Goal: Information Seeking & Learning: Compare options

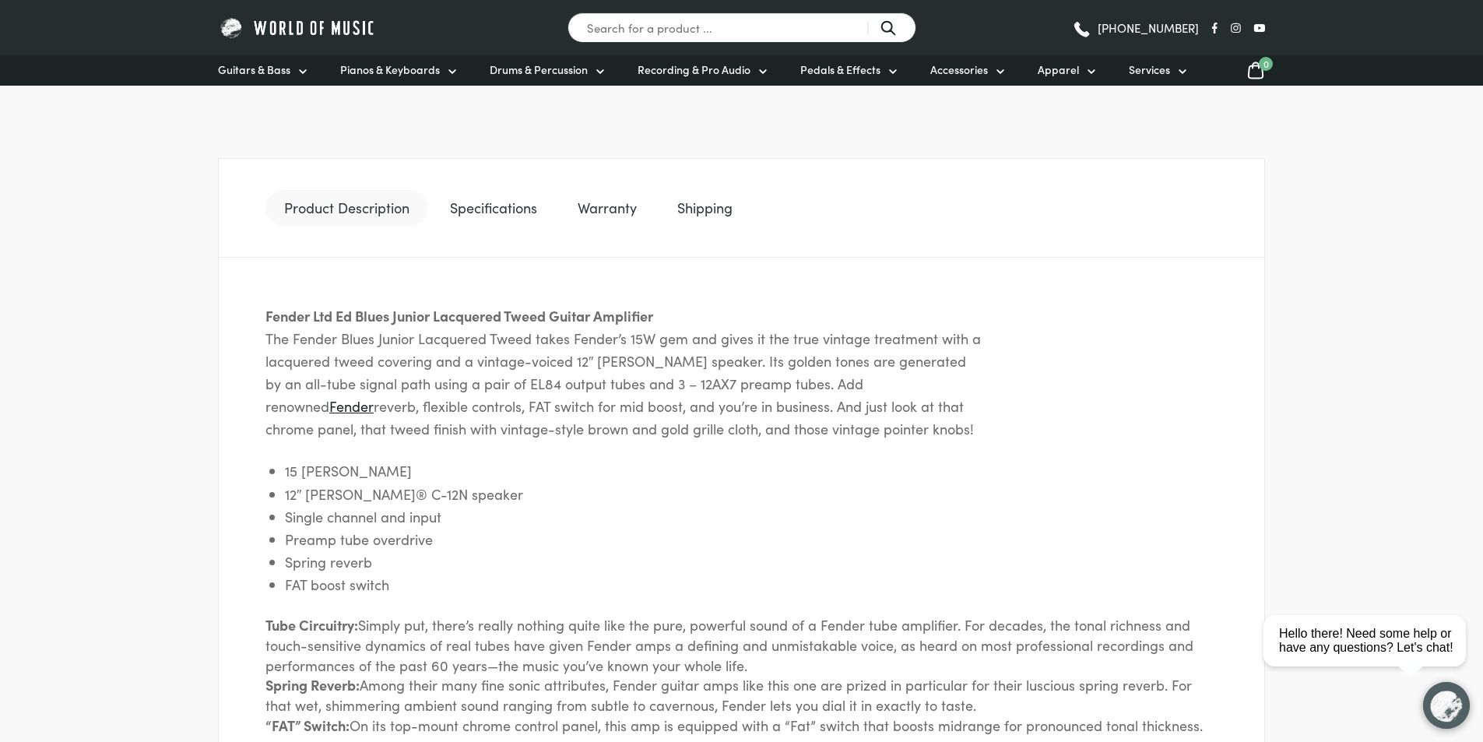
scroll to position [390, 0]
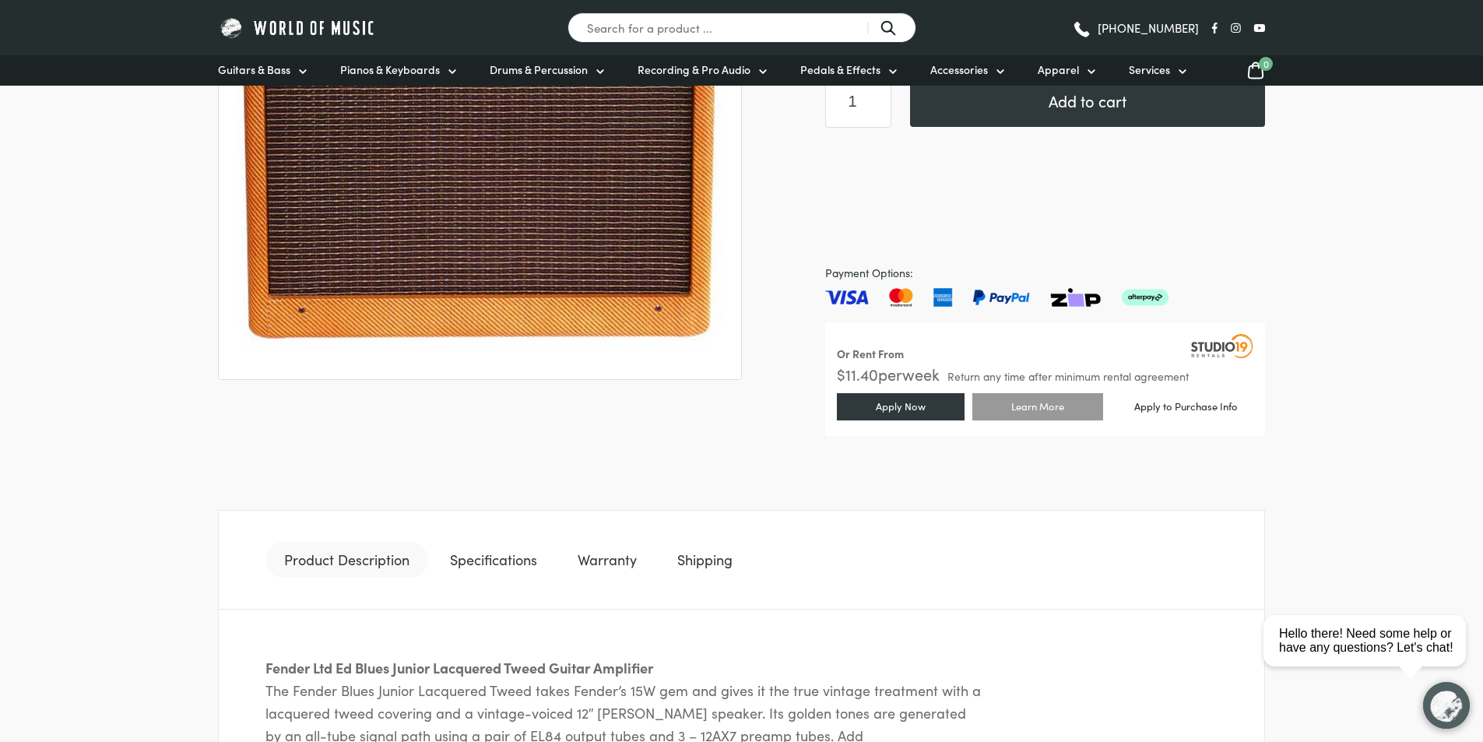
click at [486, 555] on link "Specifications" at bounding box center [493, 560] width 125 height 36
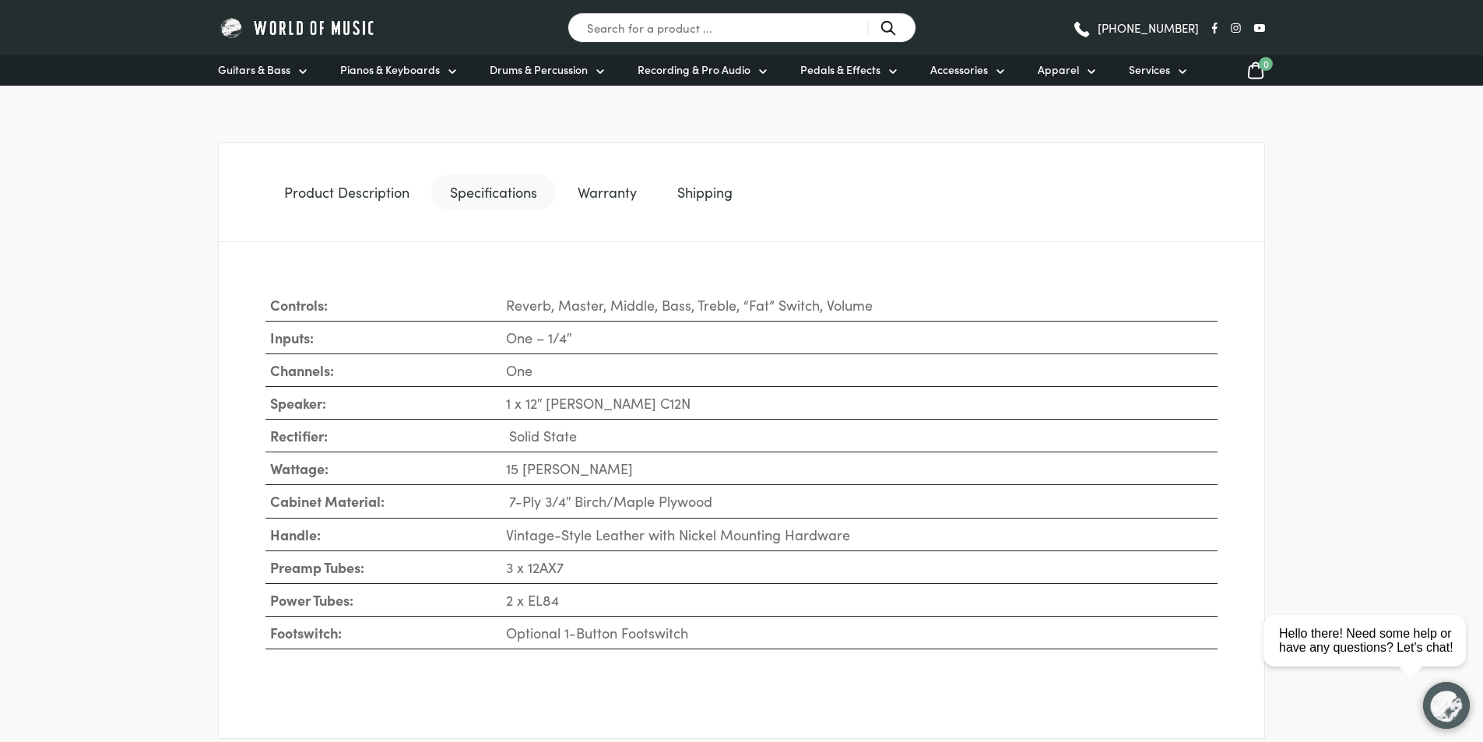
scroll to position [779, 0]
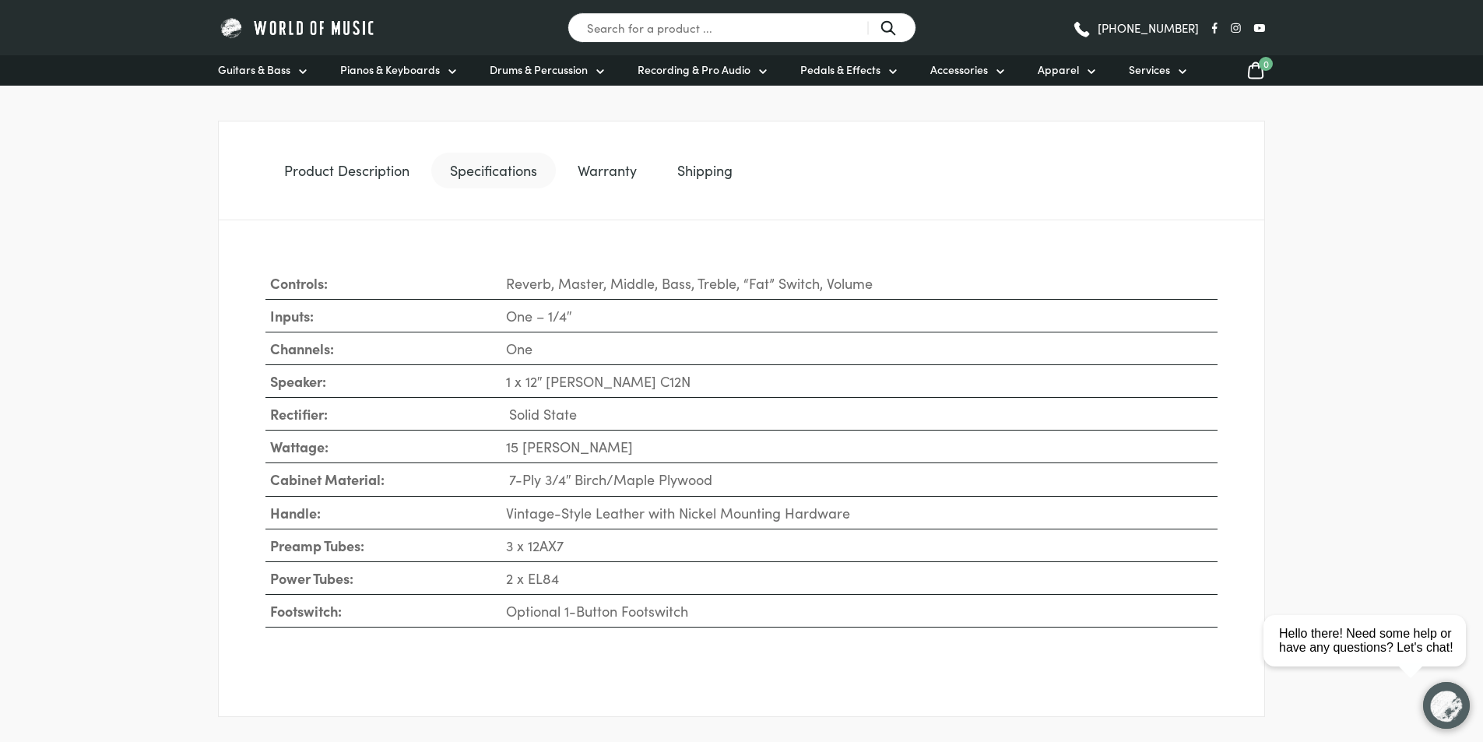
click at [606, 171] on link "Warranty" at bounding box center [607, 171] width 97 height 36
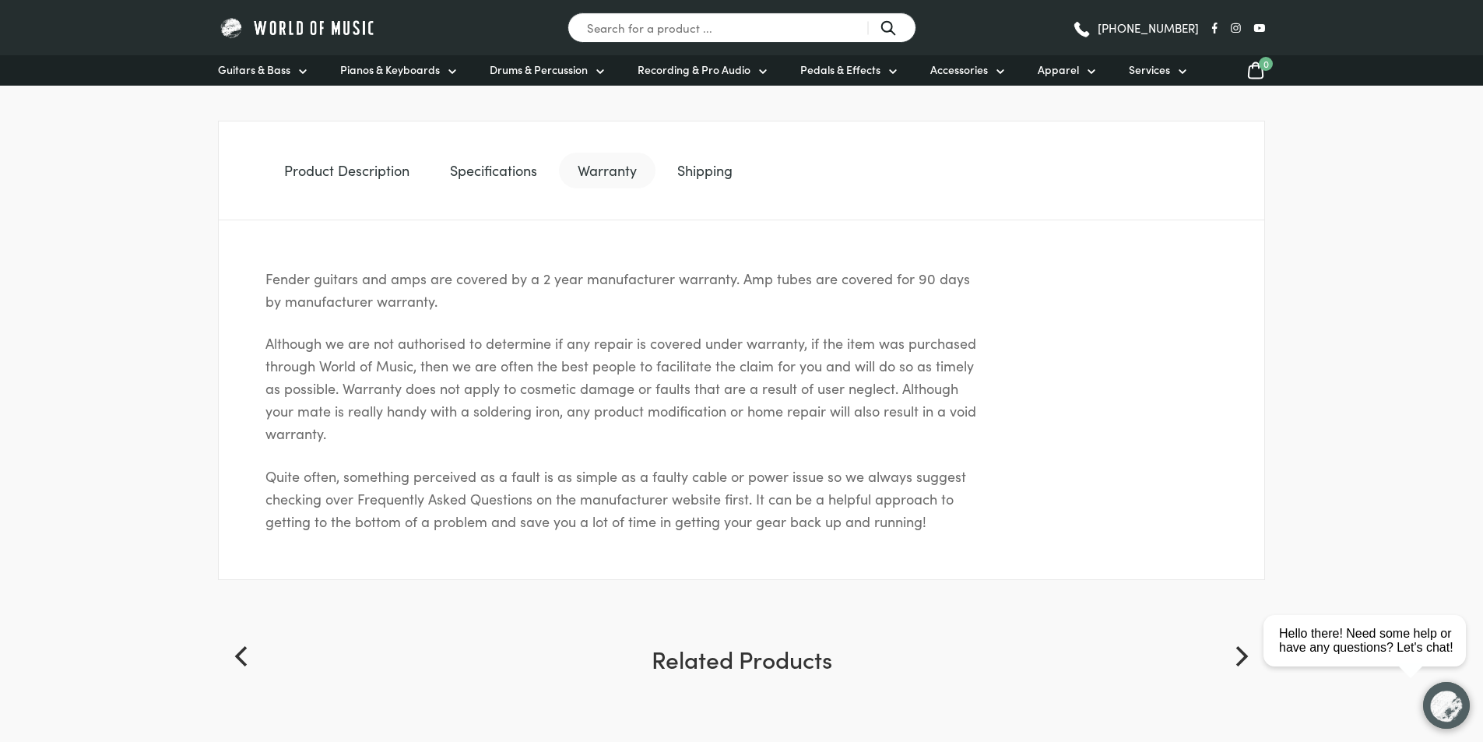
click at [712, 171] on link "Shipping" at bounding box center [705, 171] width 93 height 36
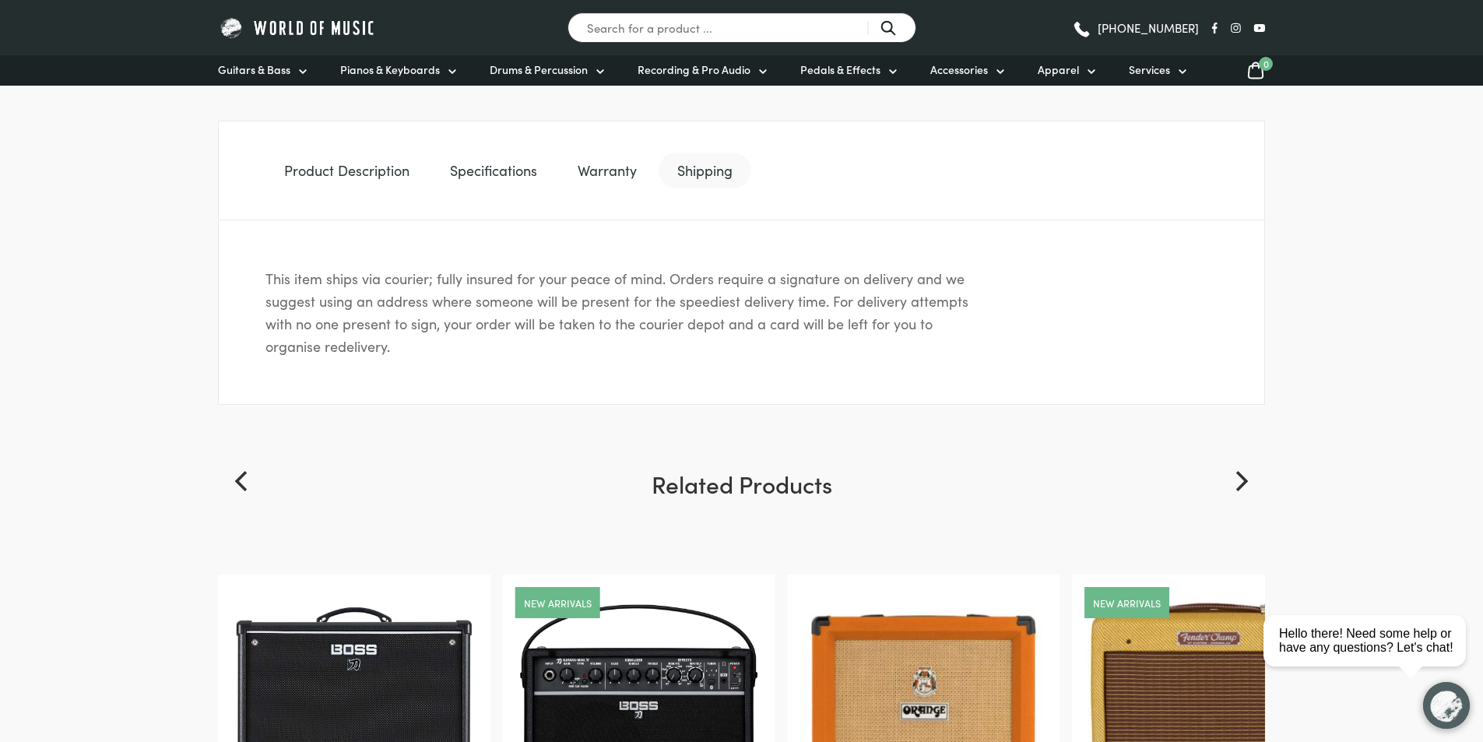
click at [307, 173] on link "Product Description" at bounding box center [346, 171] width 163 height 36
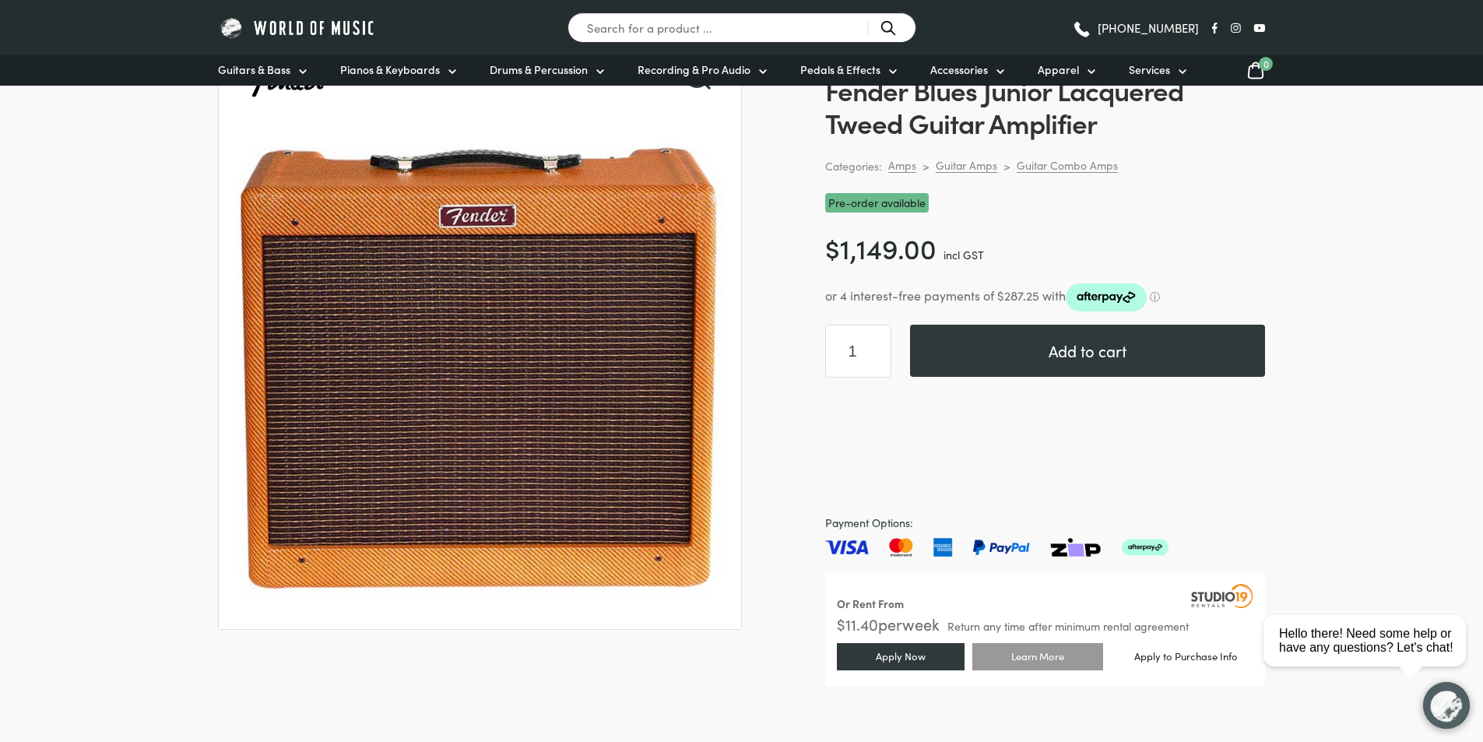
scroll to position [0, 0]
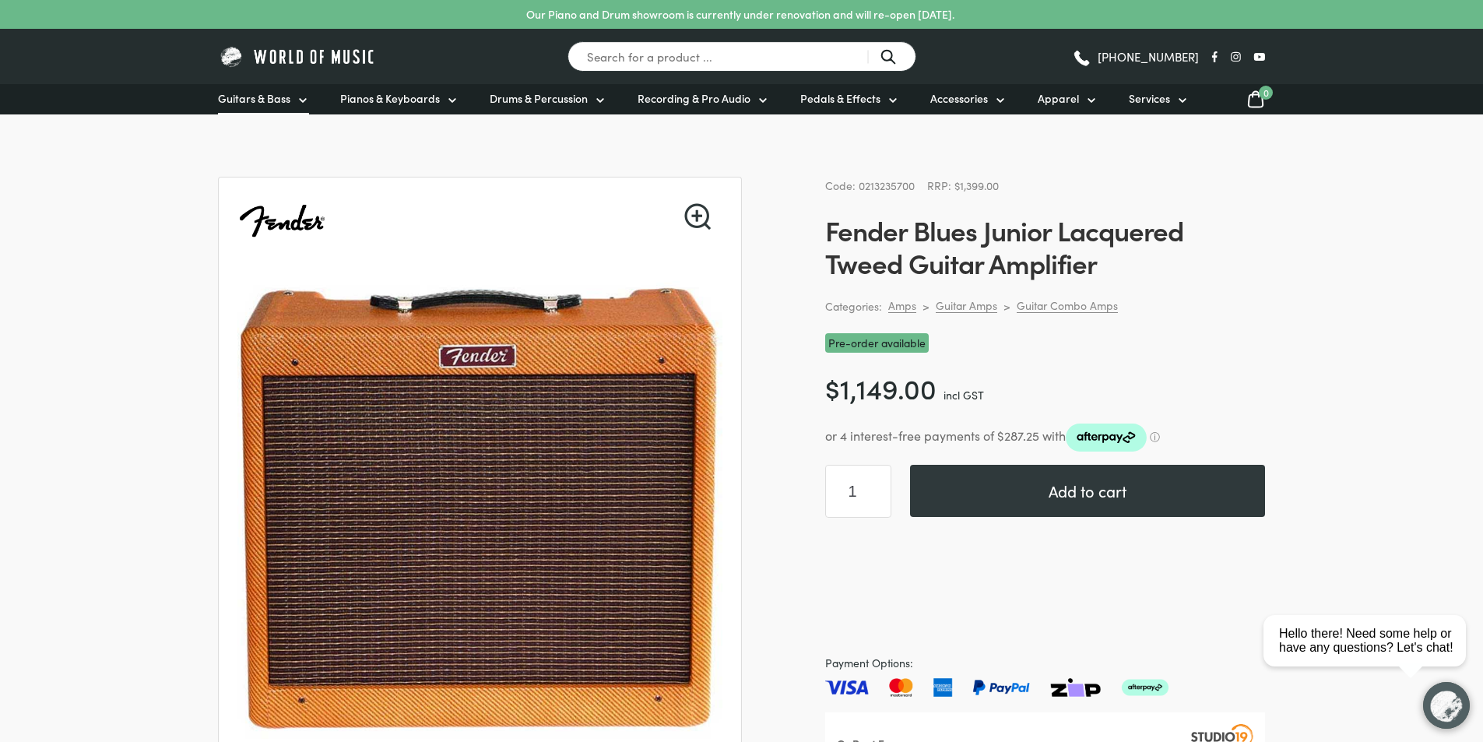
click at [298, 103] on icon at bounding box center [303, 100] width 12 height 12
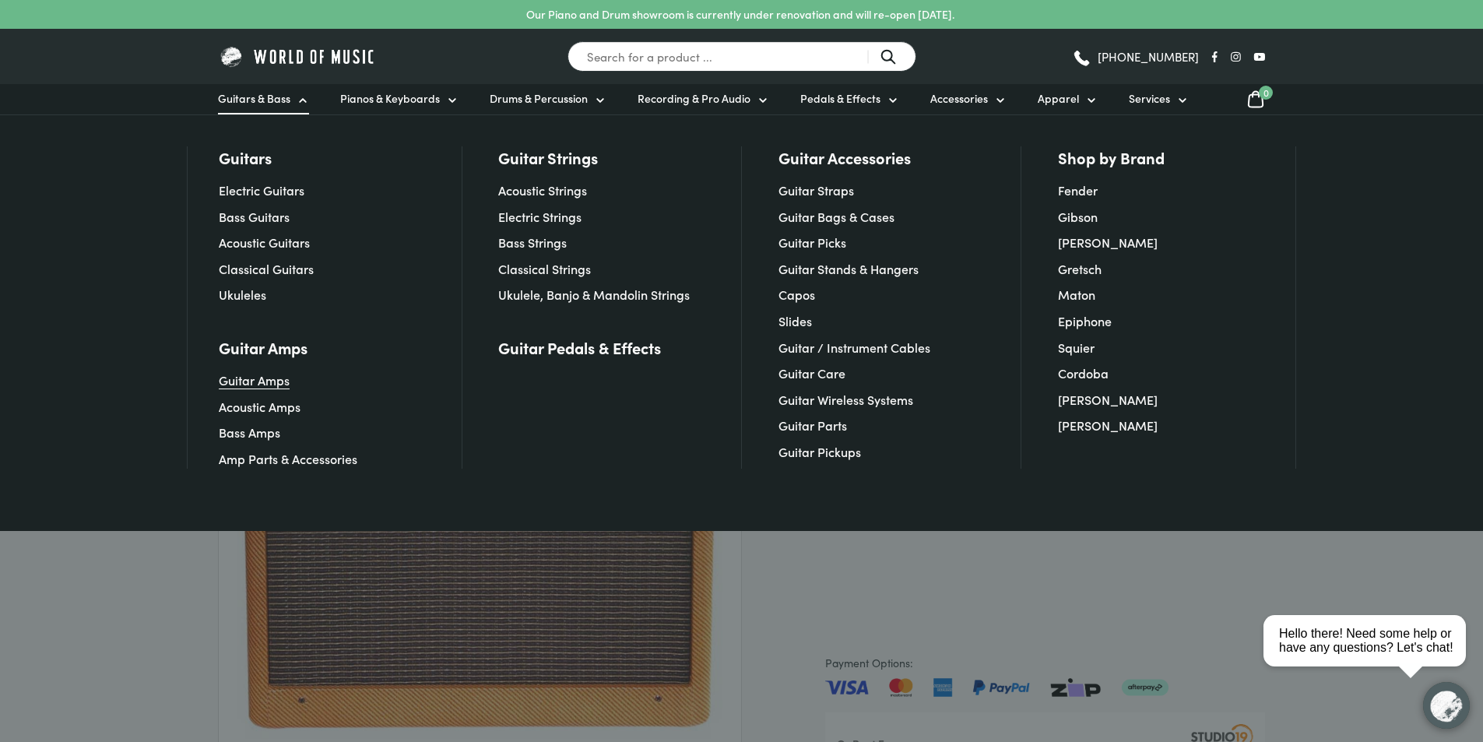
click at [251, 374] on link "Guitar Amps" at bounding box center [254, 379] width 71 height 17
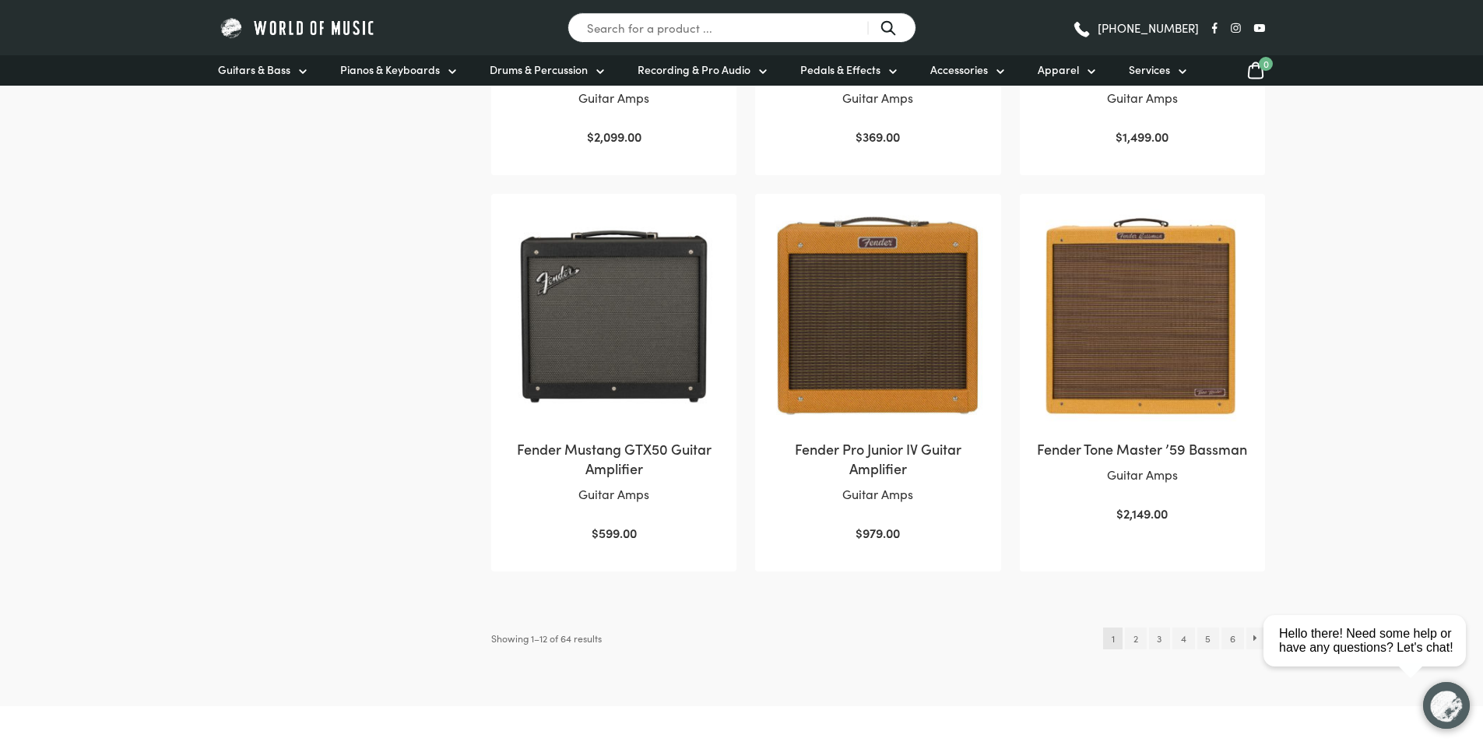
scroll to position [1479, 0]
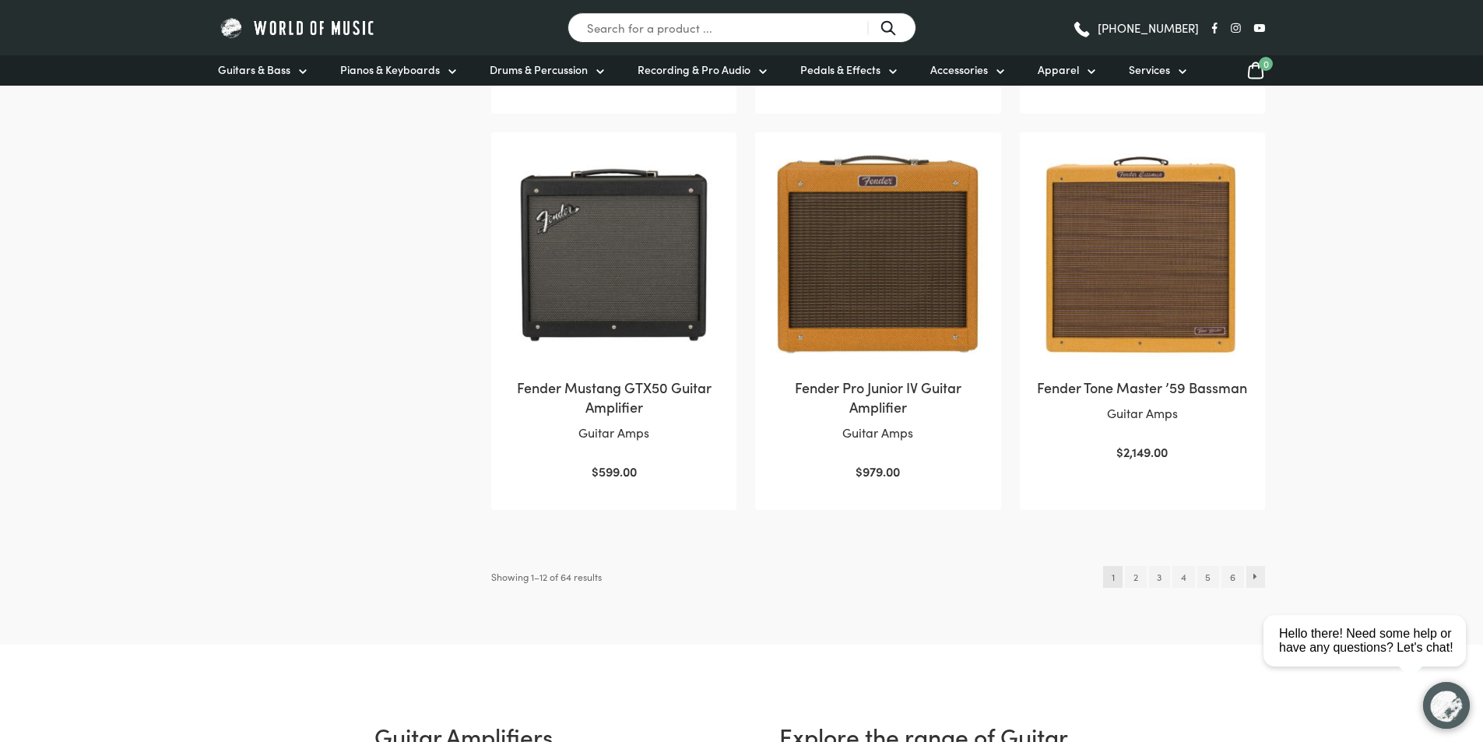
click at [1248, 580] on link "→" at bounding box center [1255, 577] width 19 height 22
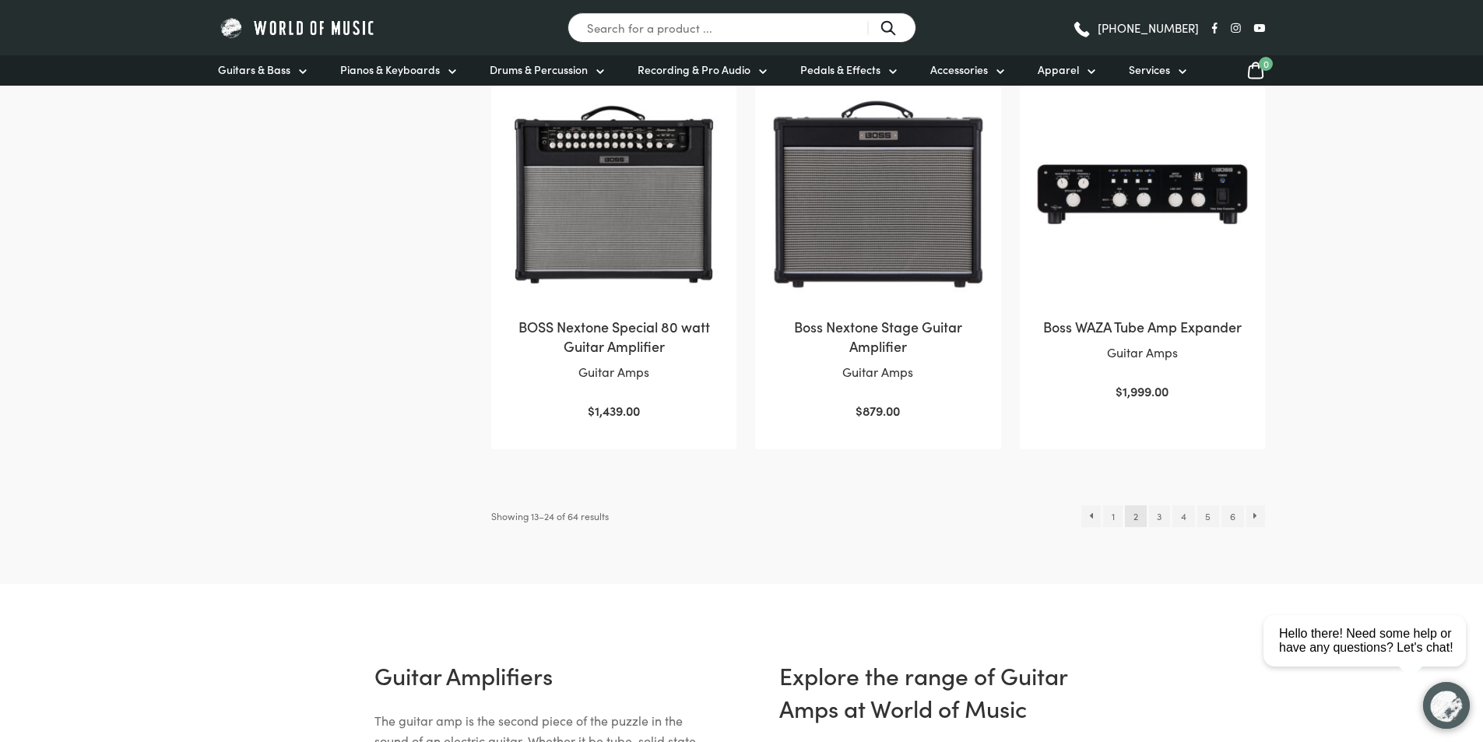
scroll to position [1557, 0]
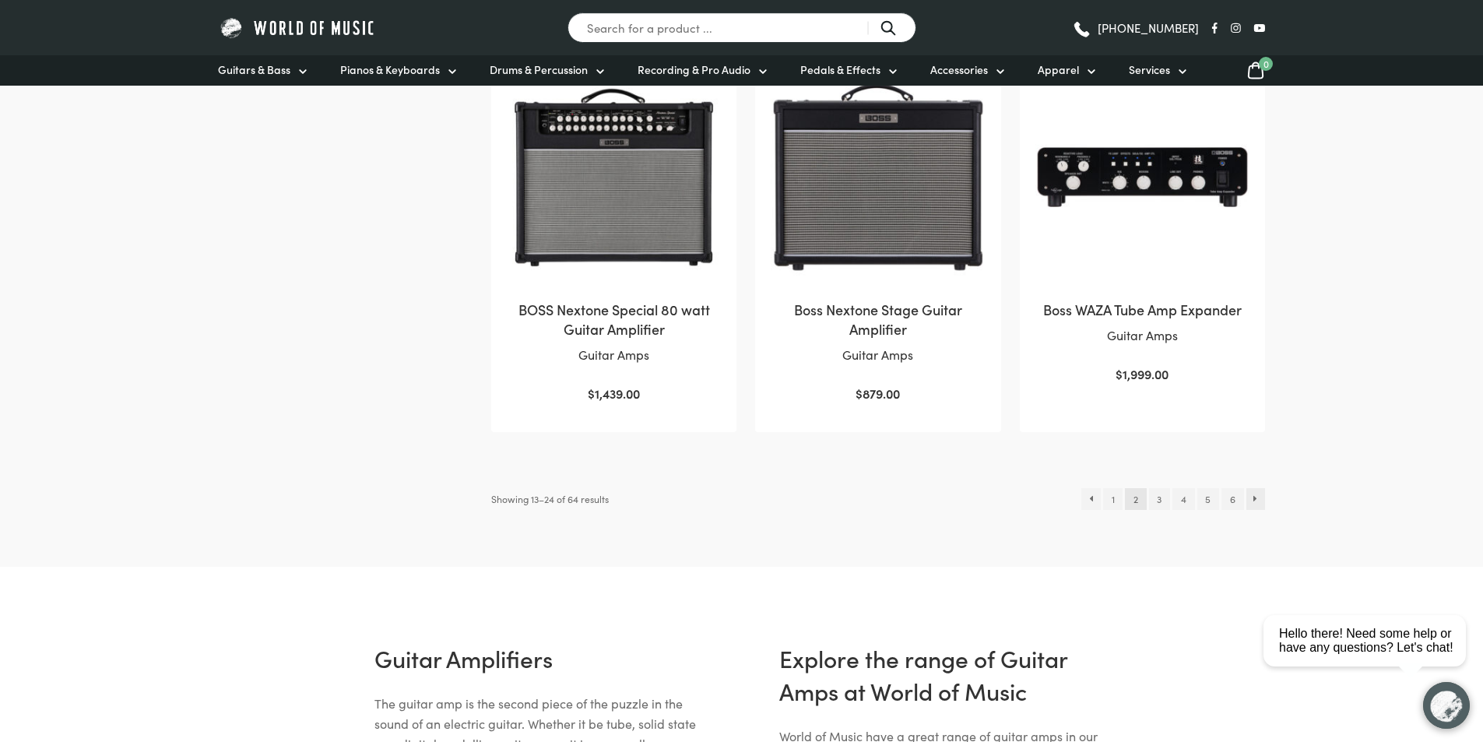
click at [1252, 501] on link "→" at bounding box center [1255, 499] width 19 height 22
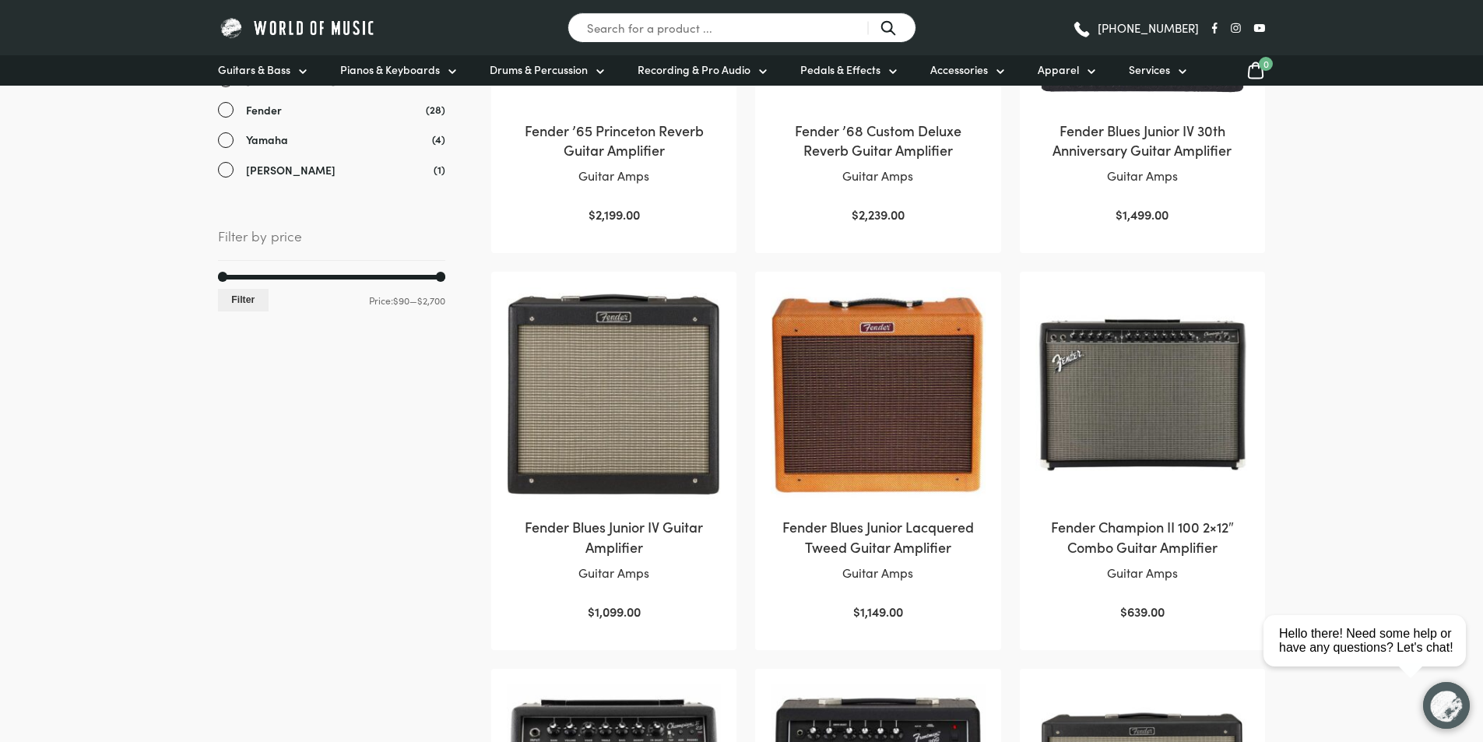
scroll to position [545, 0]
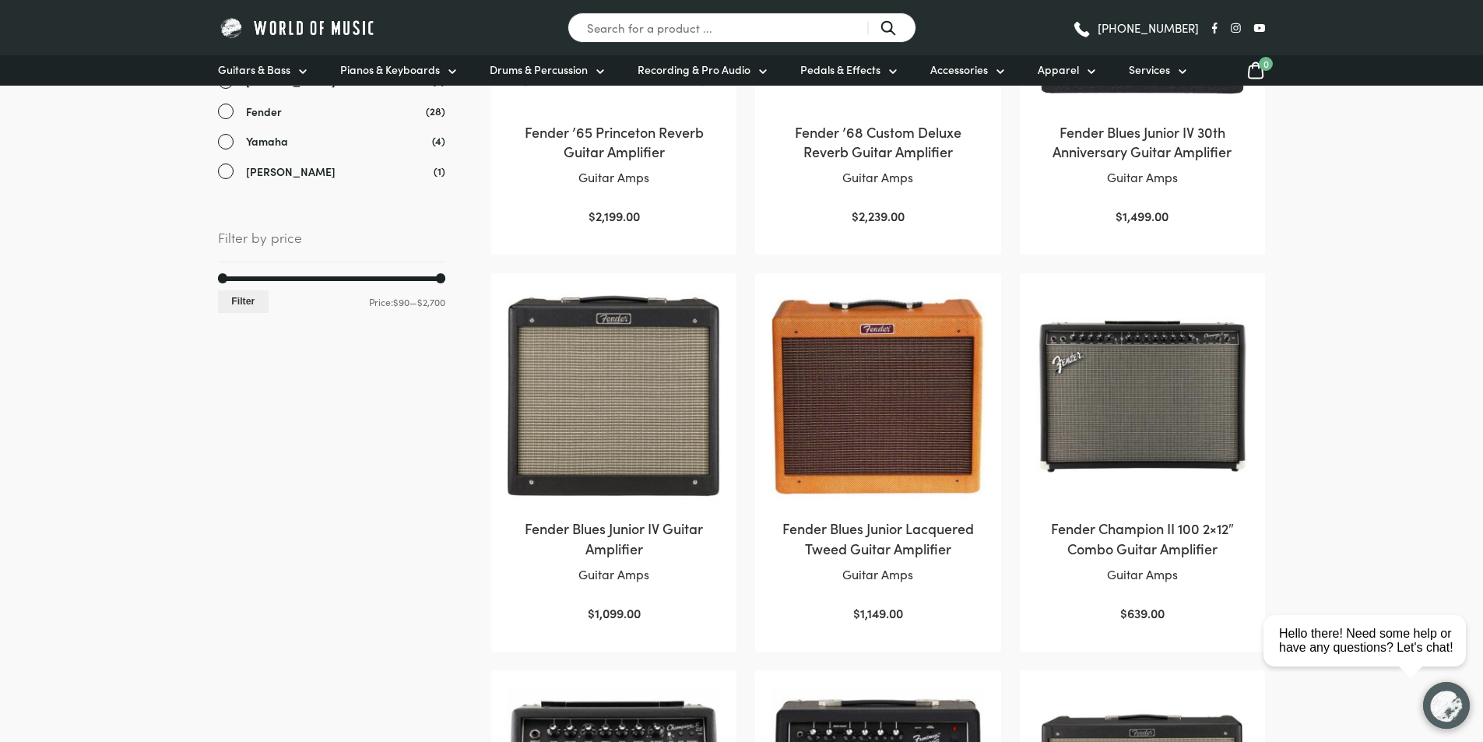
click at [621, 406] on img at bounding box center [614, 396] width 214 height 214
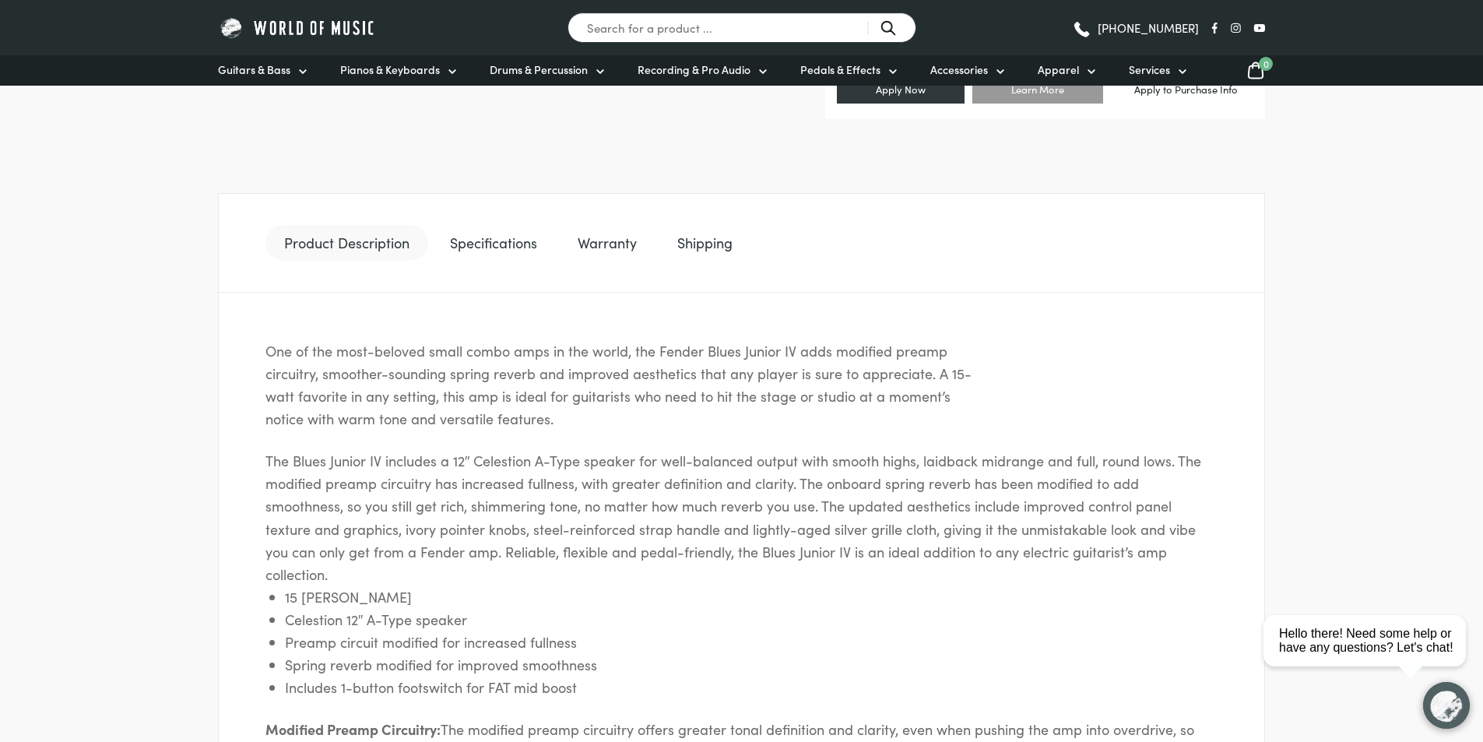
scroll to position [701, 0]
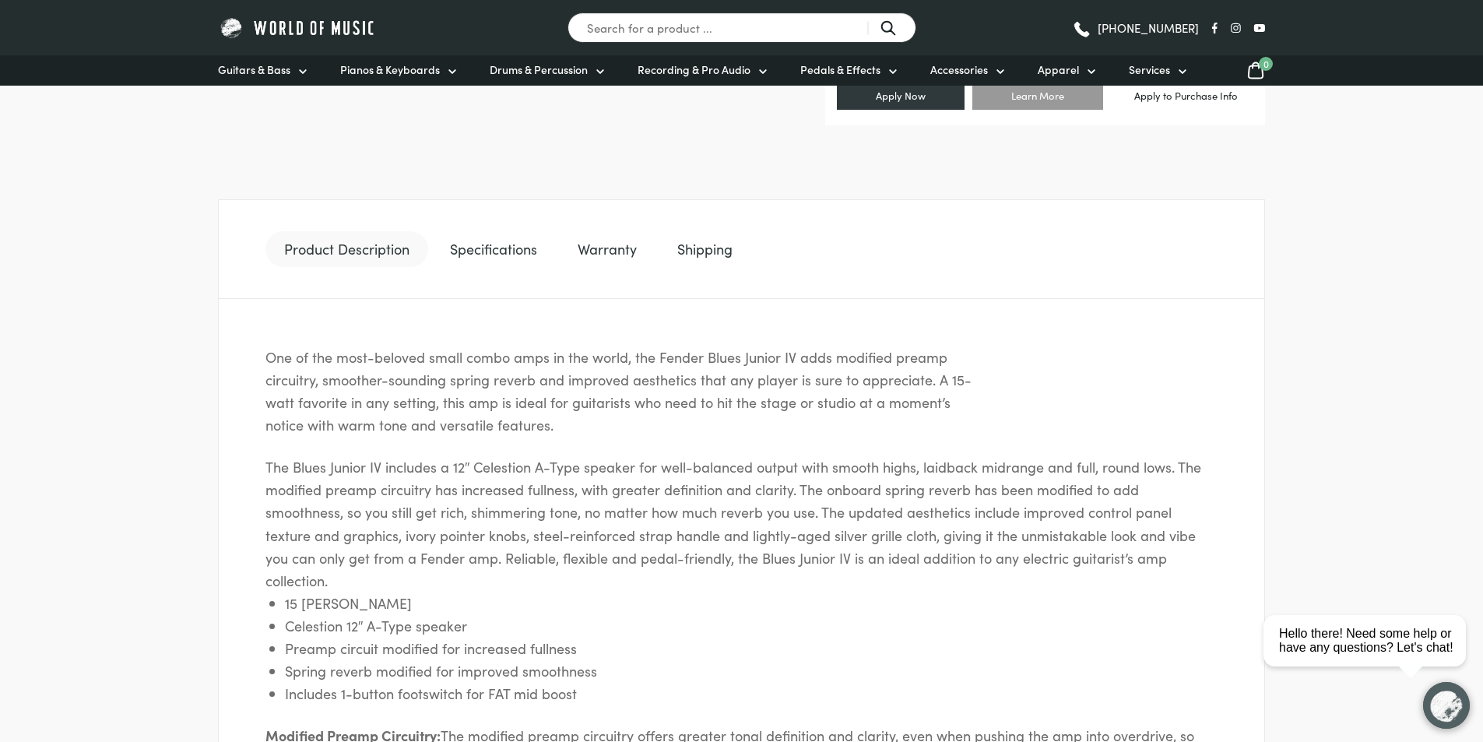
click at [483, 248] on link "Specifications" at bounding box center [493, 249] width 125 height 36
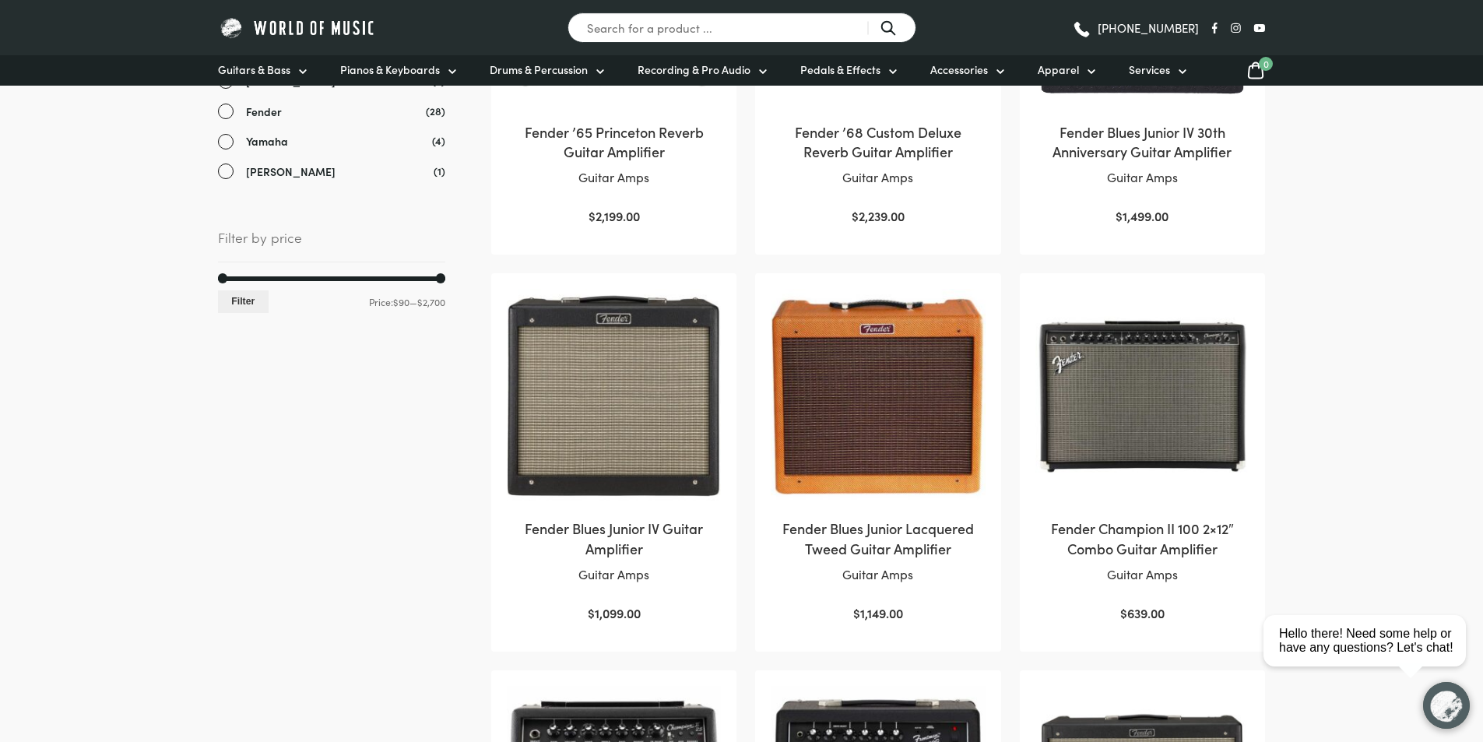
click at [937, 449] on img at bounding box center [878, 396] width 214 height 214
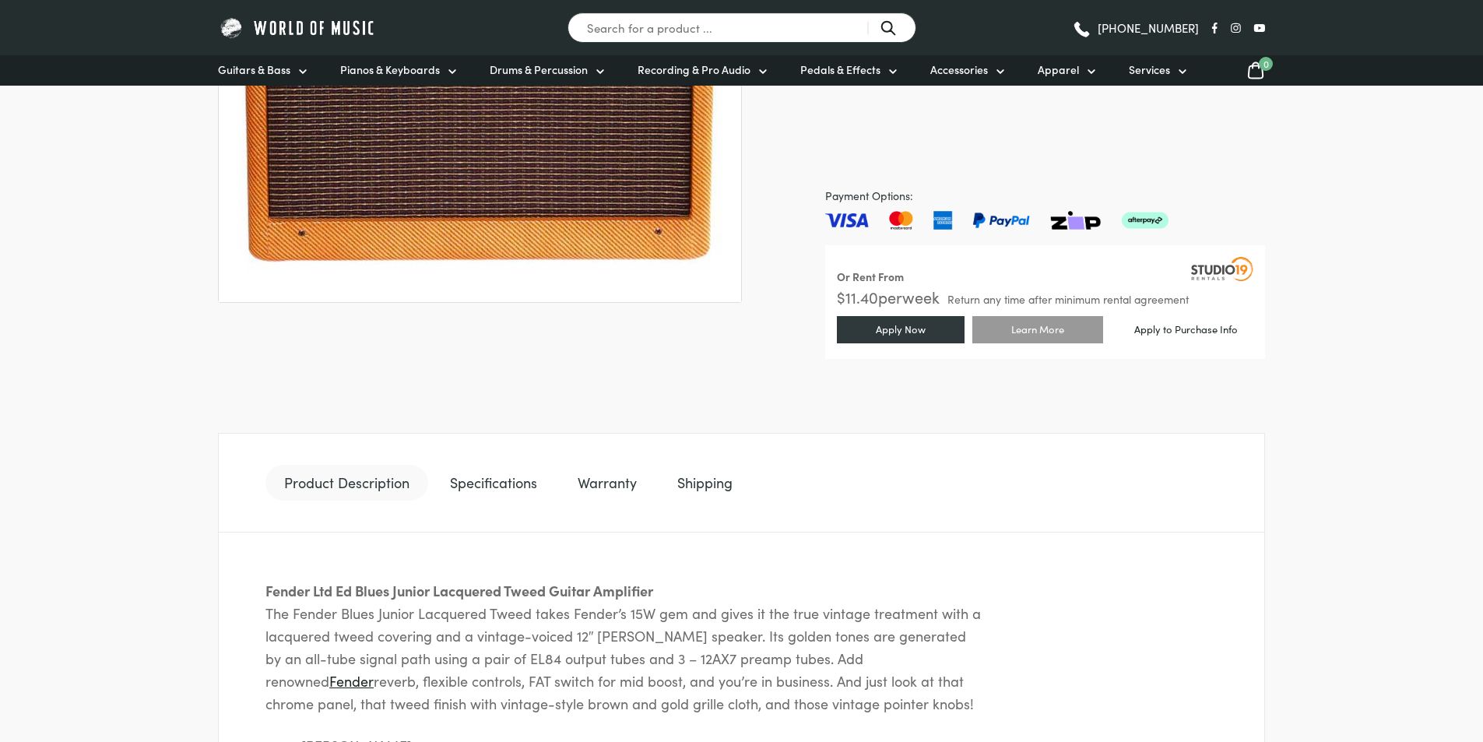
scroll to position [701, 0]
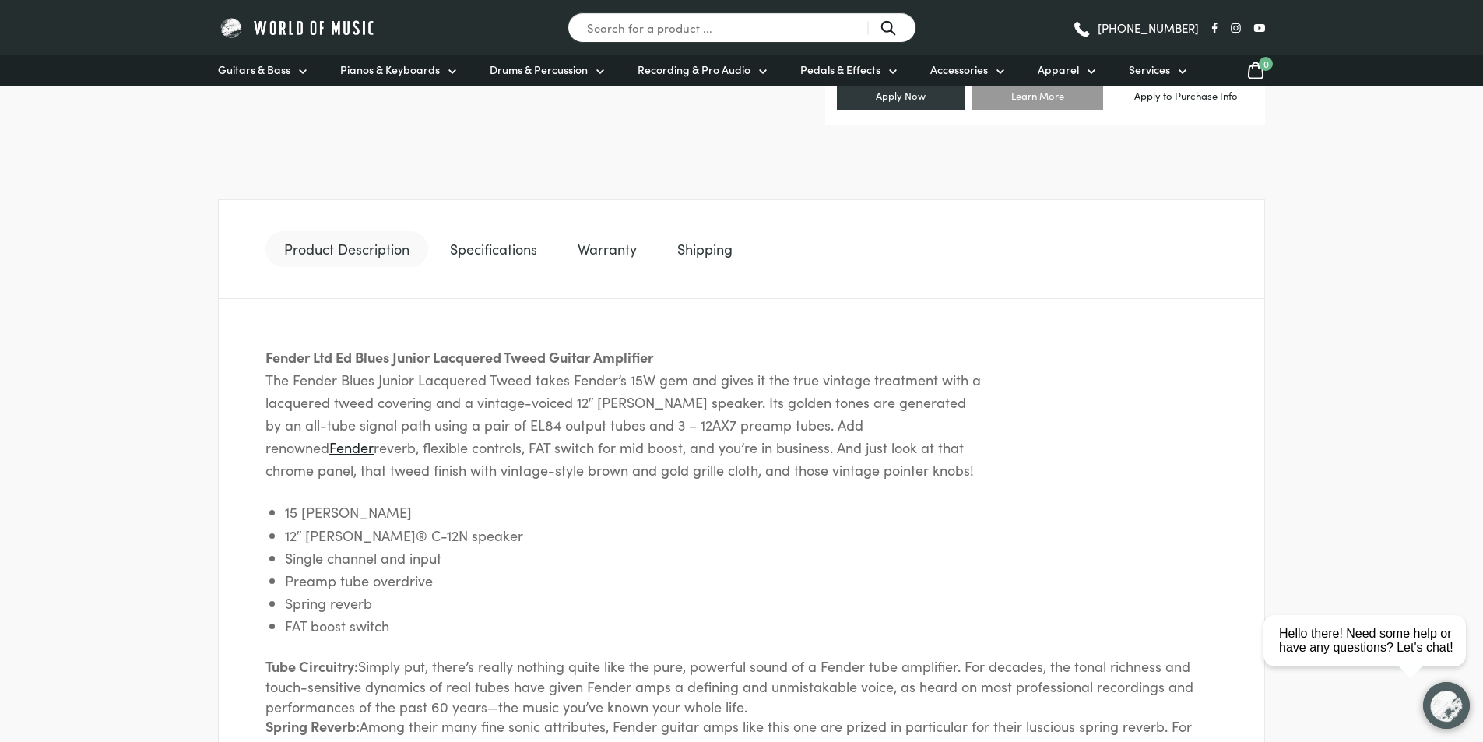
click at [470, 255] on link "Specifications" at bounding box center [493, 249] width 125 height 36
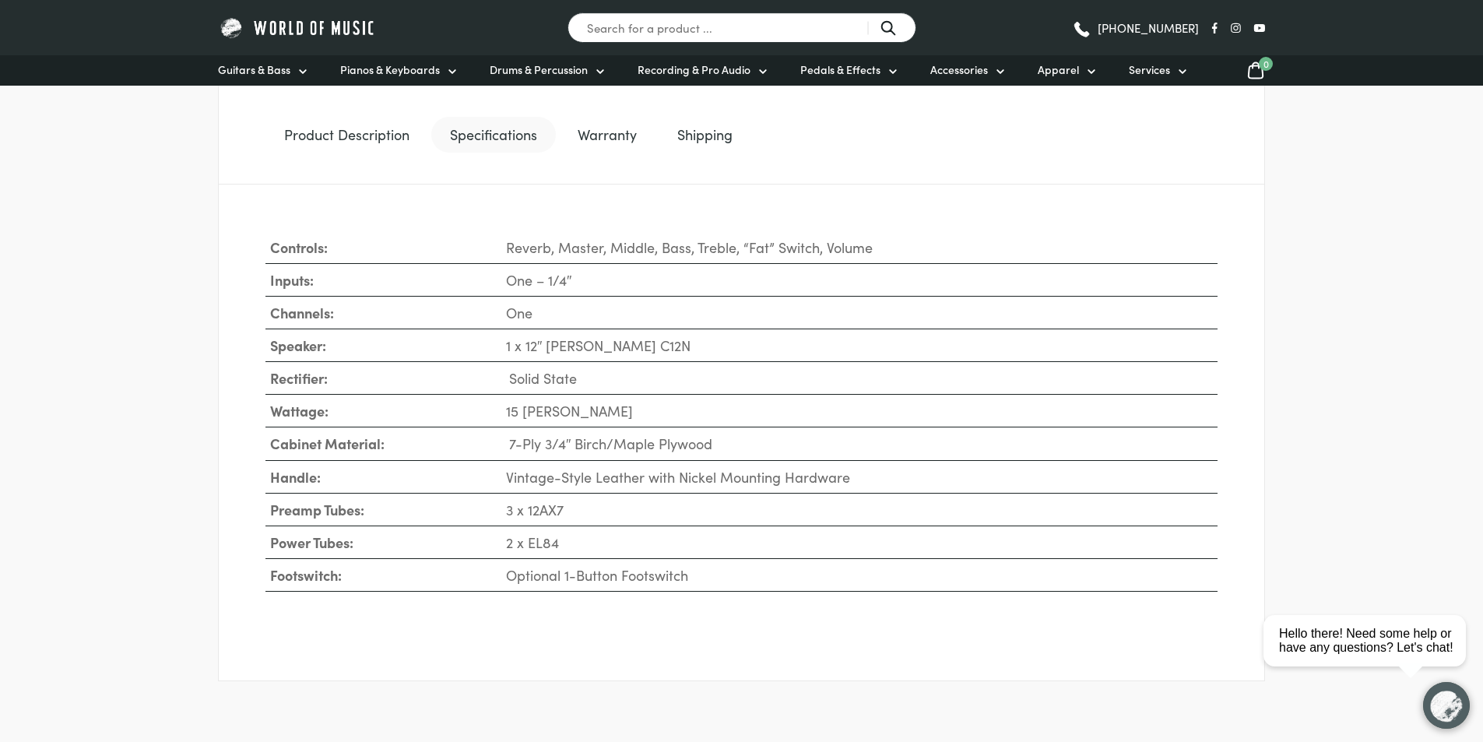
scroll to position [779, 0]
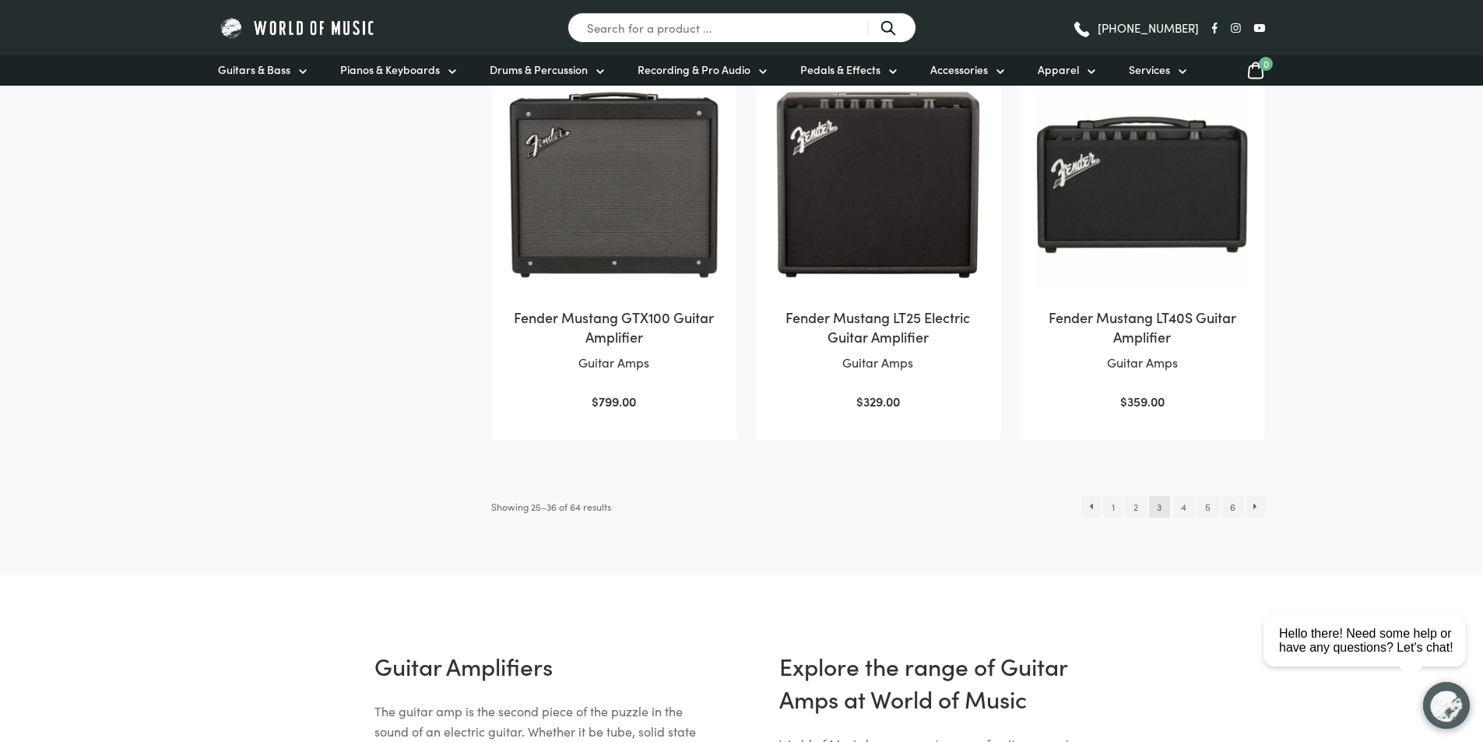
scroll to position [1557, 0]
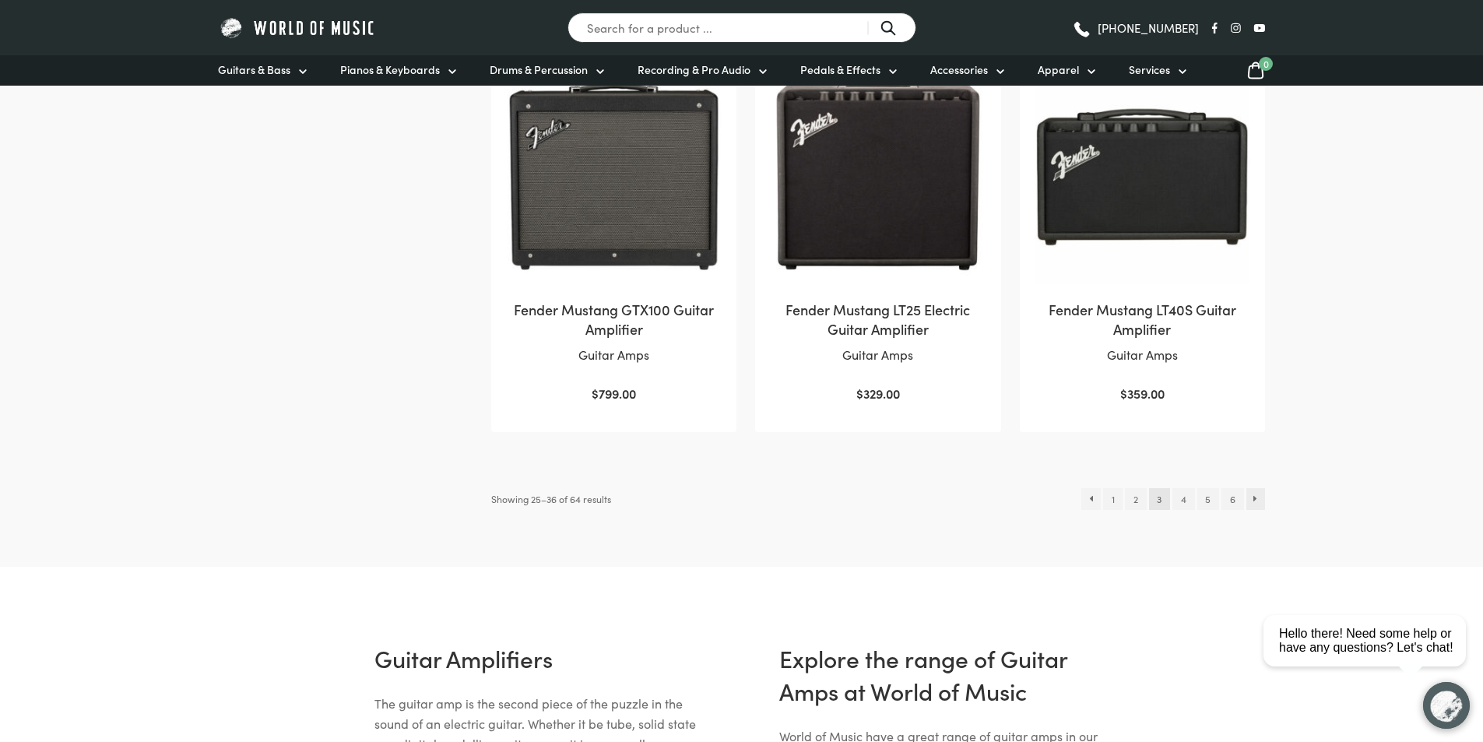
click at [1258, 503] on link "→" at bounding box center [1255, 499] width 19 height 22
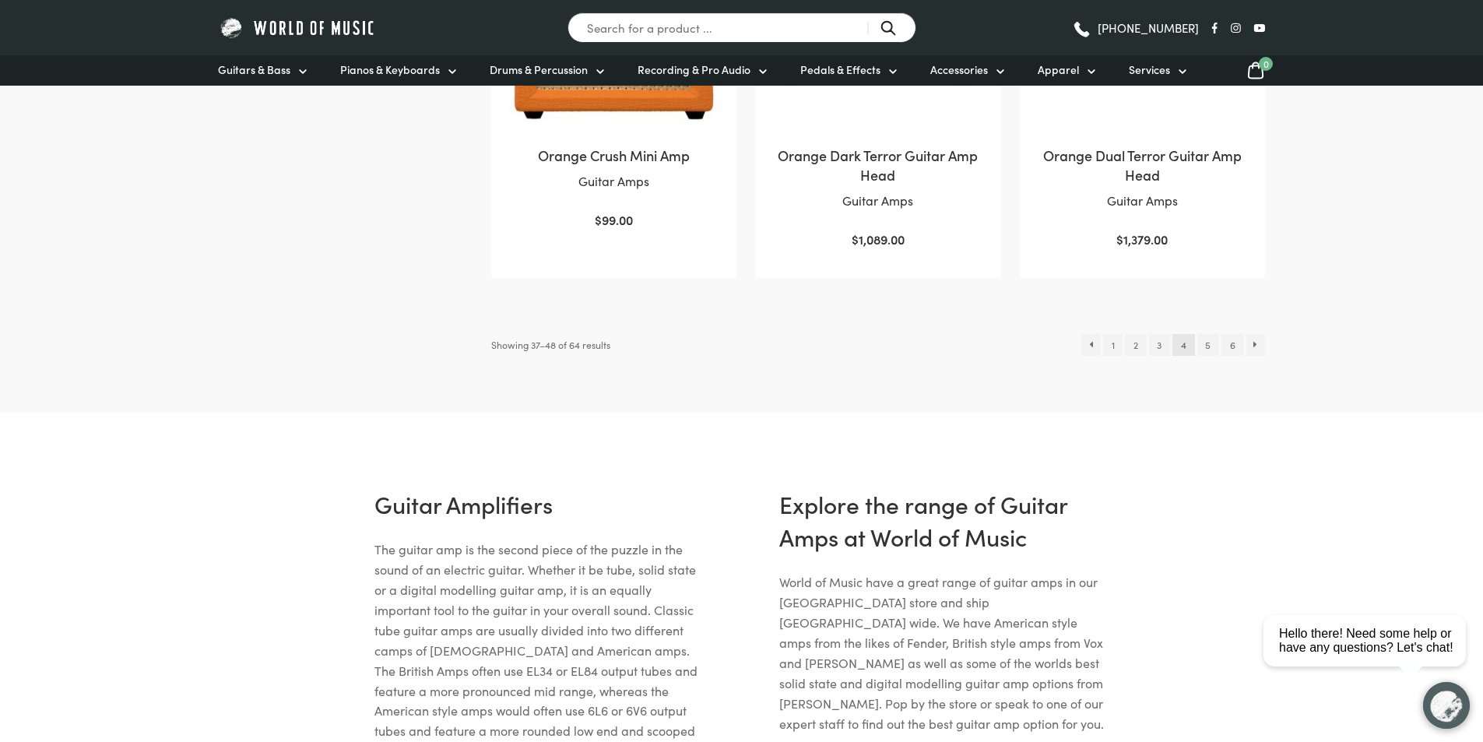
scroll to position [1713, 0]
click at [1253, 345] on link "→" at bounding box center [1255, 343] width 19 height 22
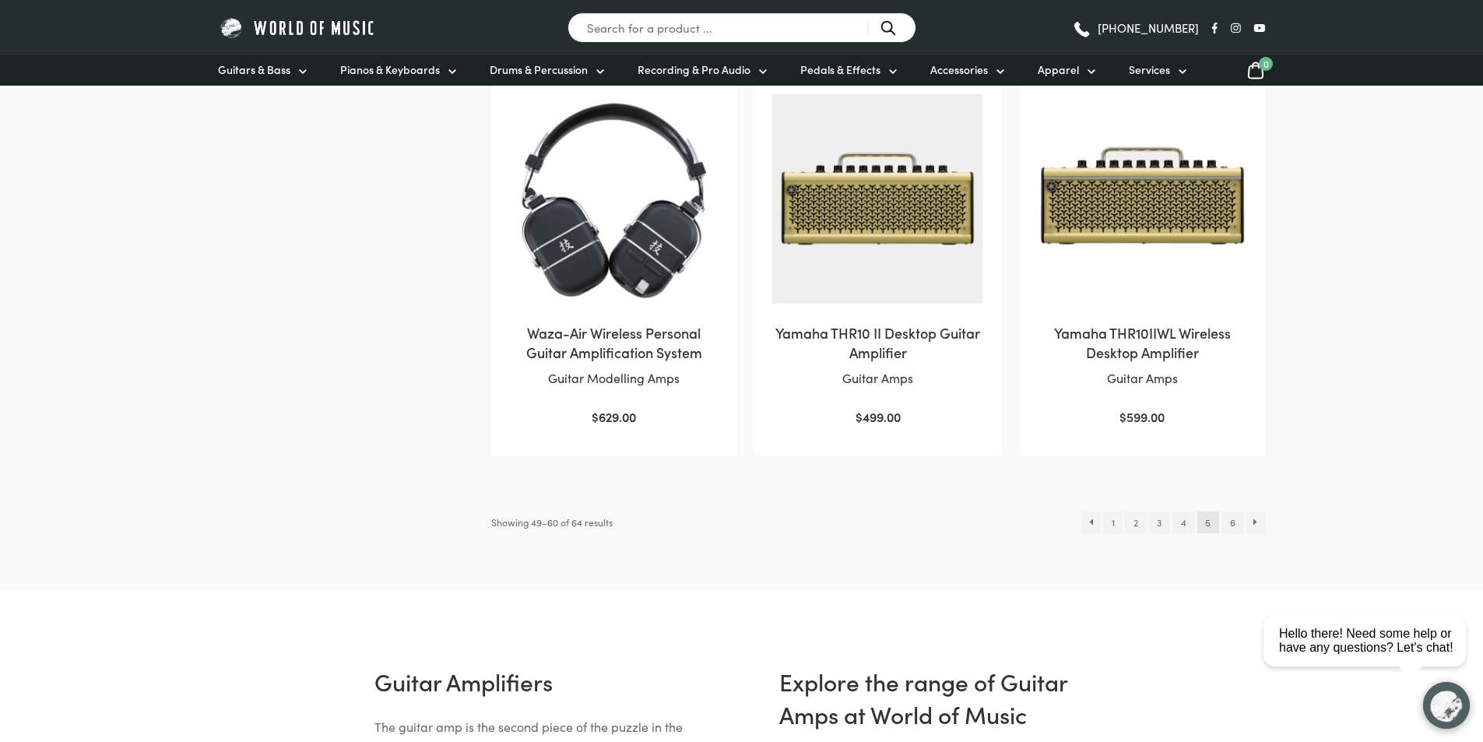
scroll to position [1557, 0]
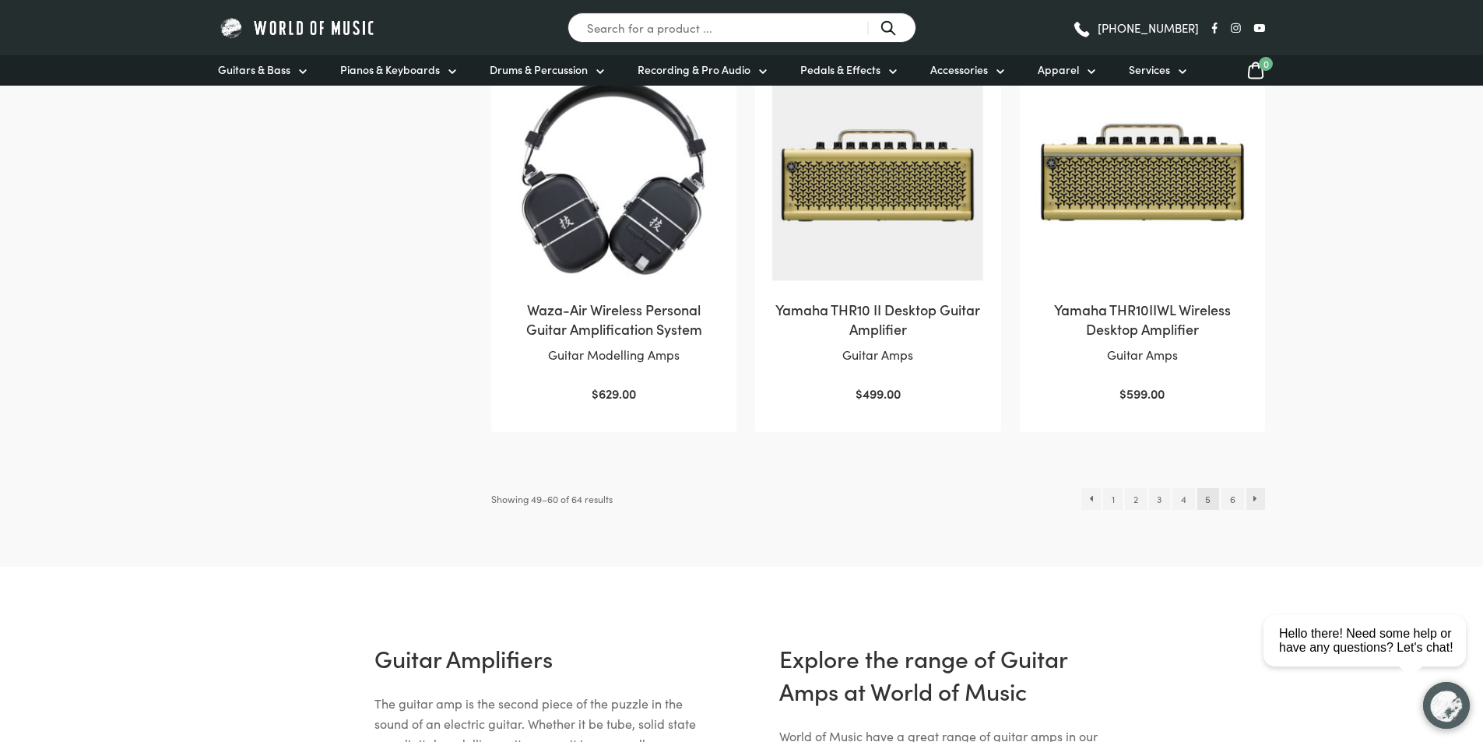
click at [1259, 500] on link "→" at bounding box center [1255, 499] width 19 height 22
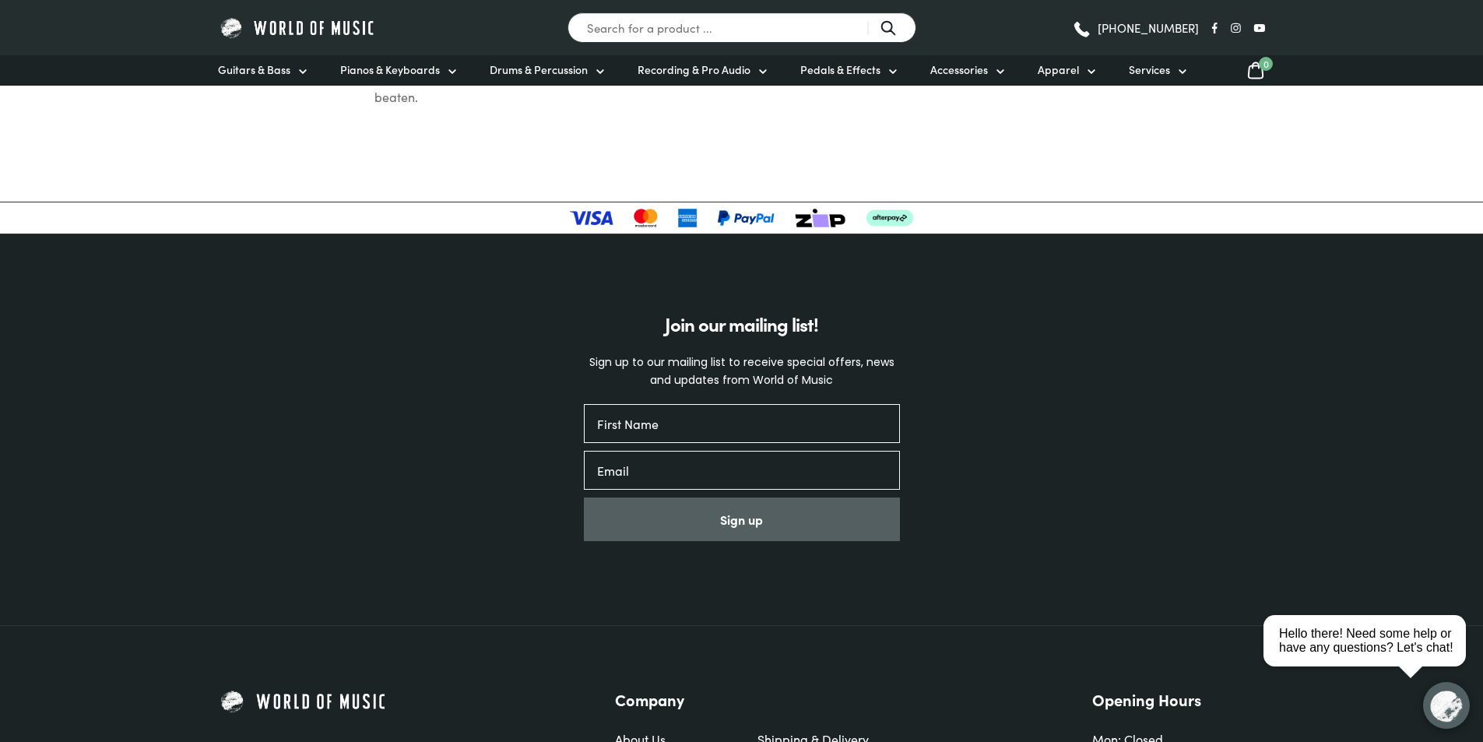
scroll to position [1889, 0]
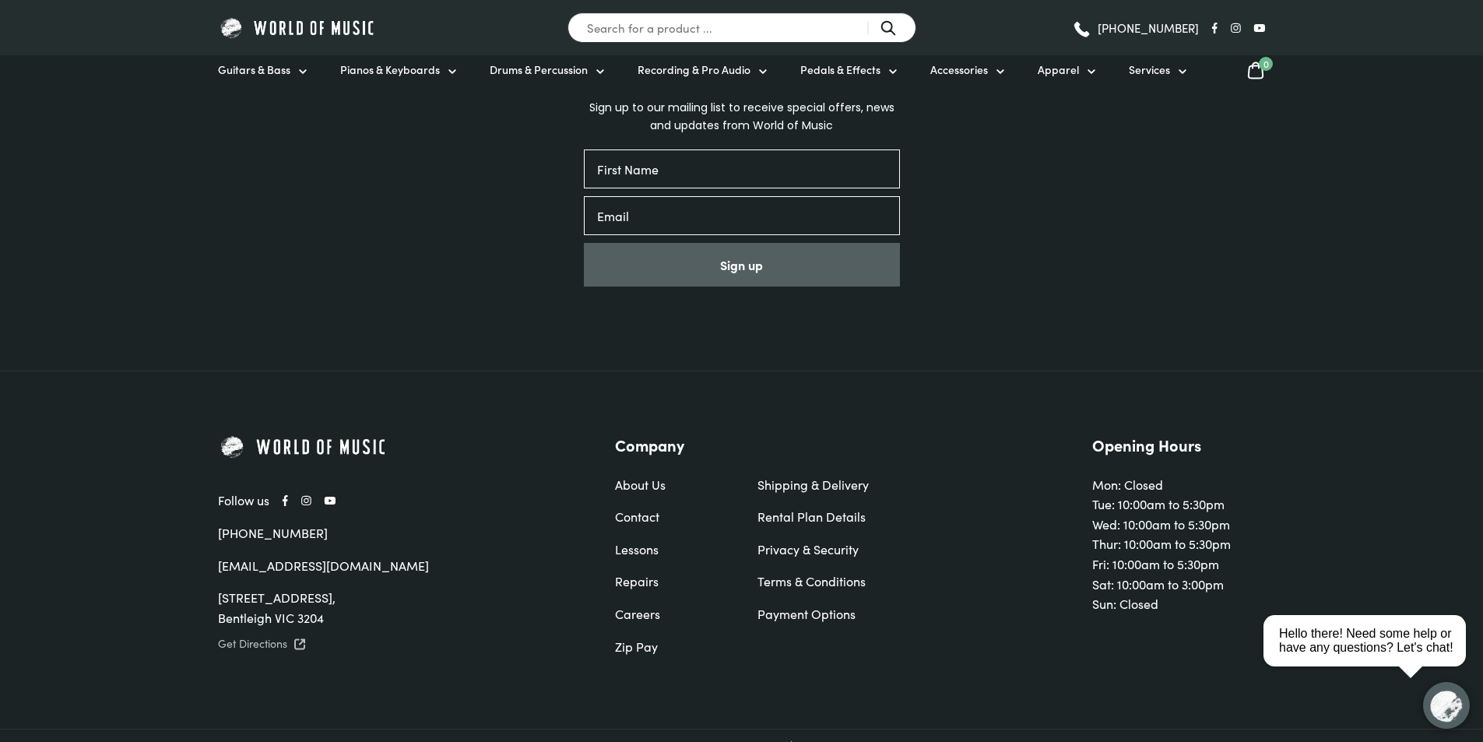
drag, startPoint x: 216, startPoint y: 575, endPoint x: 353, endPoint y: 589, distance: 137.7
click at [353, 589] on div "Follow us (03) 9557 8600 sales@worldofmusic.com.au 809 Nepean Highway, Bentleig…" at bounding box center [741, 550] width 1109 height 233
click at [255, 634] on link "Get Directions" at bounding box center [382, 644] width 329 height 20
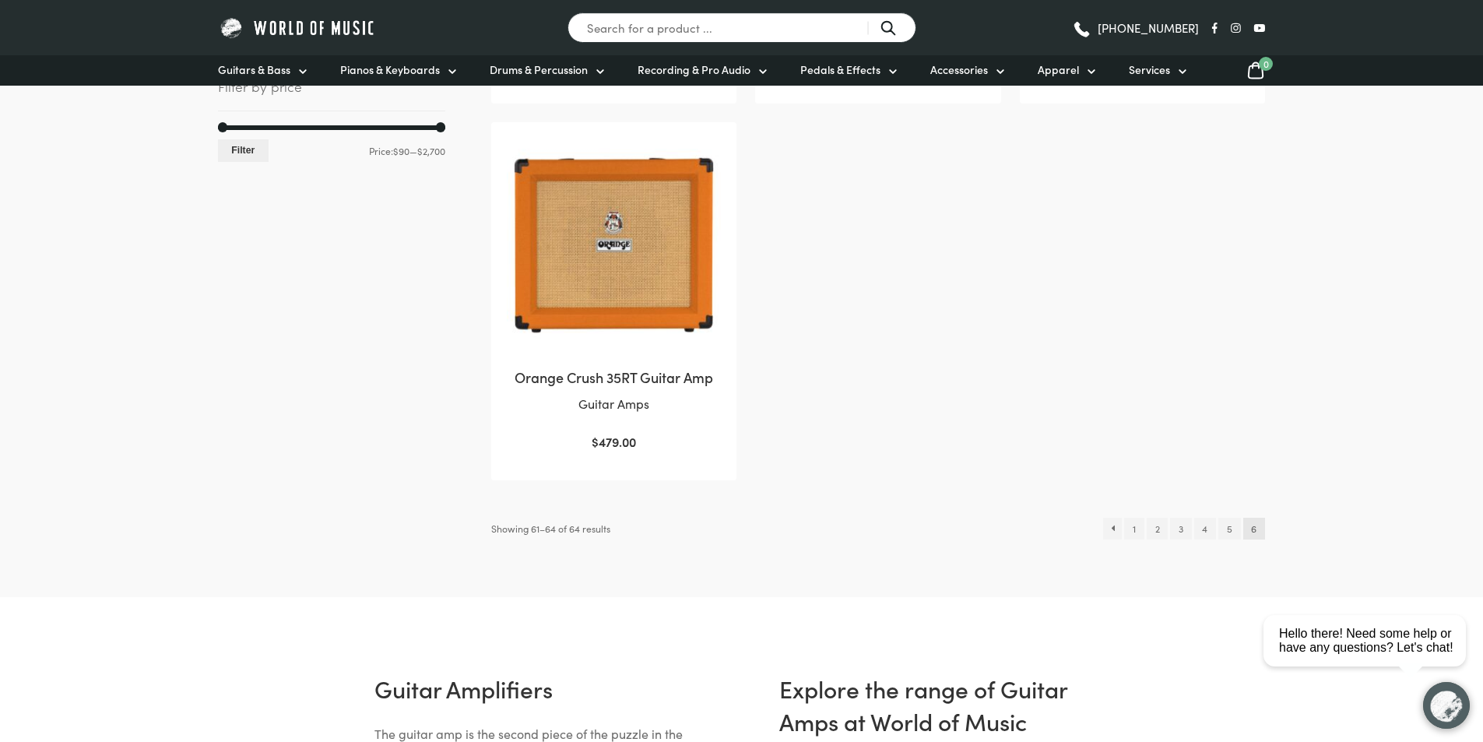
scroll to position [701, 0]
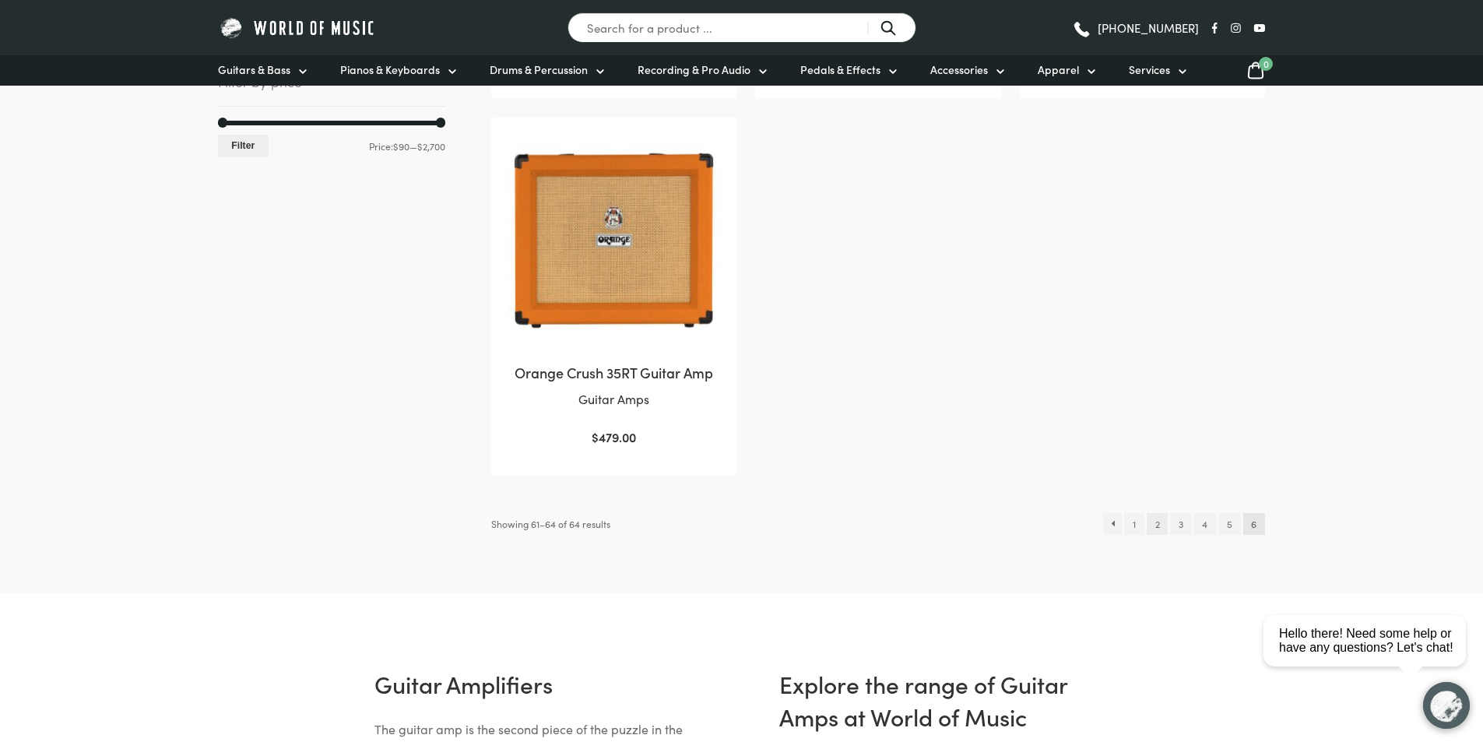
click at [1152, 526] on link "2" at bounding box center [1157, 524] width 21 height 22
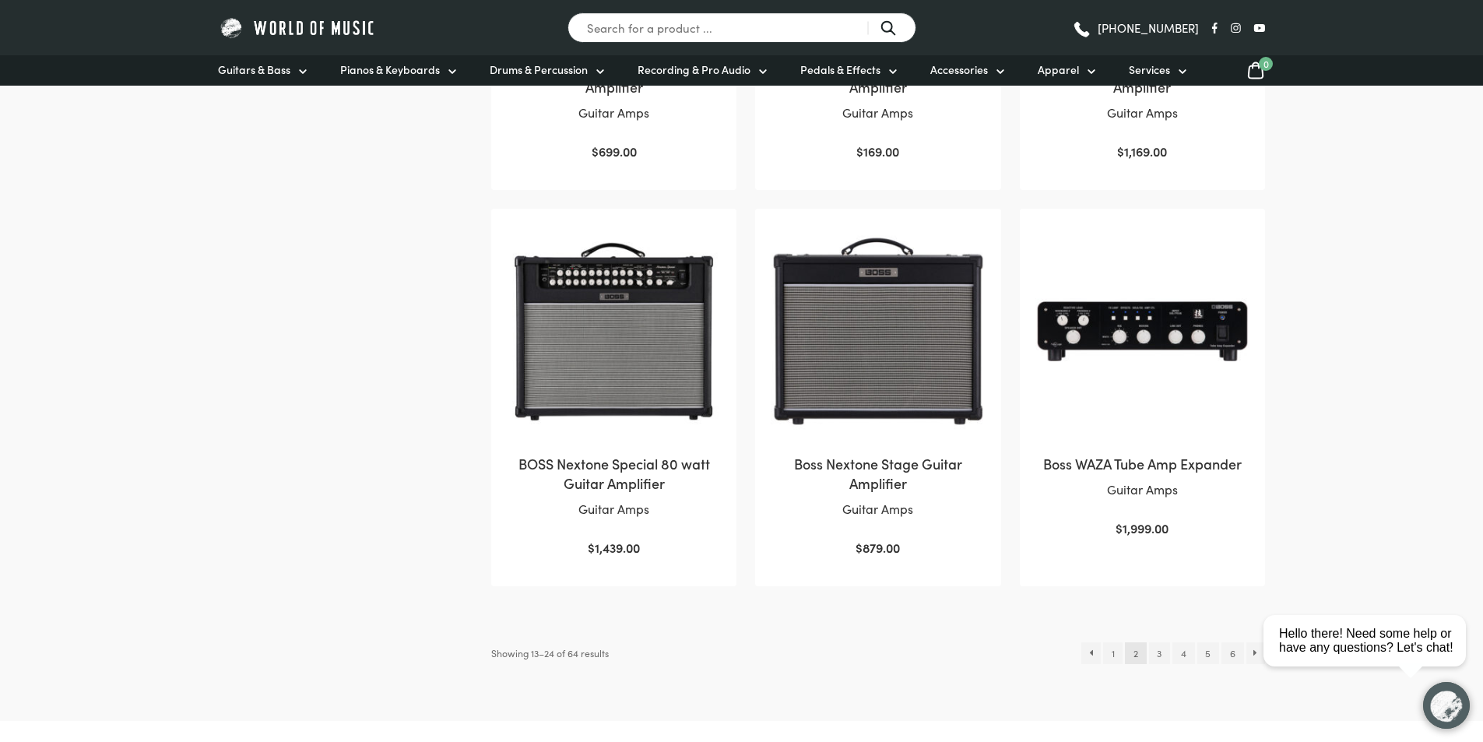
scroll to position [1791, 0]
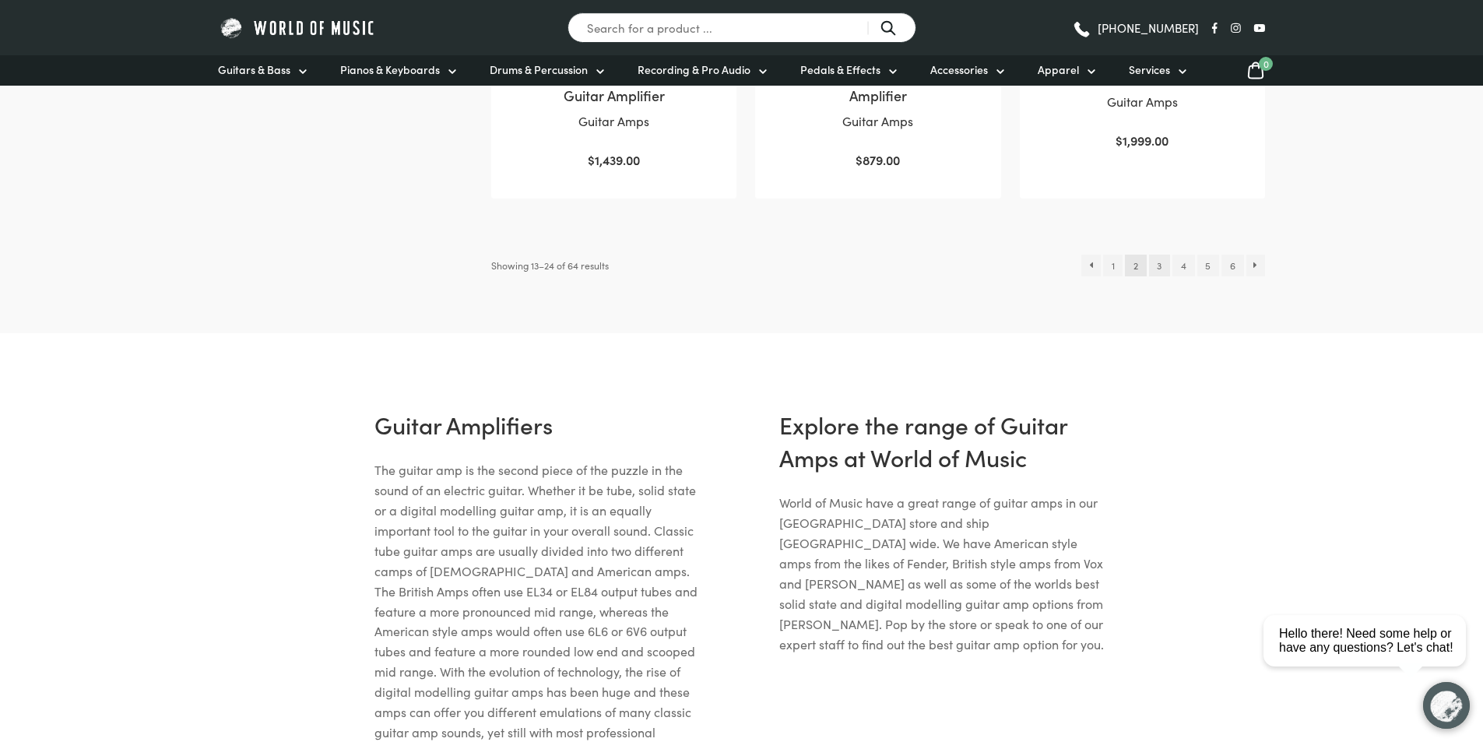
click at [1165, 264] on link "3" at bounding box center [1159, 266] width 21 height 22
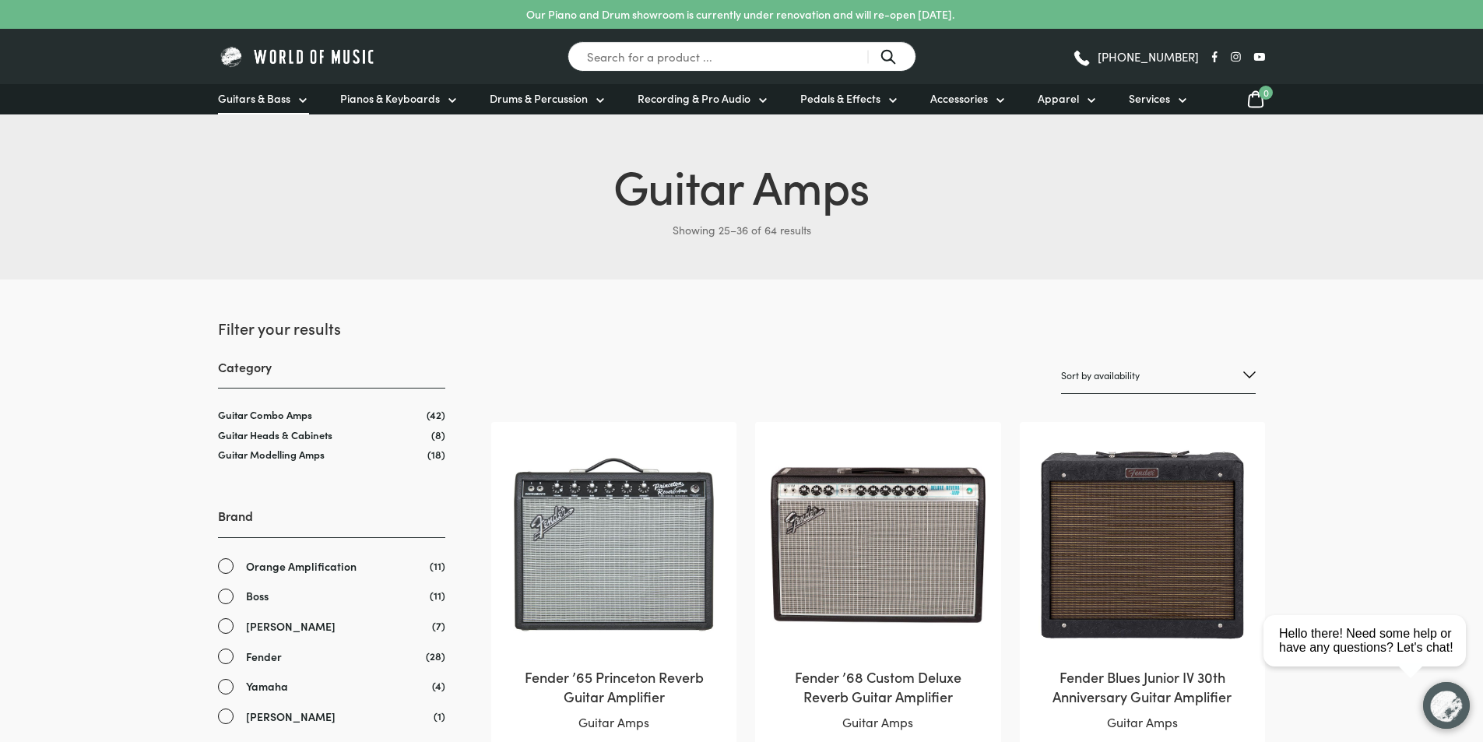
click at [298, 100] on icon at bounding box center [303, 100] width 12 height 12
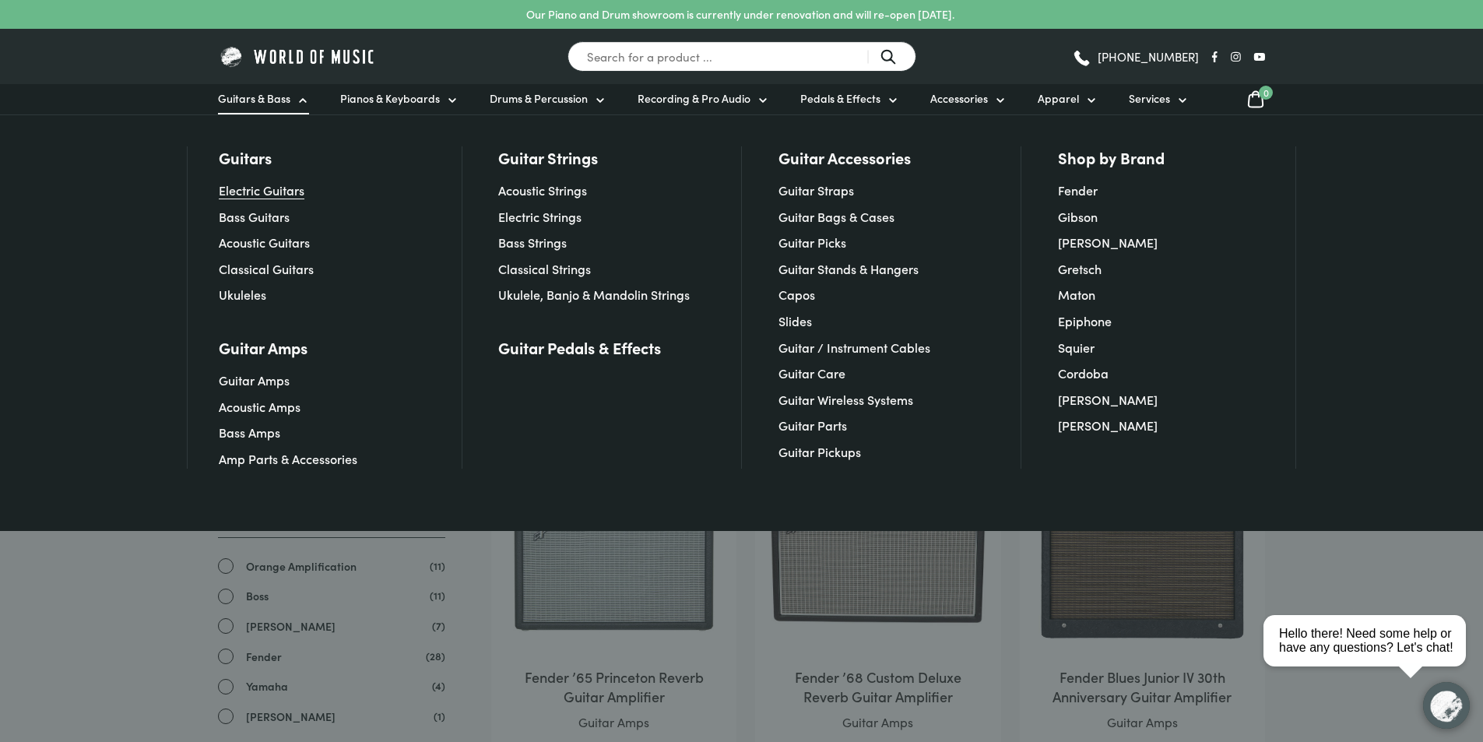
click at [262, 192] on link "Electric Guitars" at bounding box center [262, 189] width 86 height 17
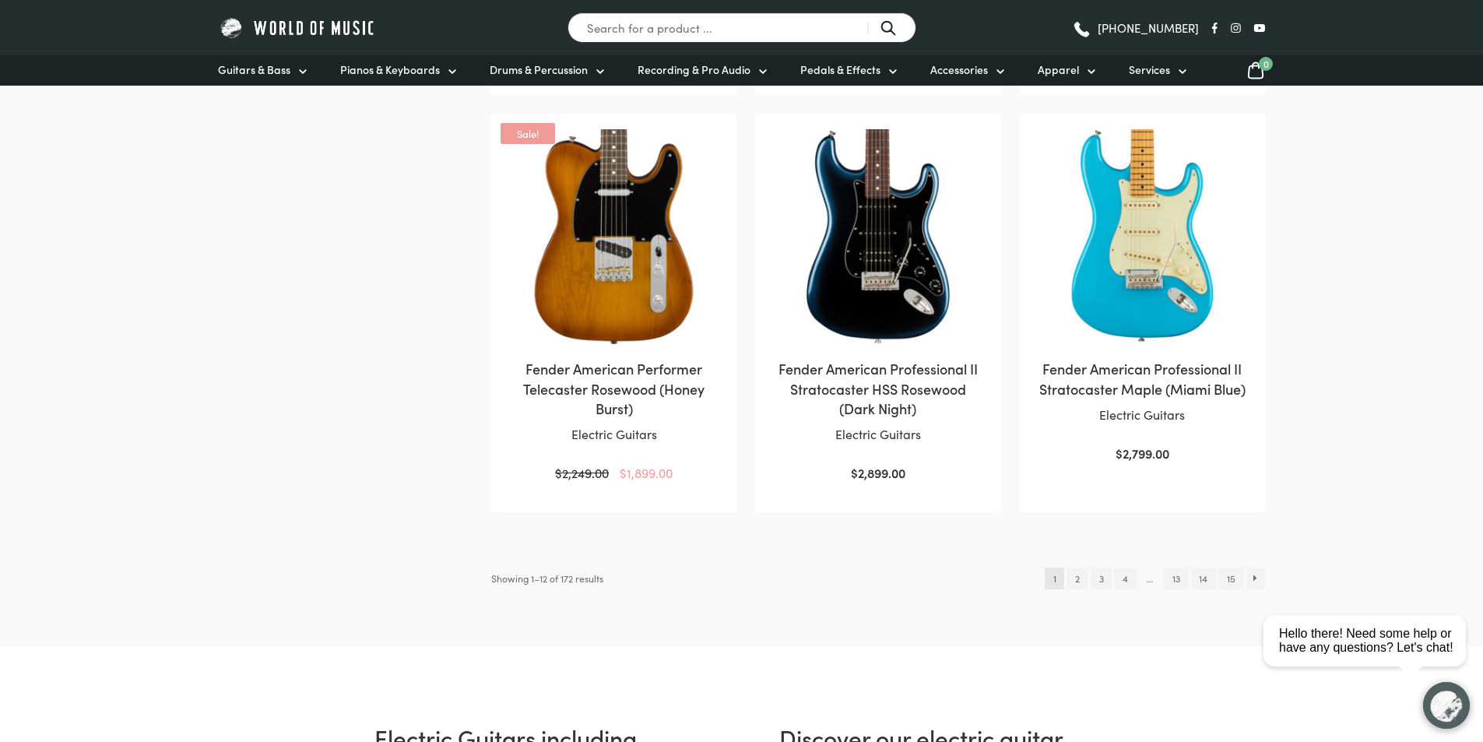
scroll to position [1557, 0]
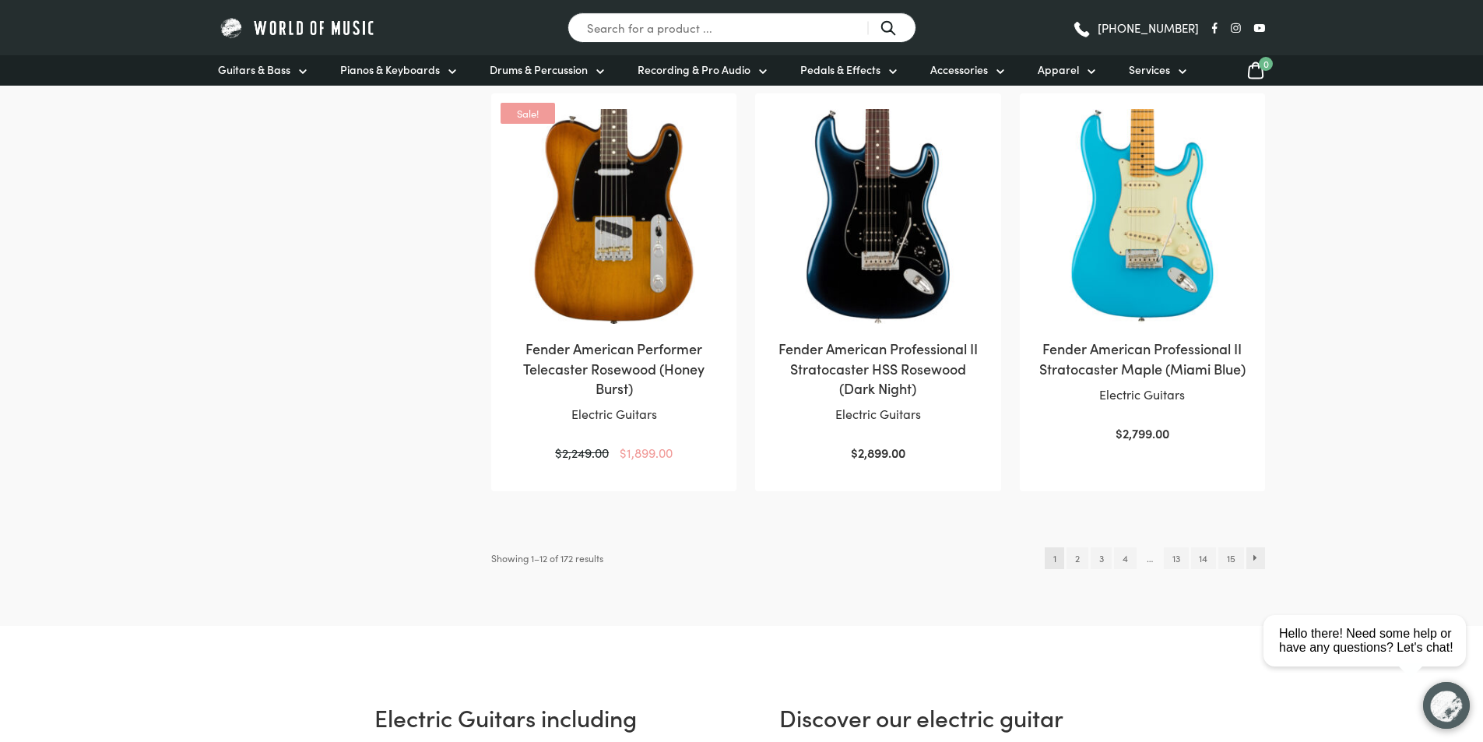
click at [1255, 547] on link "→" at bounding box center [1255, 558] width 19 height 22
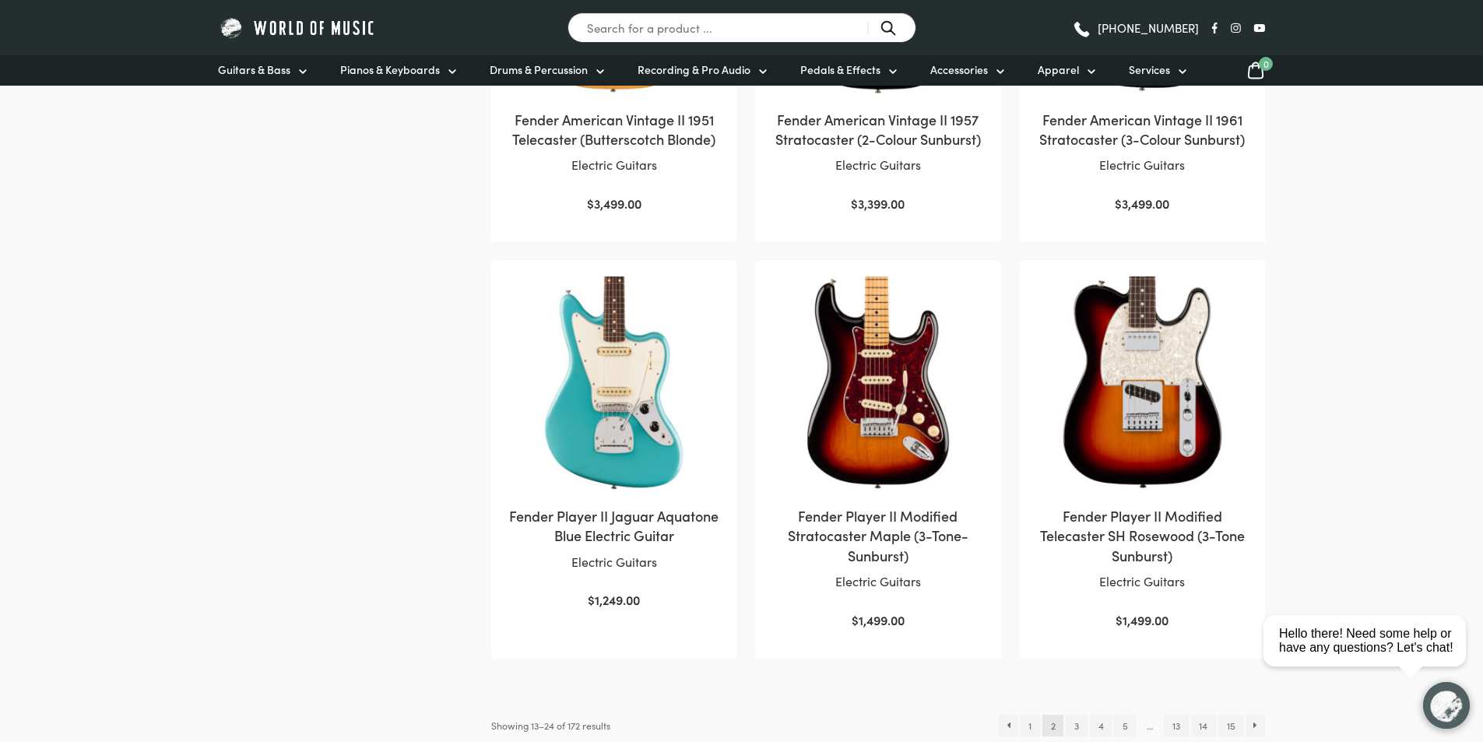
scroll to position [1557, 0]
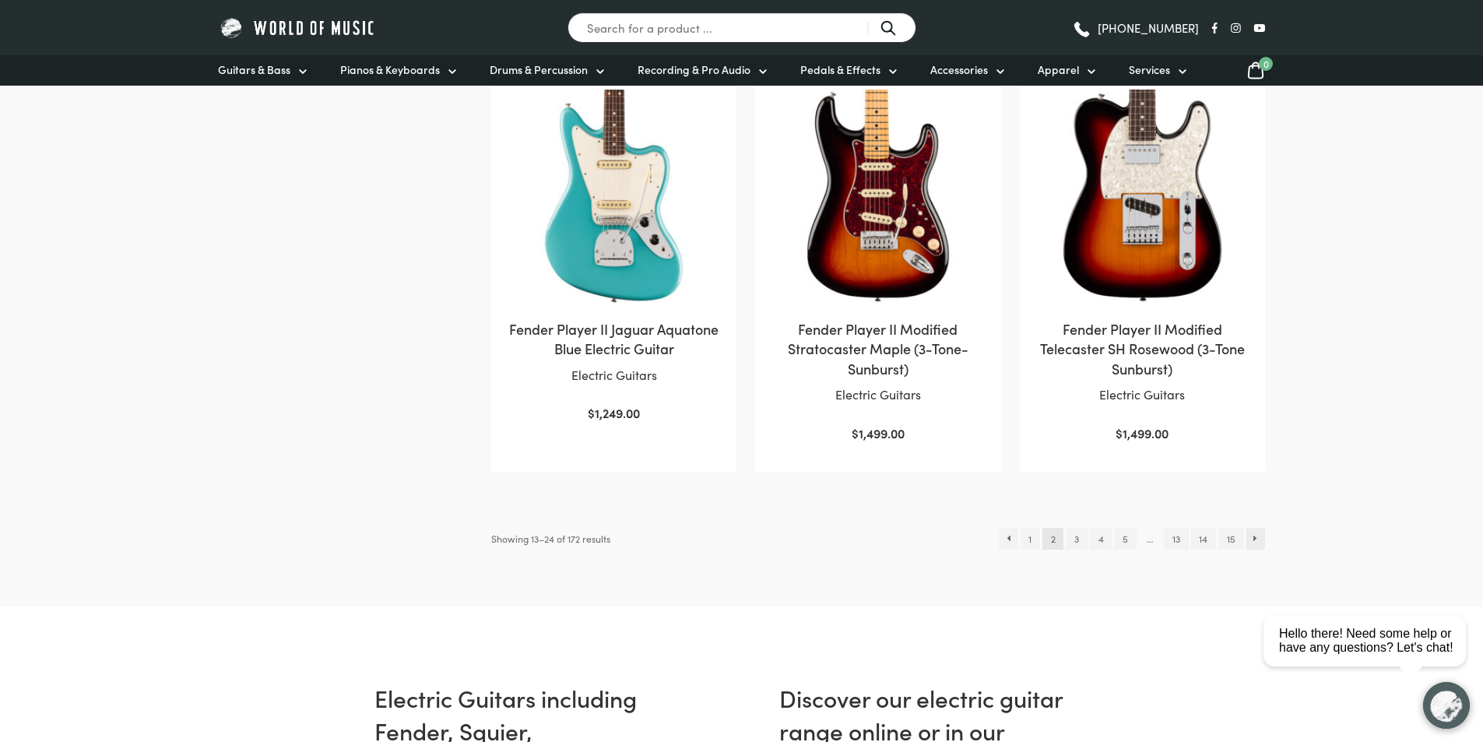
click at [1260, 538] on link "→" at bounding box center [1255, 539] width 19 height 22
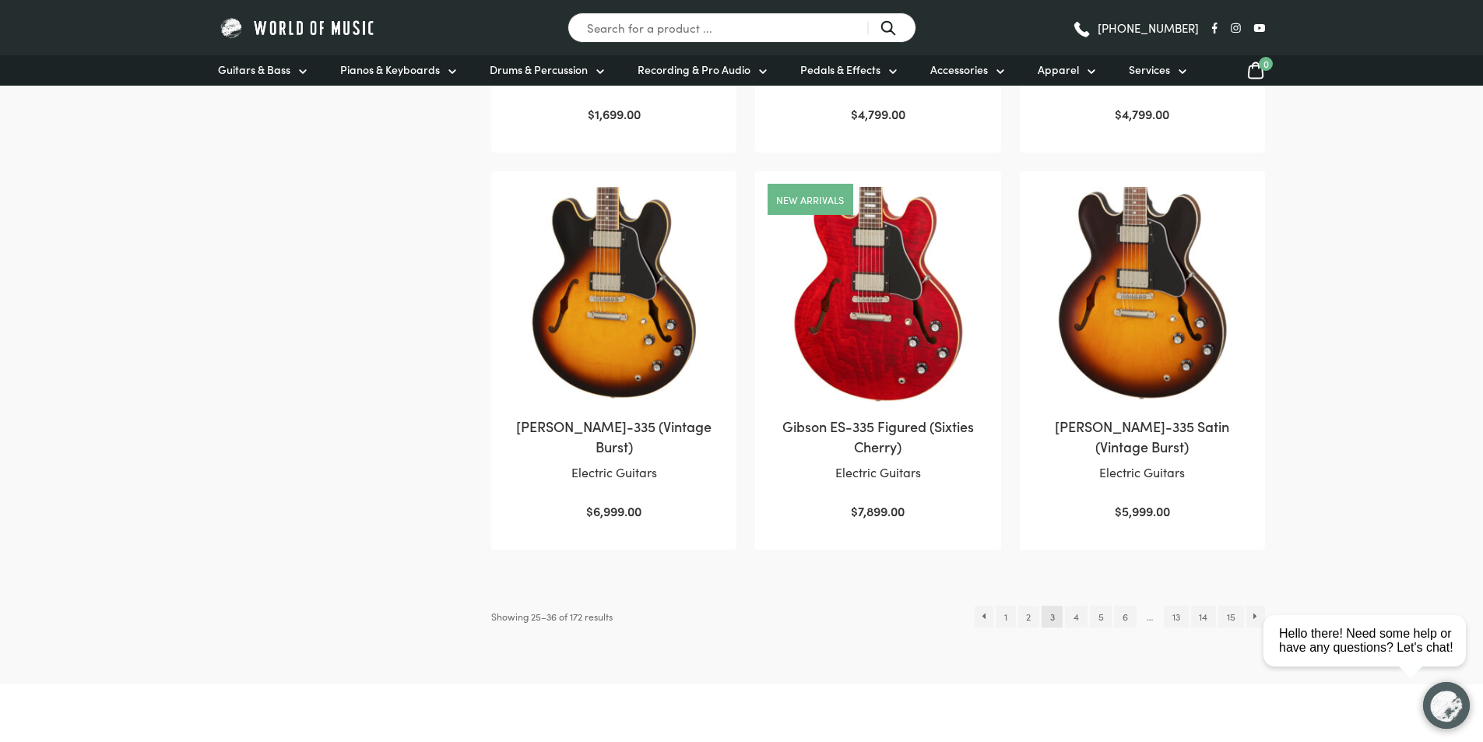
scroll to position [1635, 0]
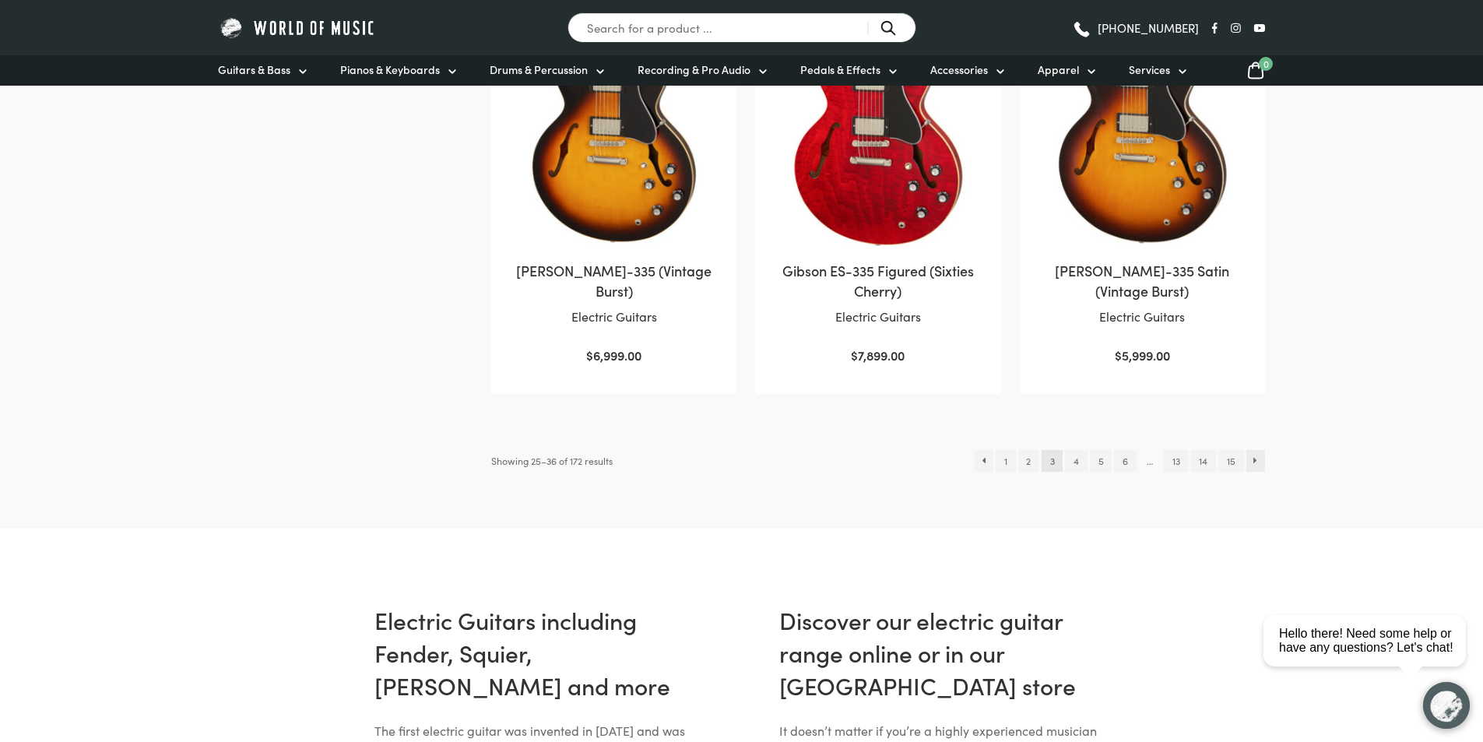
click at [1257, 459] on link "→" at bounding box center [1255, 461] width 19 height 22
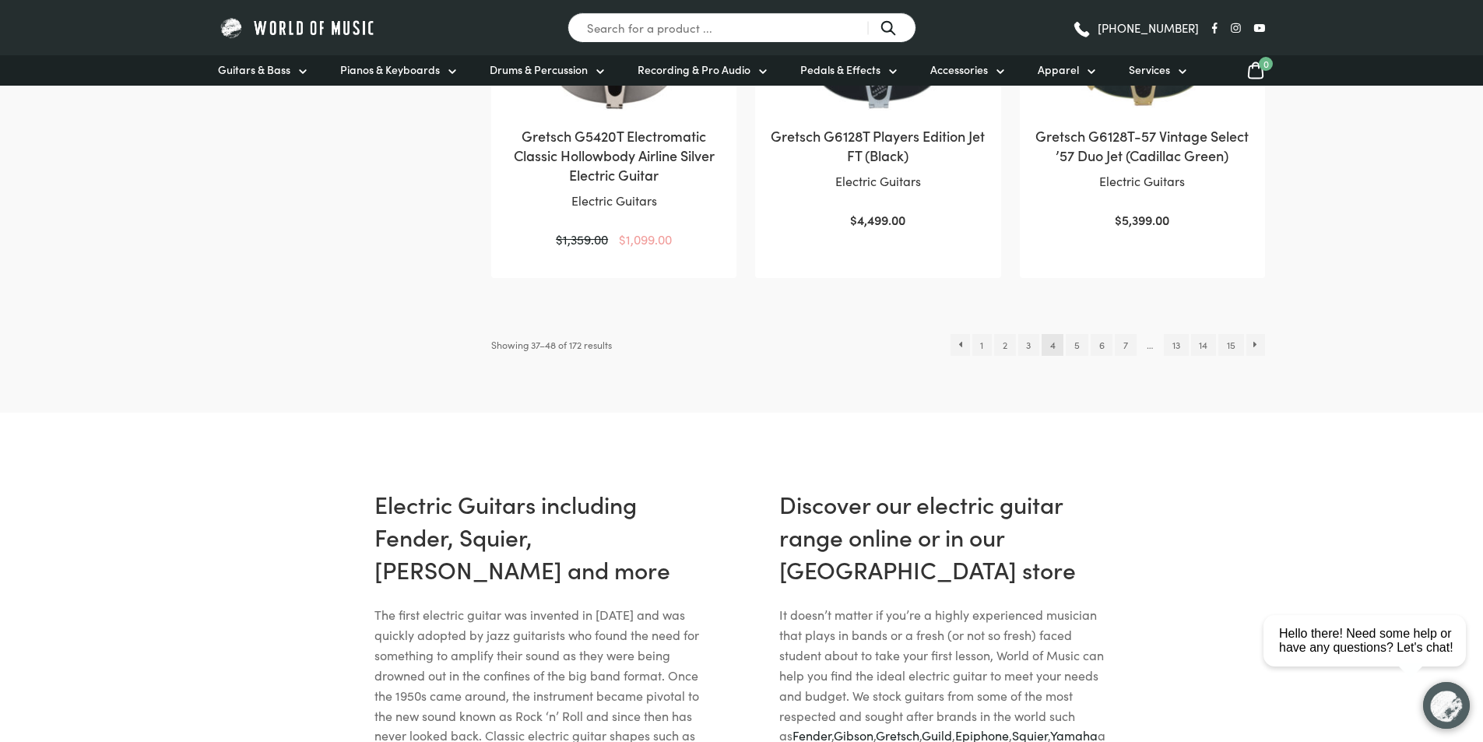
scroll to position [1791, 0]
click at [1257, 333] on link "→" at bounding box center [1255, 344] width 19 height 22
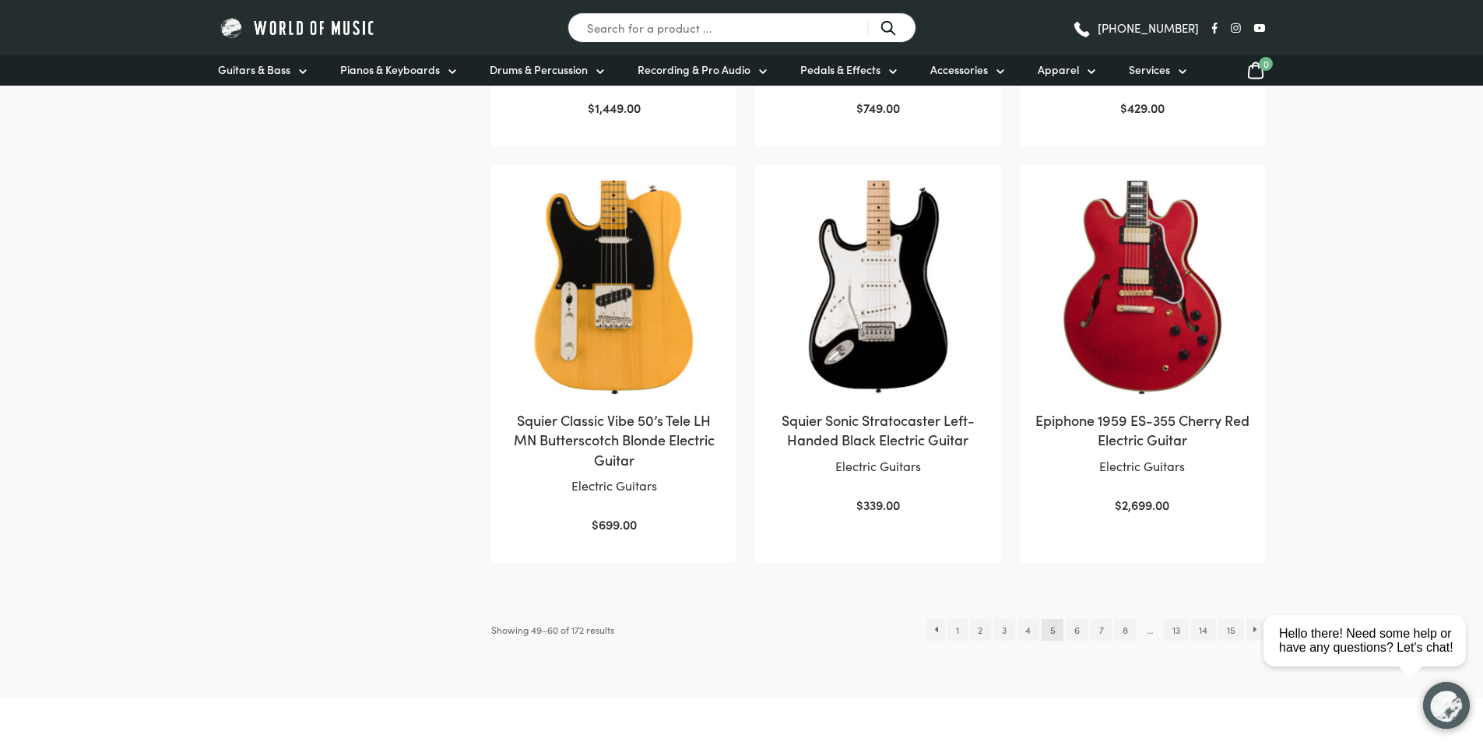
scroll to position [1479, 0]
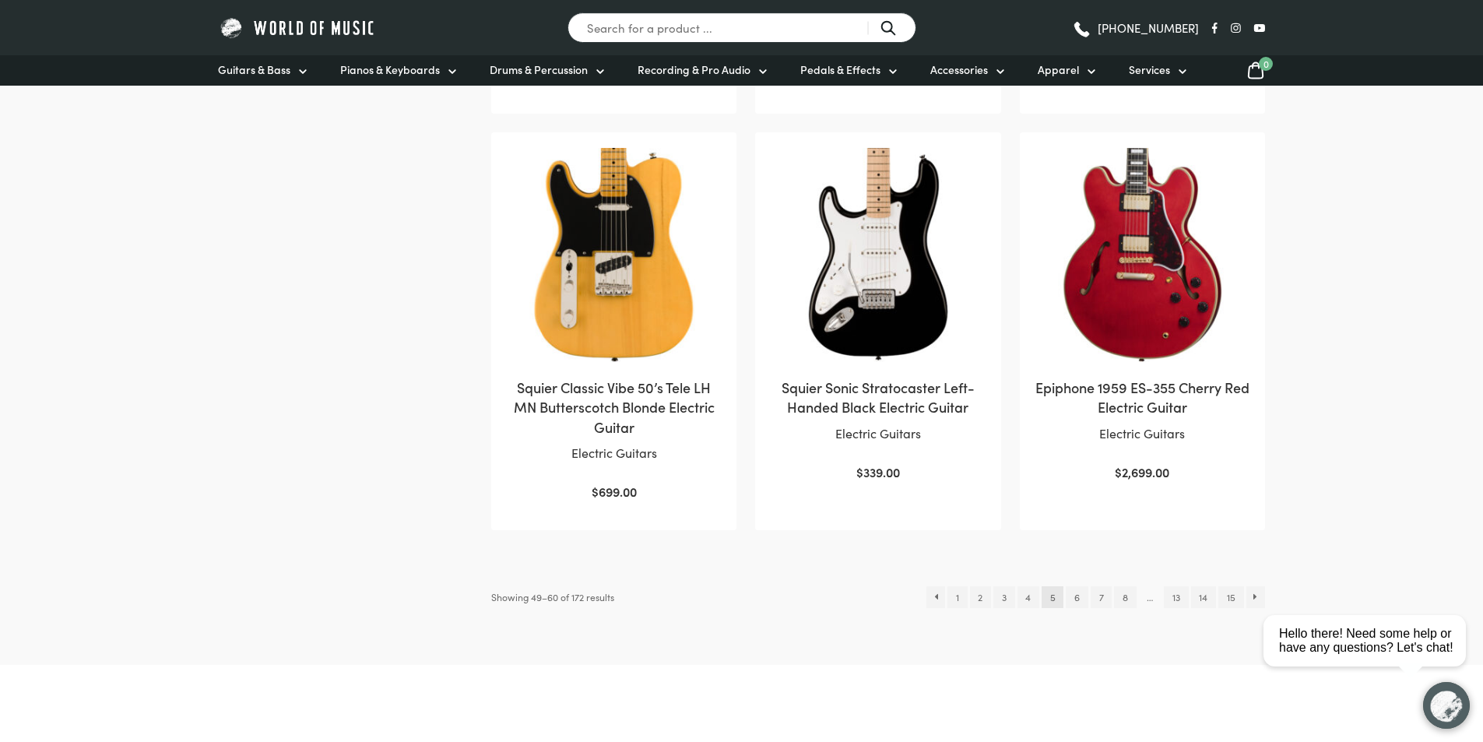
click at [1259, 571] on html "close Hello there! Need some help or have any questions? Let's chat!" at bounding box center [1370, 571] width 226 height 0
click at [1257, 597] on link "→" at bounding box center [1255, 597] width 19 height 22
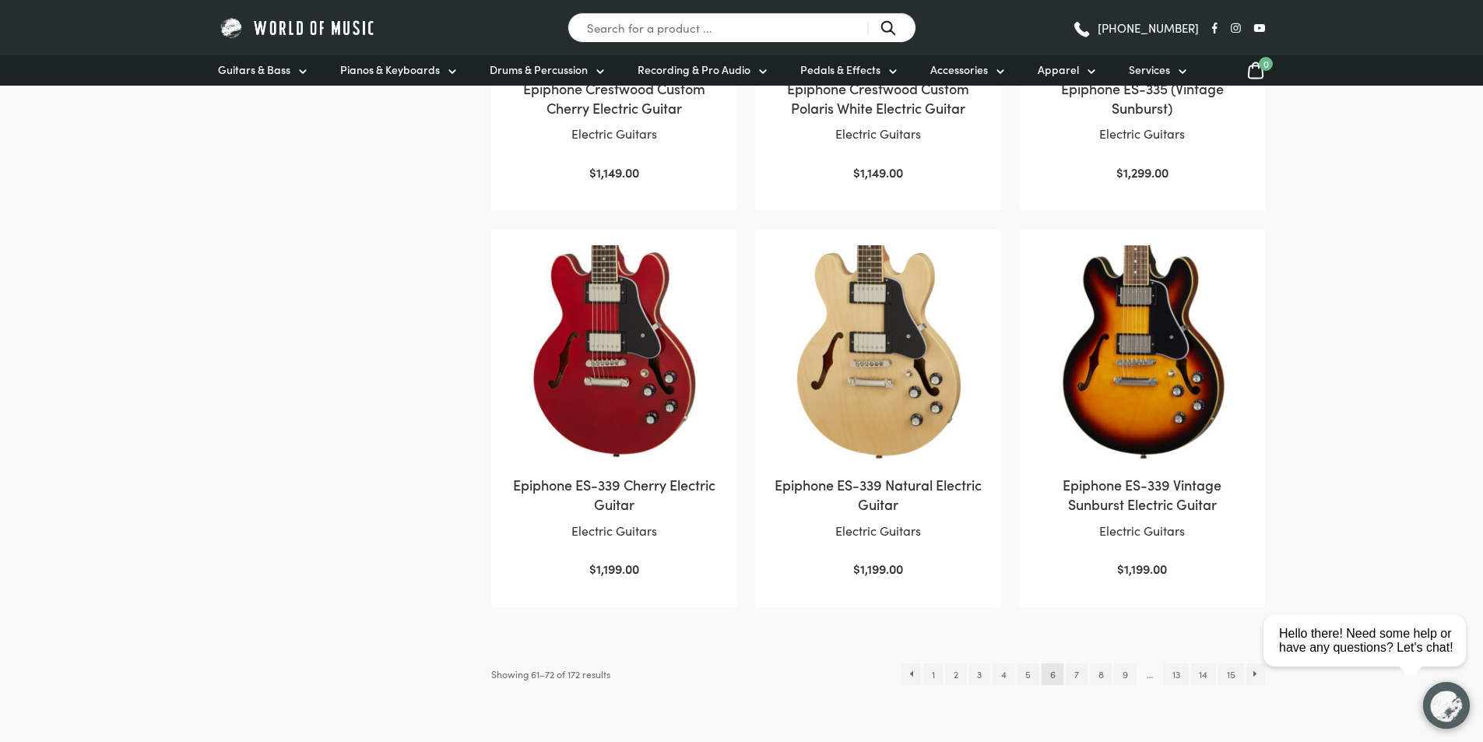
scroll to position [1713, 0]
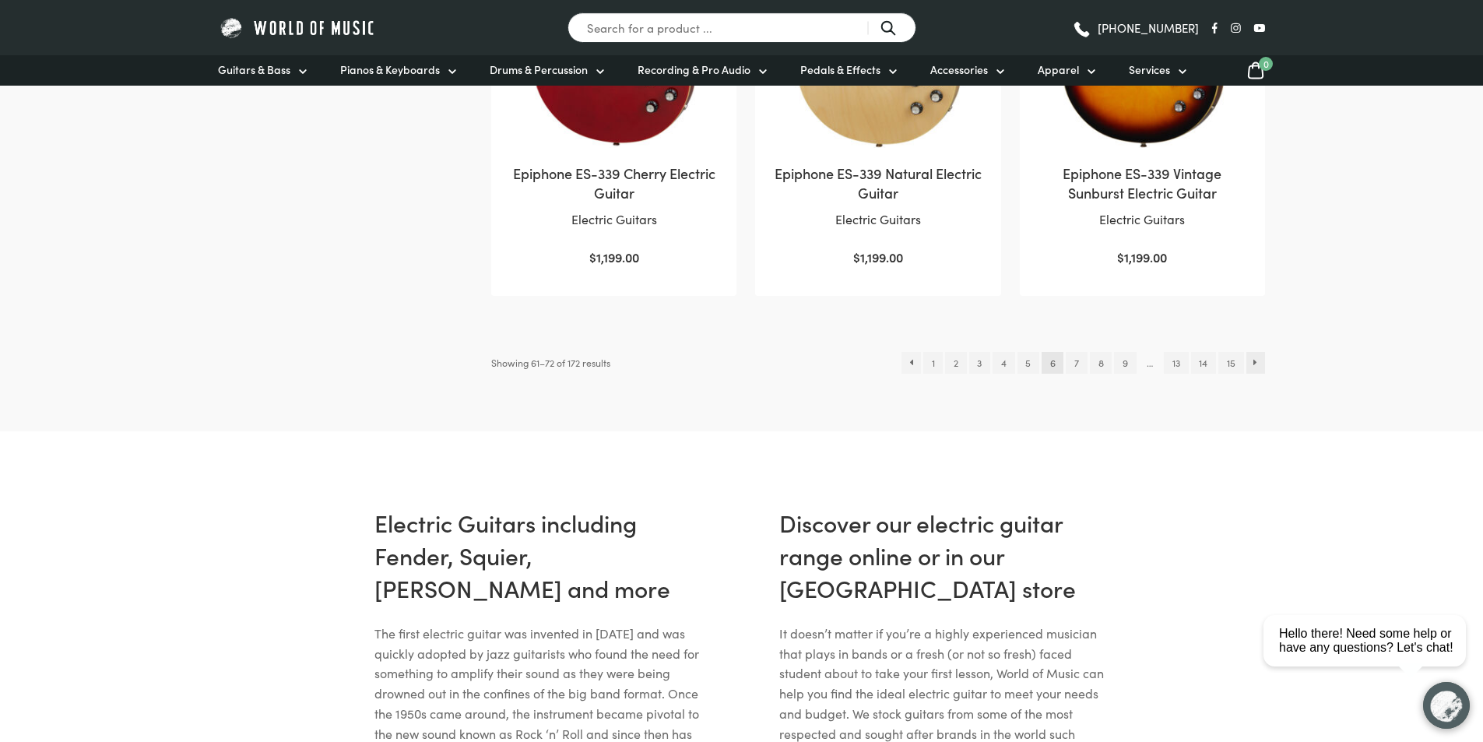
click at [1256, 352] on link "→" at bounding box center [1255, 363] width 19 height 22
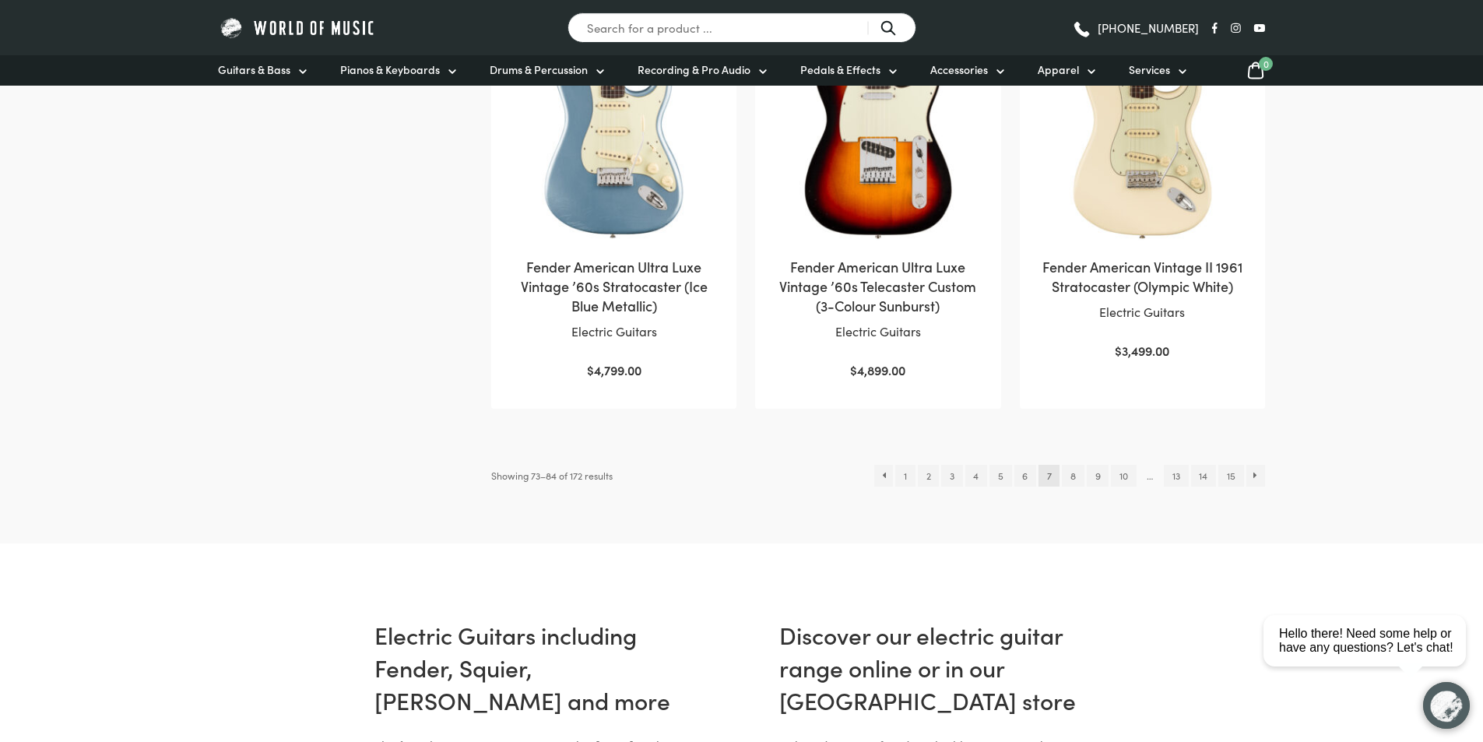
scroll to position [1791, 0]
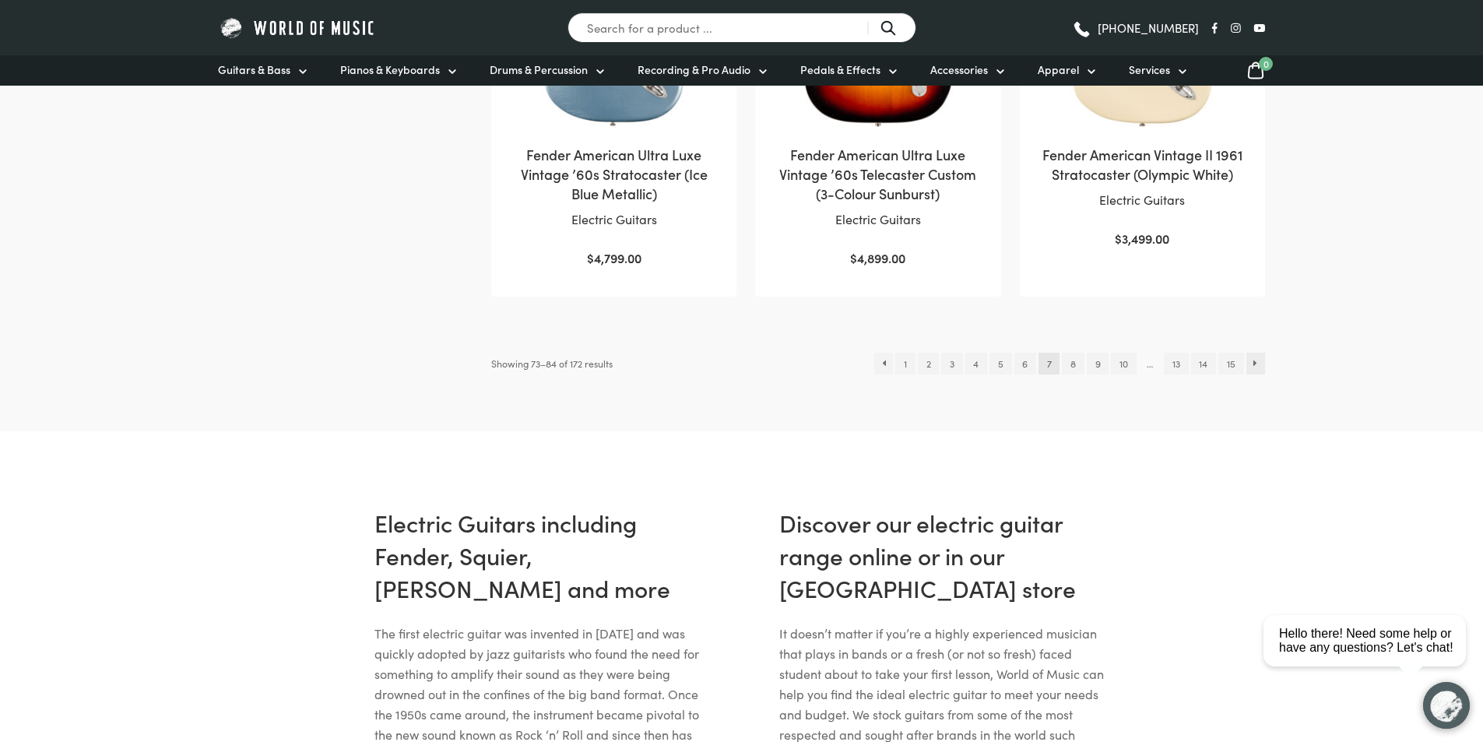
click at [1260, 353] on link "→" at bounding box center [1255, 364] width 19 height 22
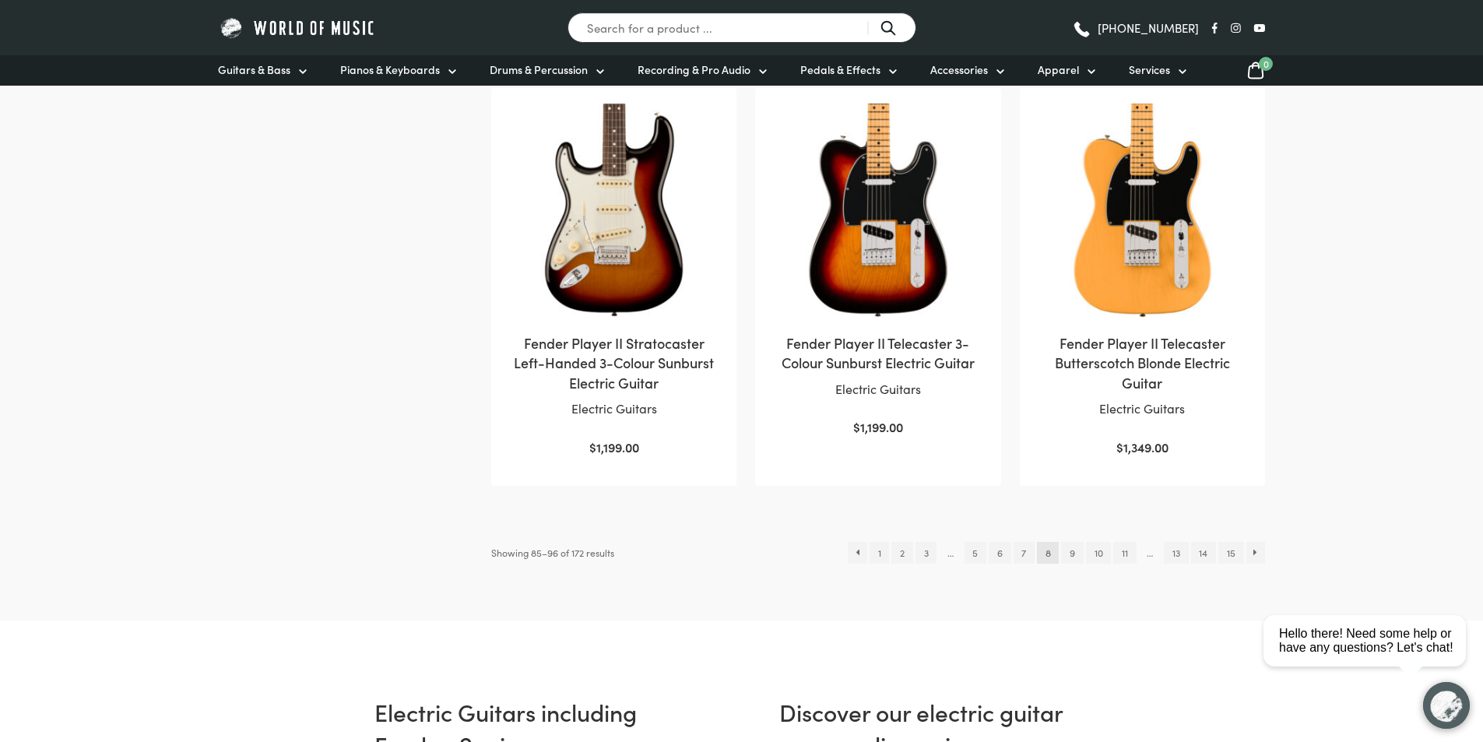
scroll to position [1713, 0]
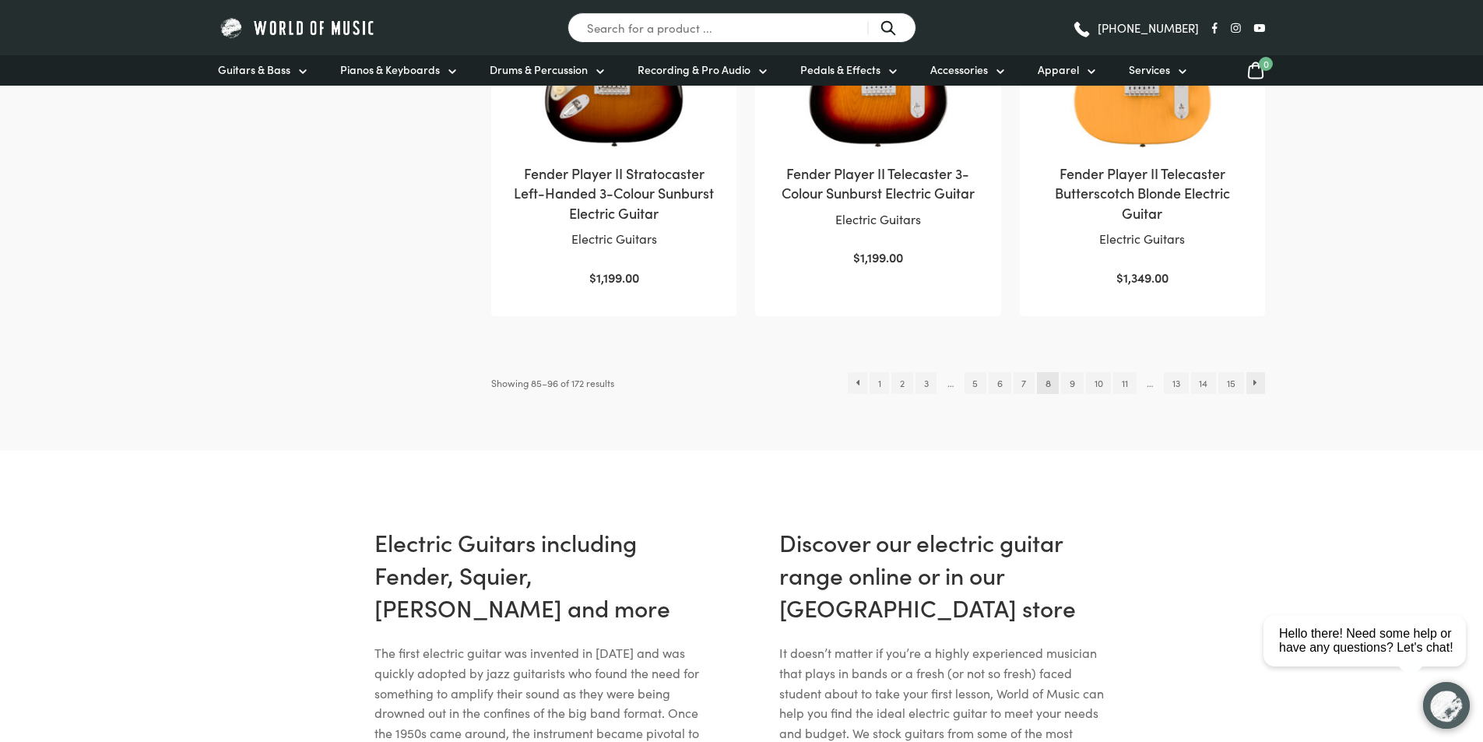
click at [1256, 385] on link "→" at bounding box center [1255, 383] width 19 height 22
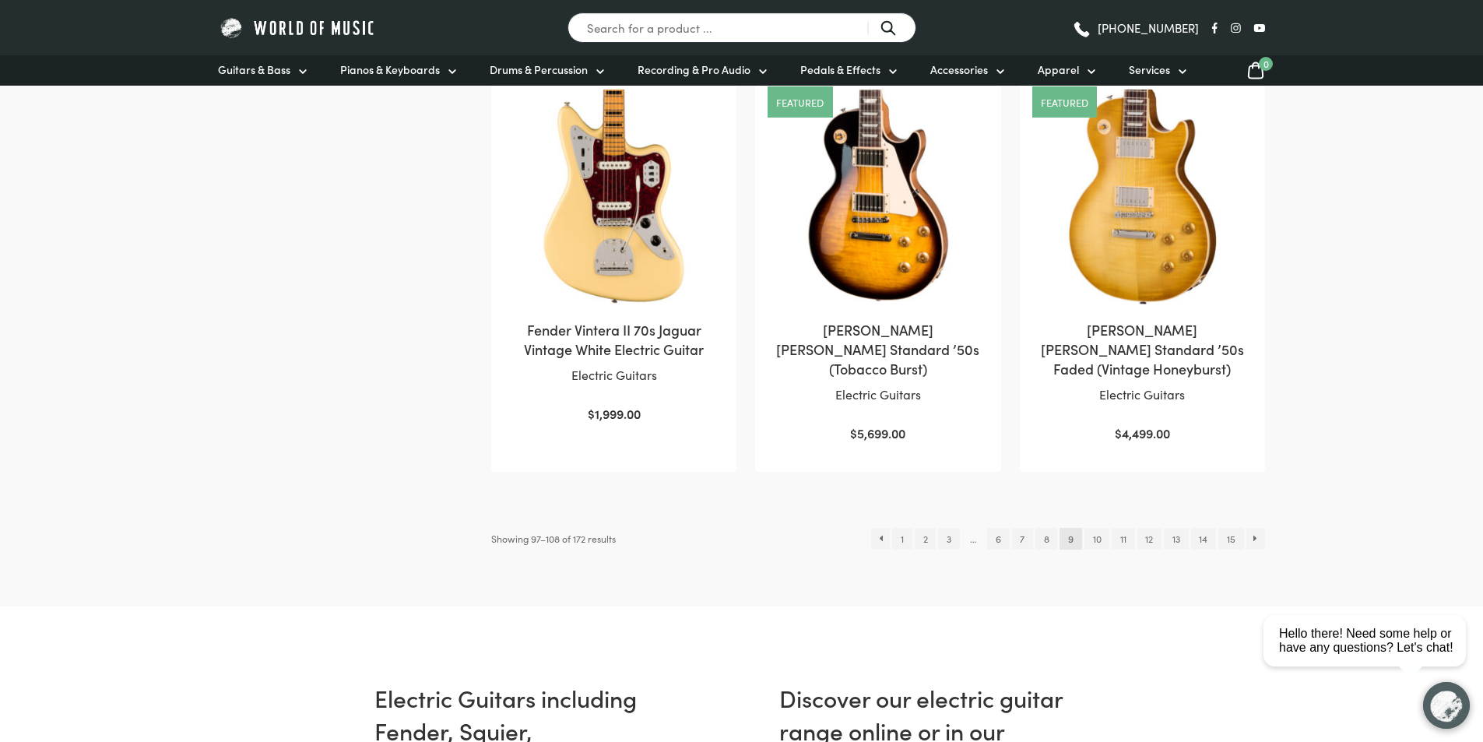
scroll to position [1635, 0]
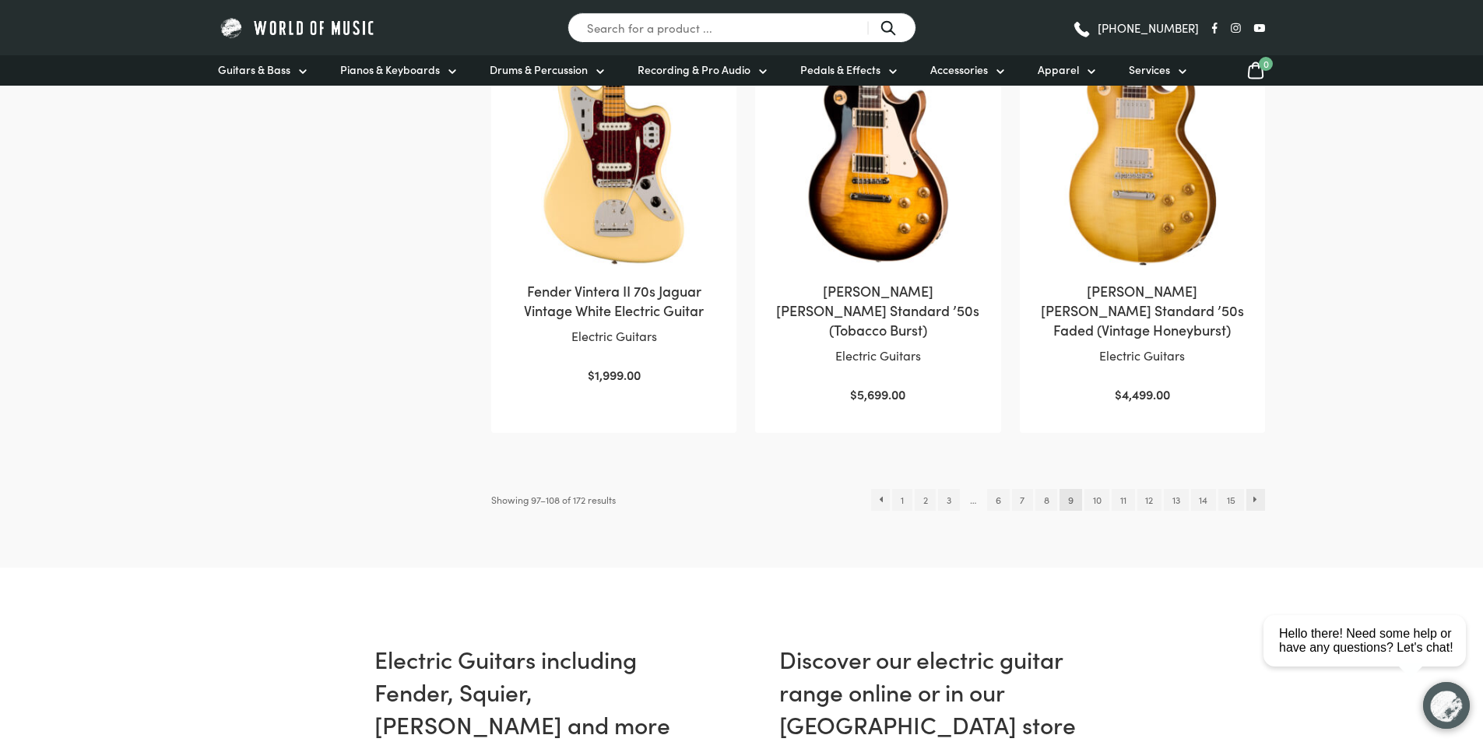
click at [1253, 489] on link "→" at bounding box center [1255, 500] width 19 height 22
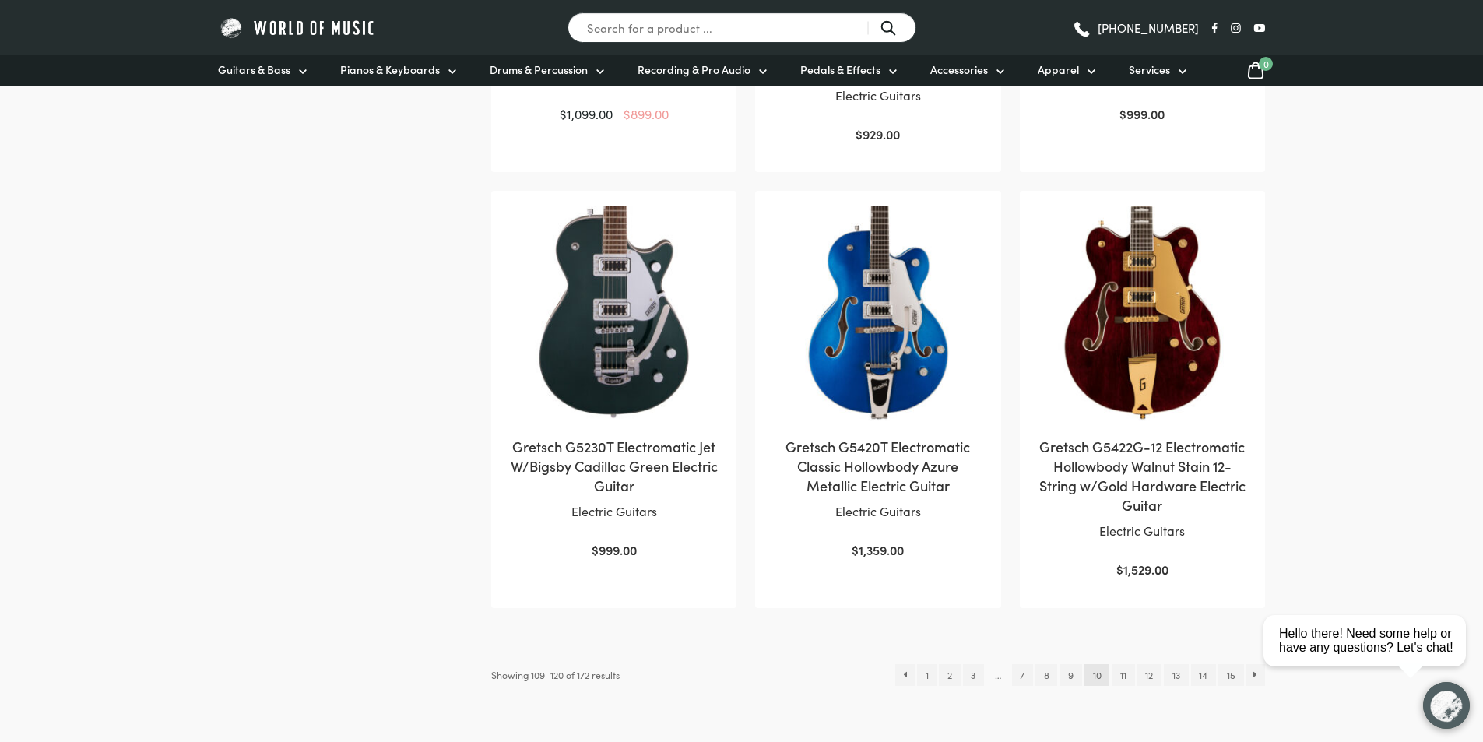
scroll to position [1791, 0]
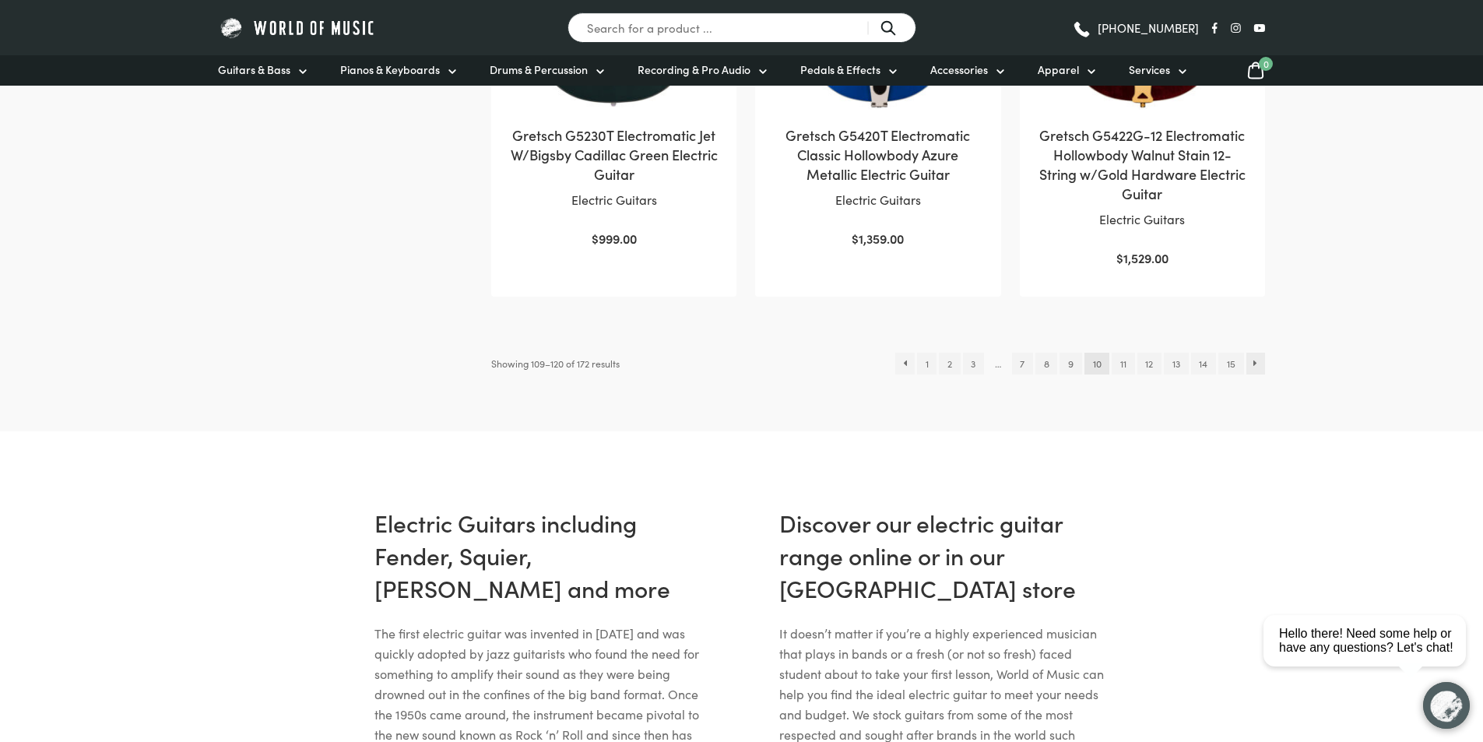
click at [1254, 353] on link "→" at bounding box center [1255, 364] width 19 height 22
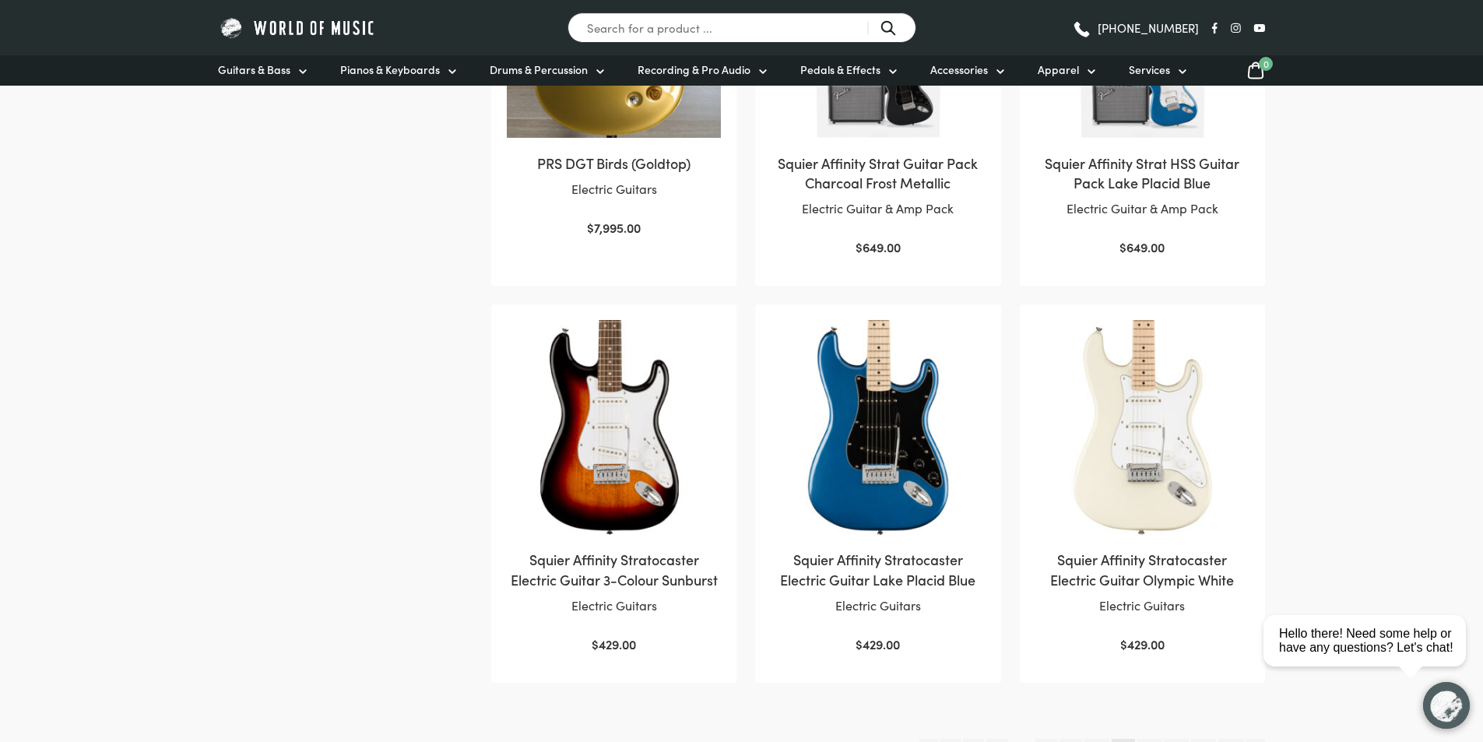
scroll to position [1557, 0]
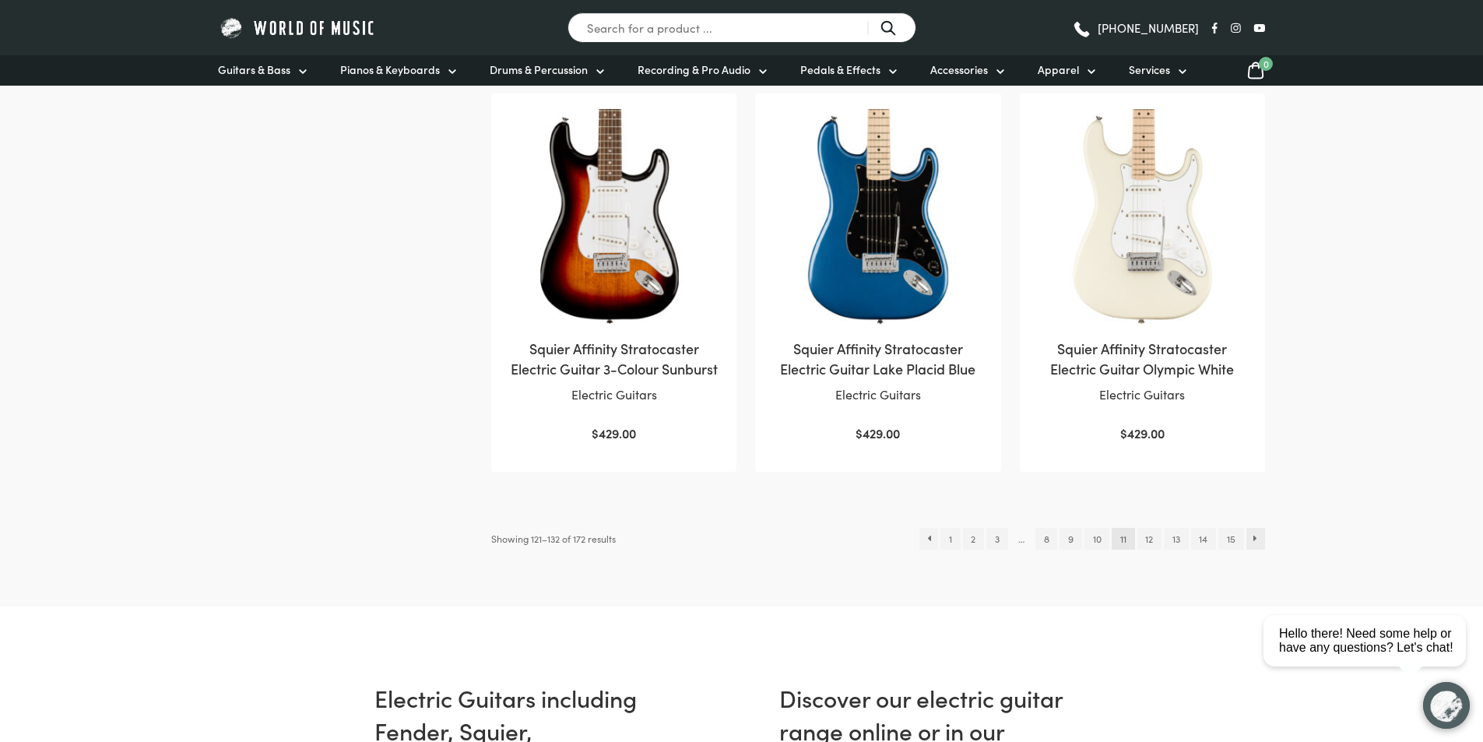
click at [1257, 535] on link "→" at bounding box center [1255, 539] width 19 height 22
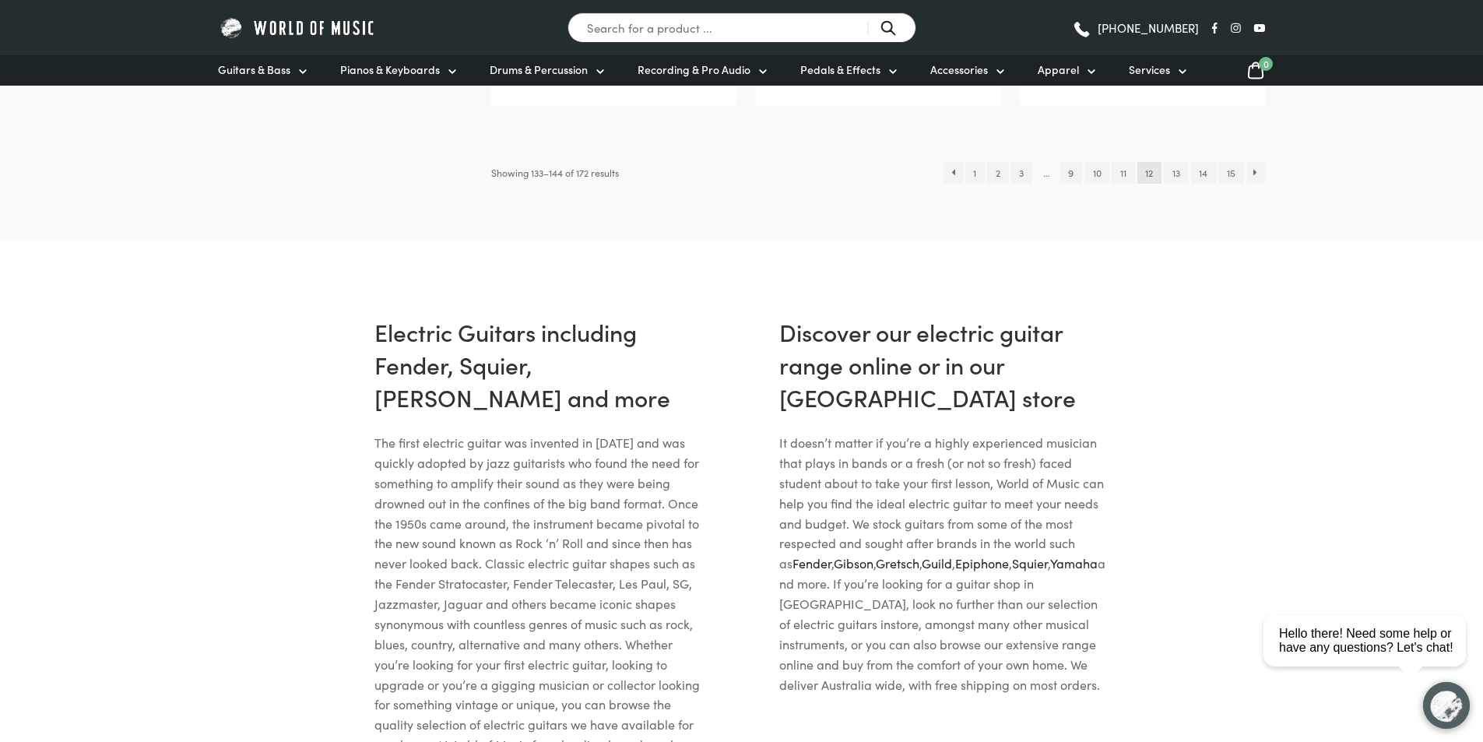
scroll to position [1946, 0]
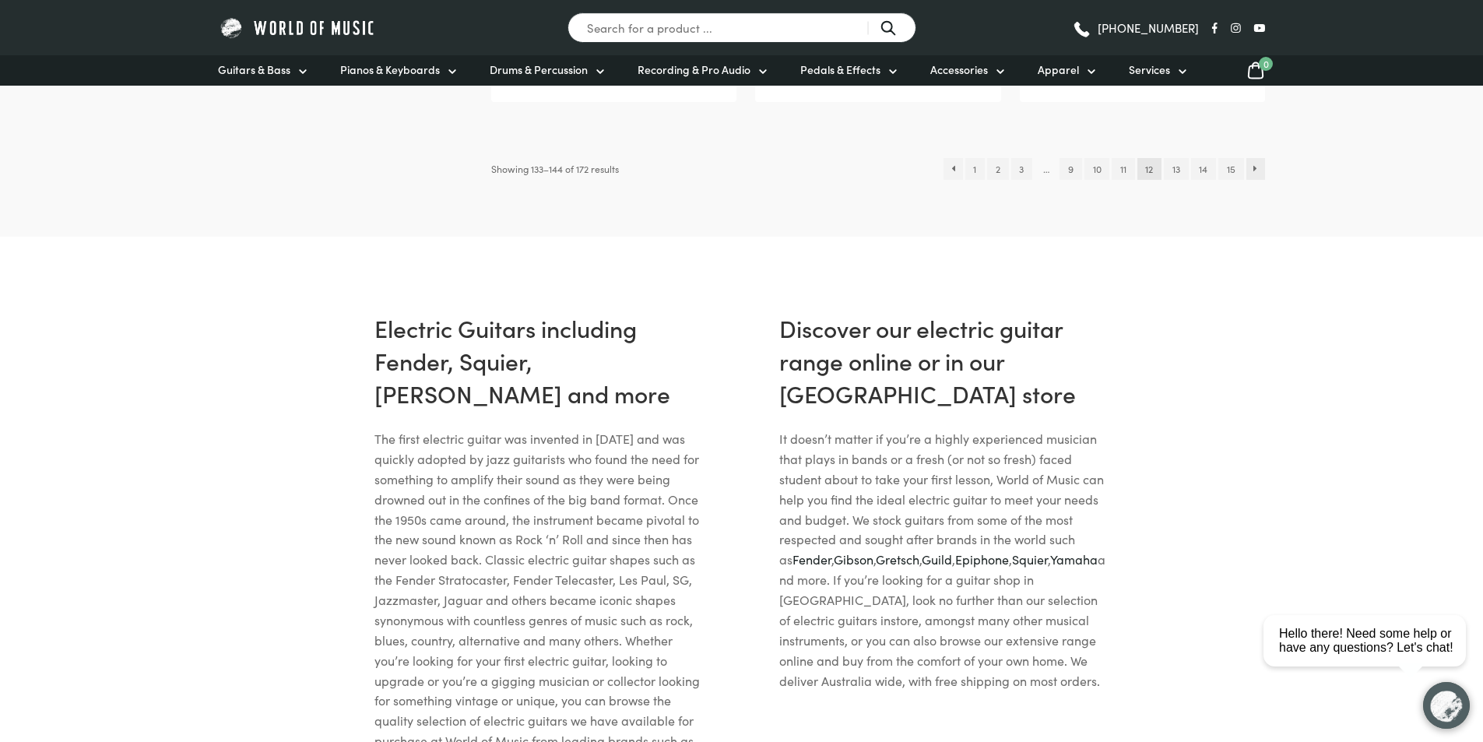
click at [1255, 170] on link "→" at bounding box center [1255, 169] width 19 height 22
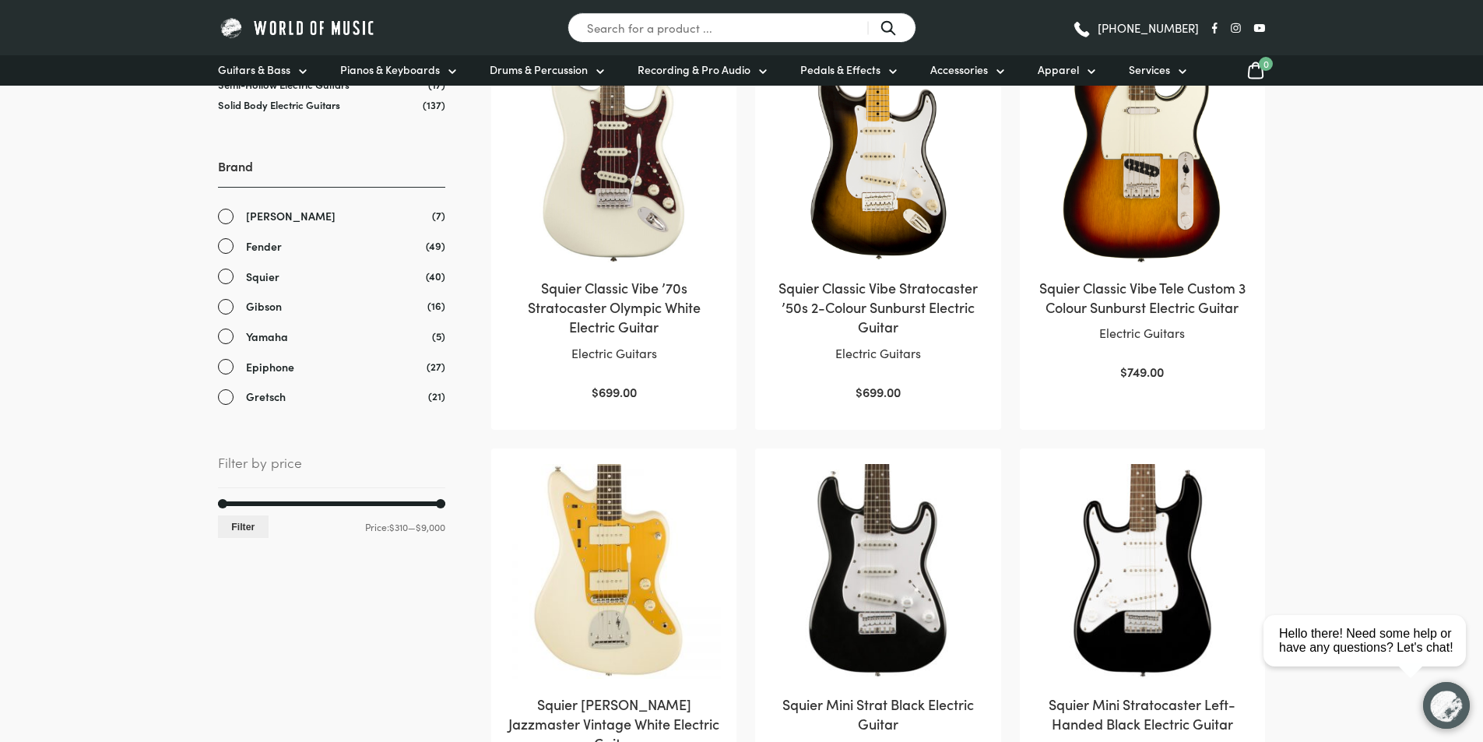
click at [227, 247] on link "Fender" at bounding box center [331, 246] width 227 height 18
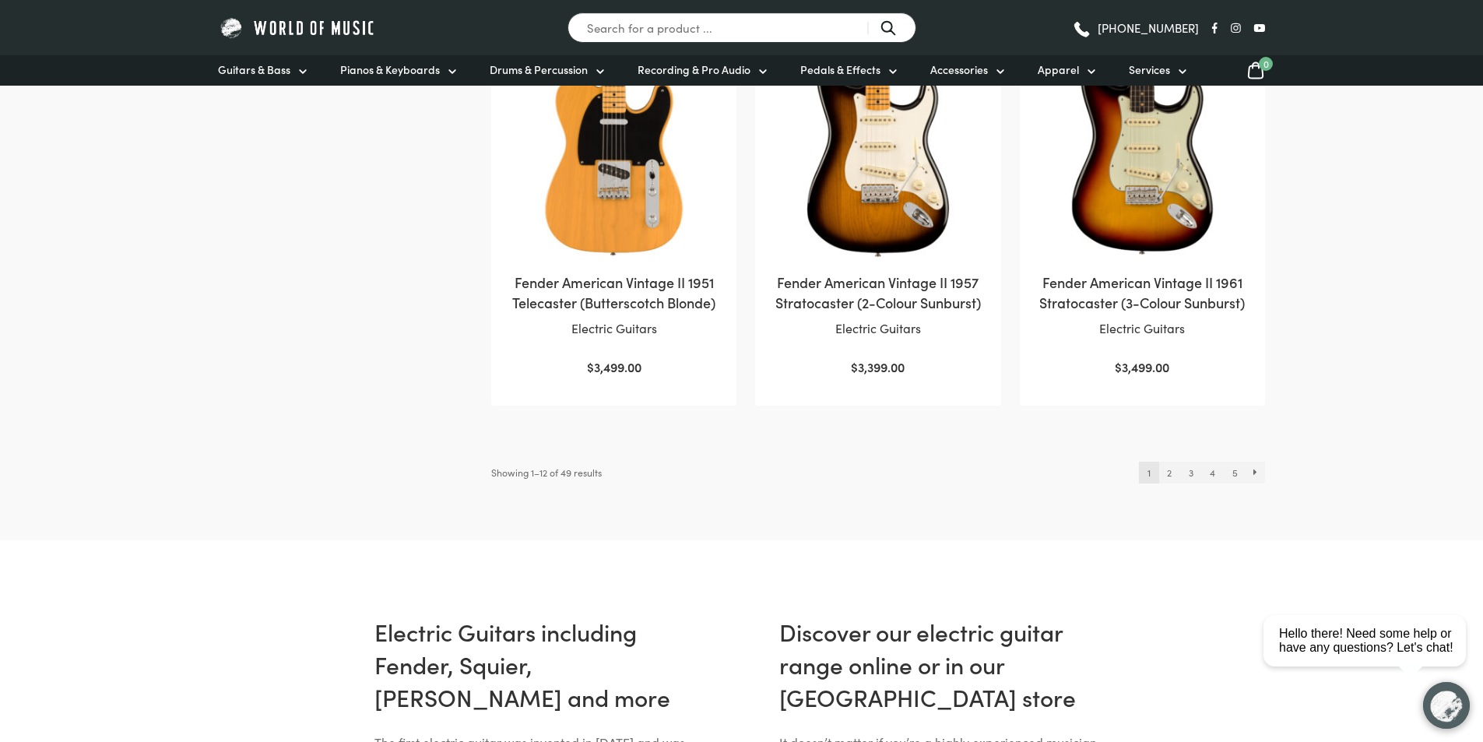
scroll to position [1713, 0]
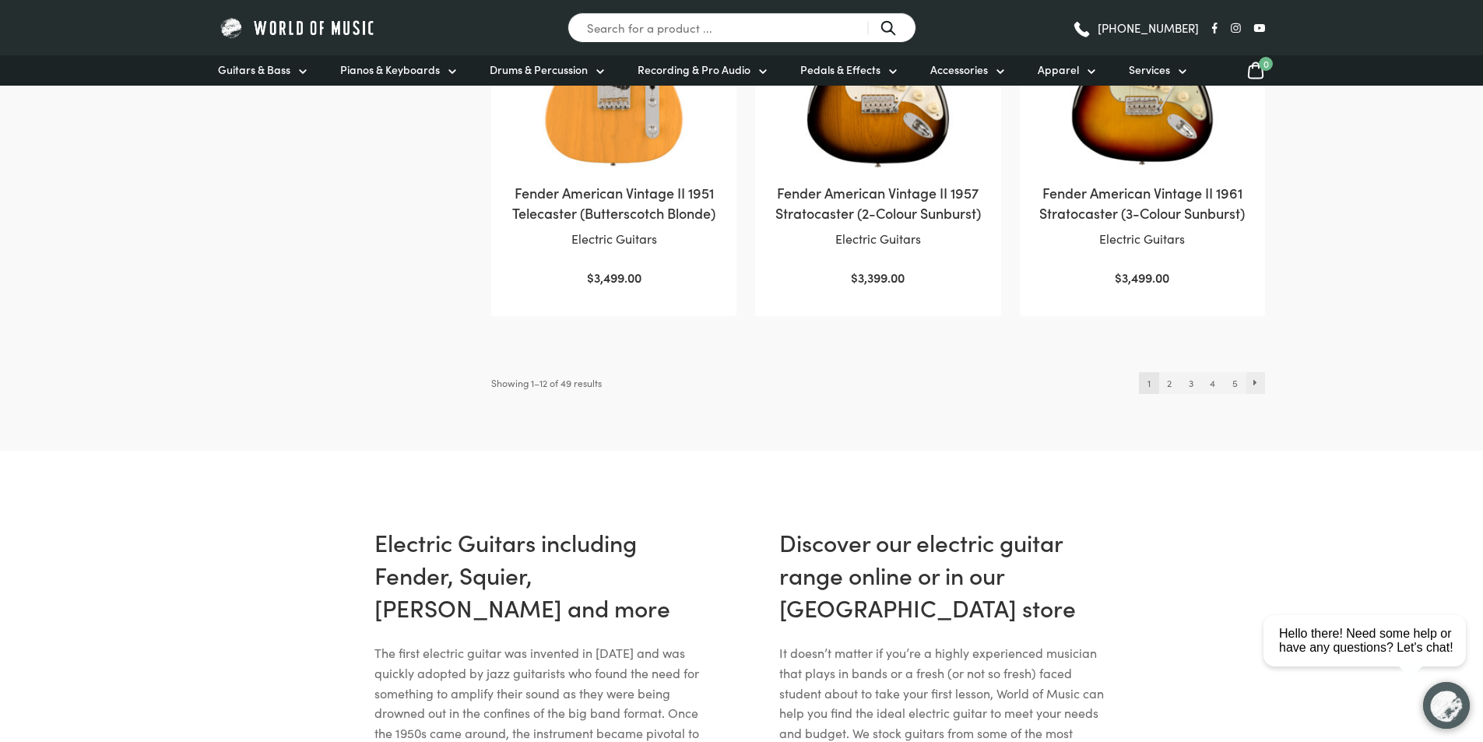
click at [1260, 383] on link "→" at bounding box center [1255, 383] width 19 height 22
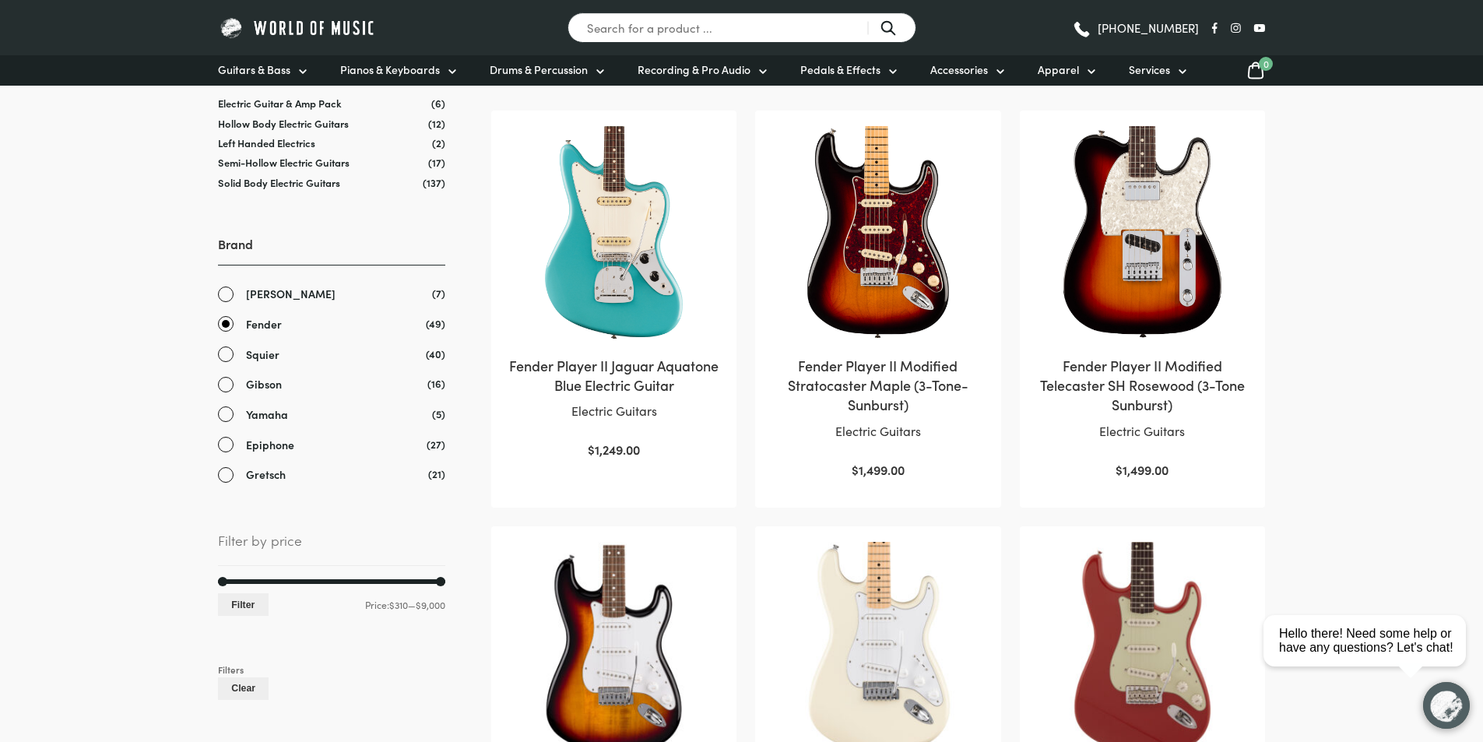
click at [842, 266] on img at bounding box center [878, 233] width 214 height 214
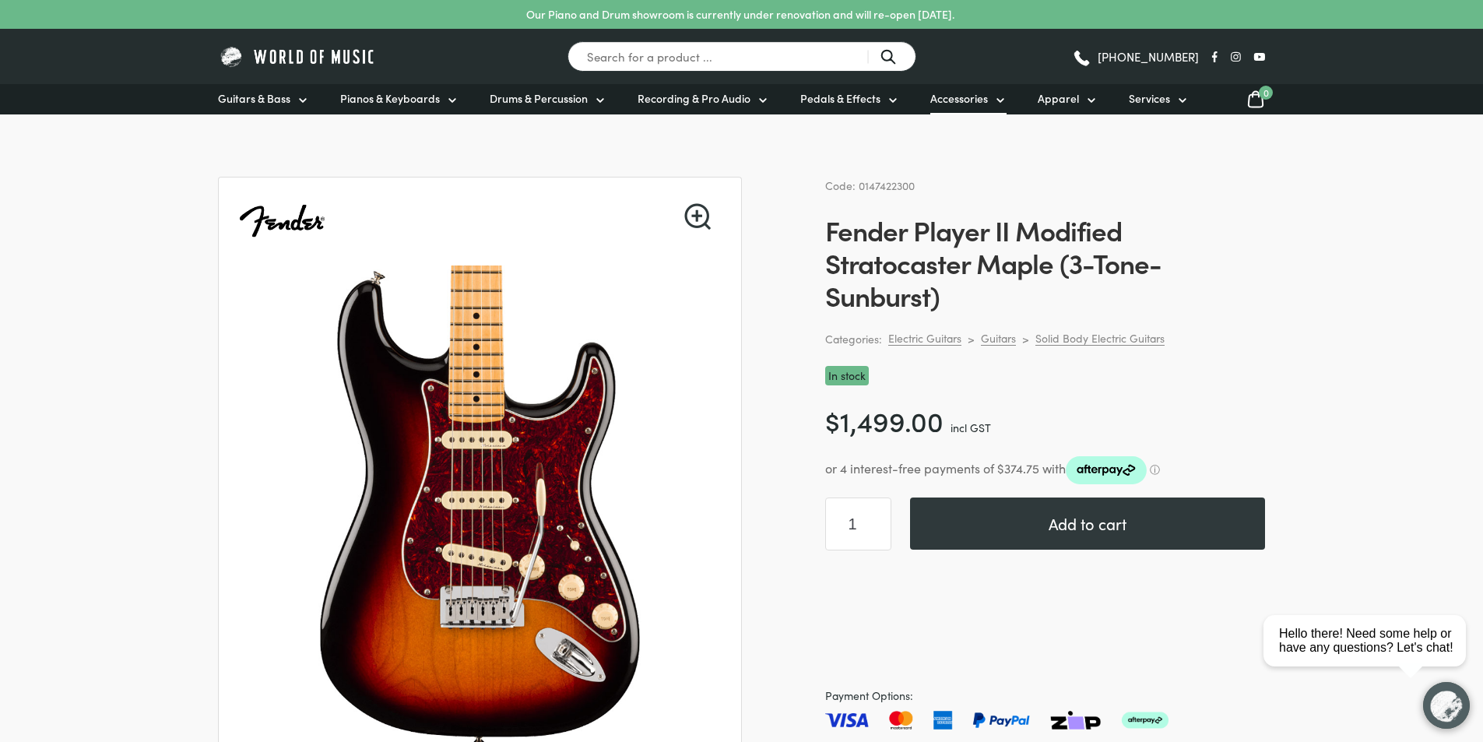
click at [994, 101] on icon at bounding box center [1000, 100] width 12 height 12
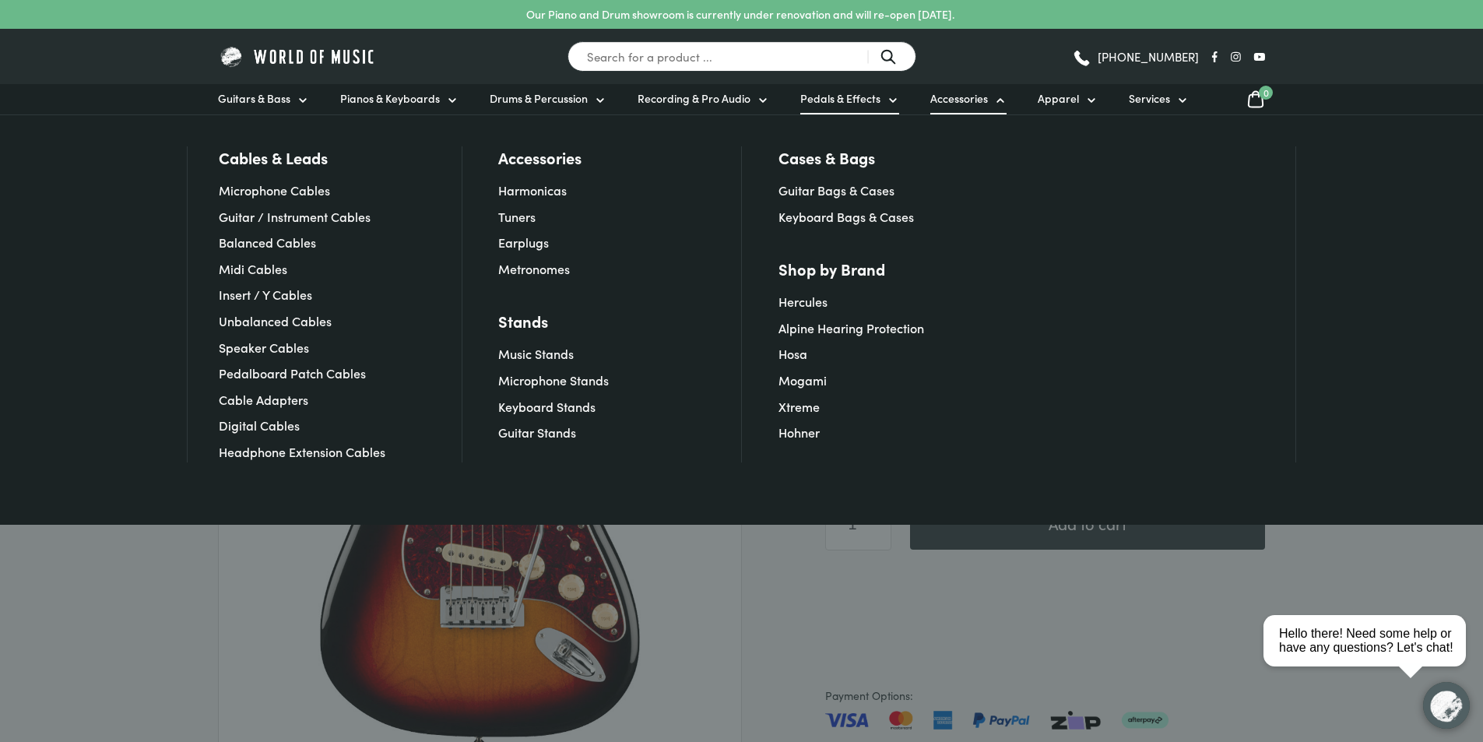
click at [887, 102] on icon at bounding box center [893, 100] width 12 height 12
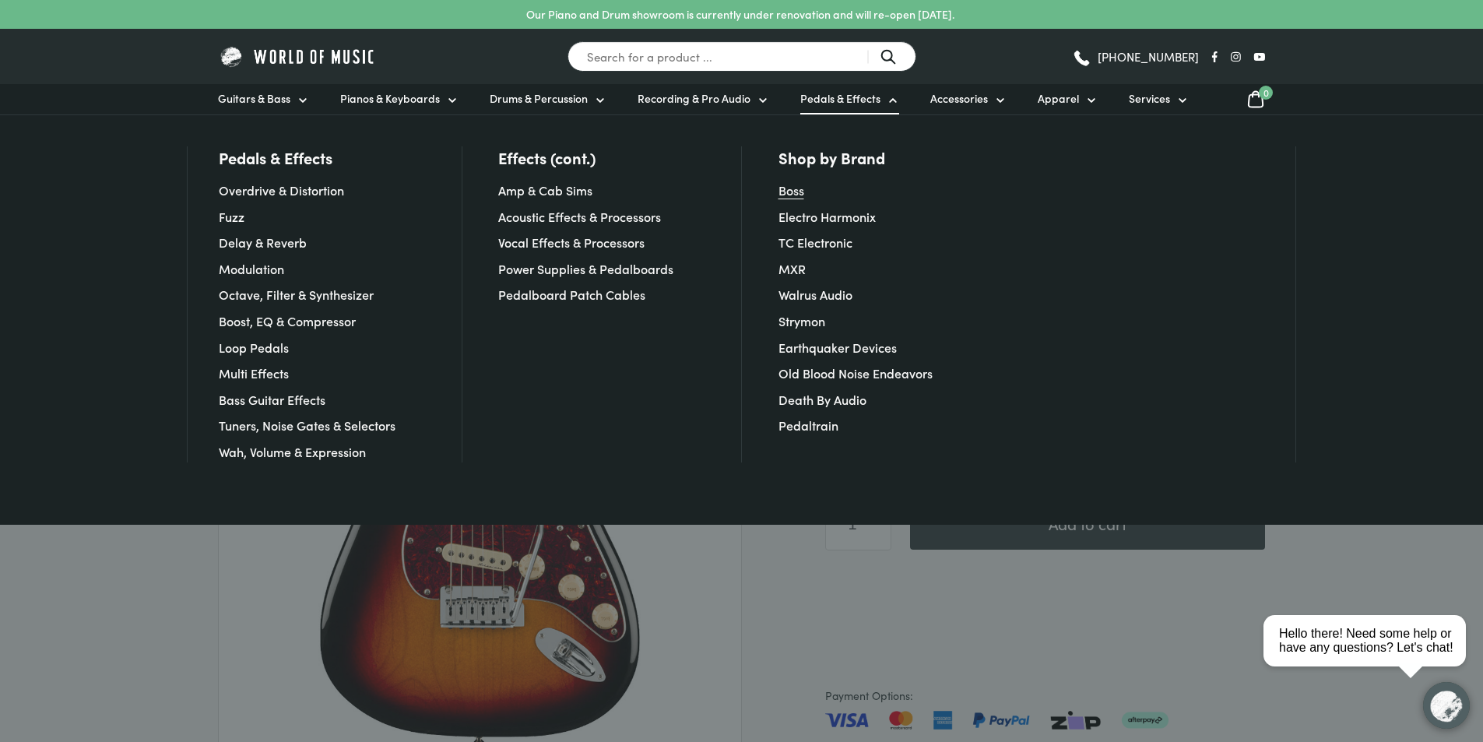
click at [798, 190] on link "Boss" at bounding box center [792, 189] width 26 height 17
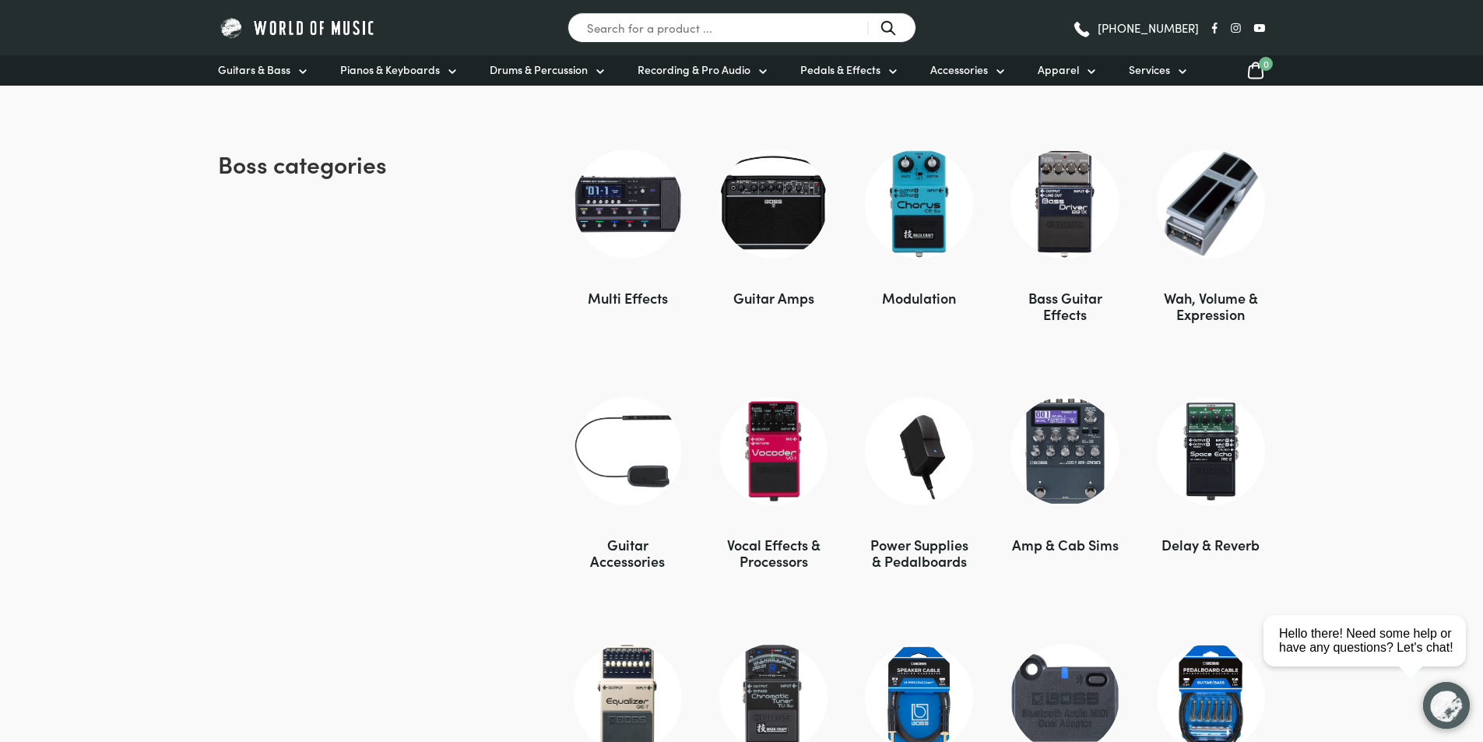
scroll to position [1012, 0]
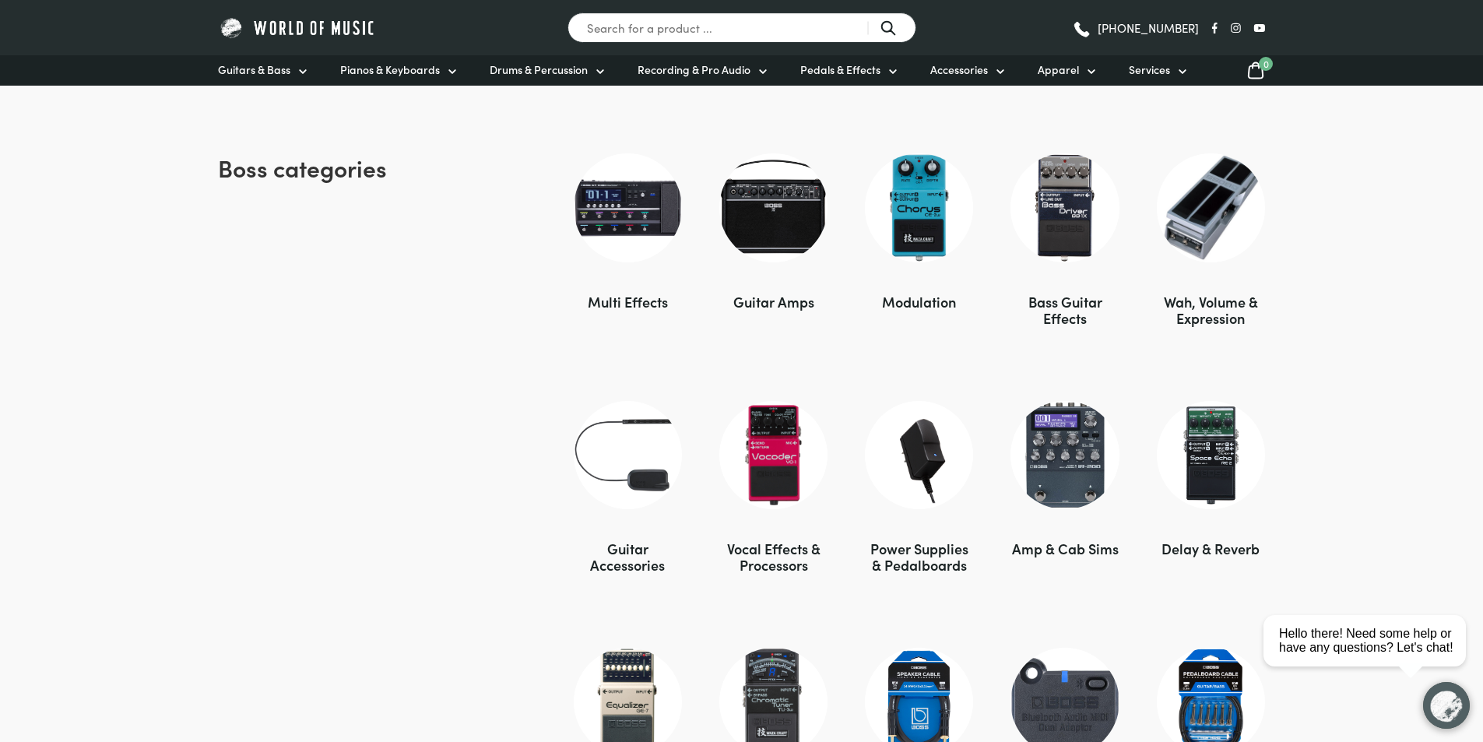
click at [635, 206] on img at bounding box center [628, 207] width 108 height 108
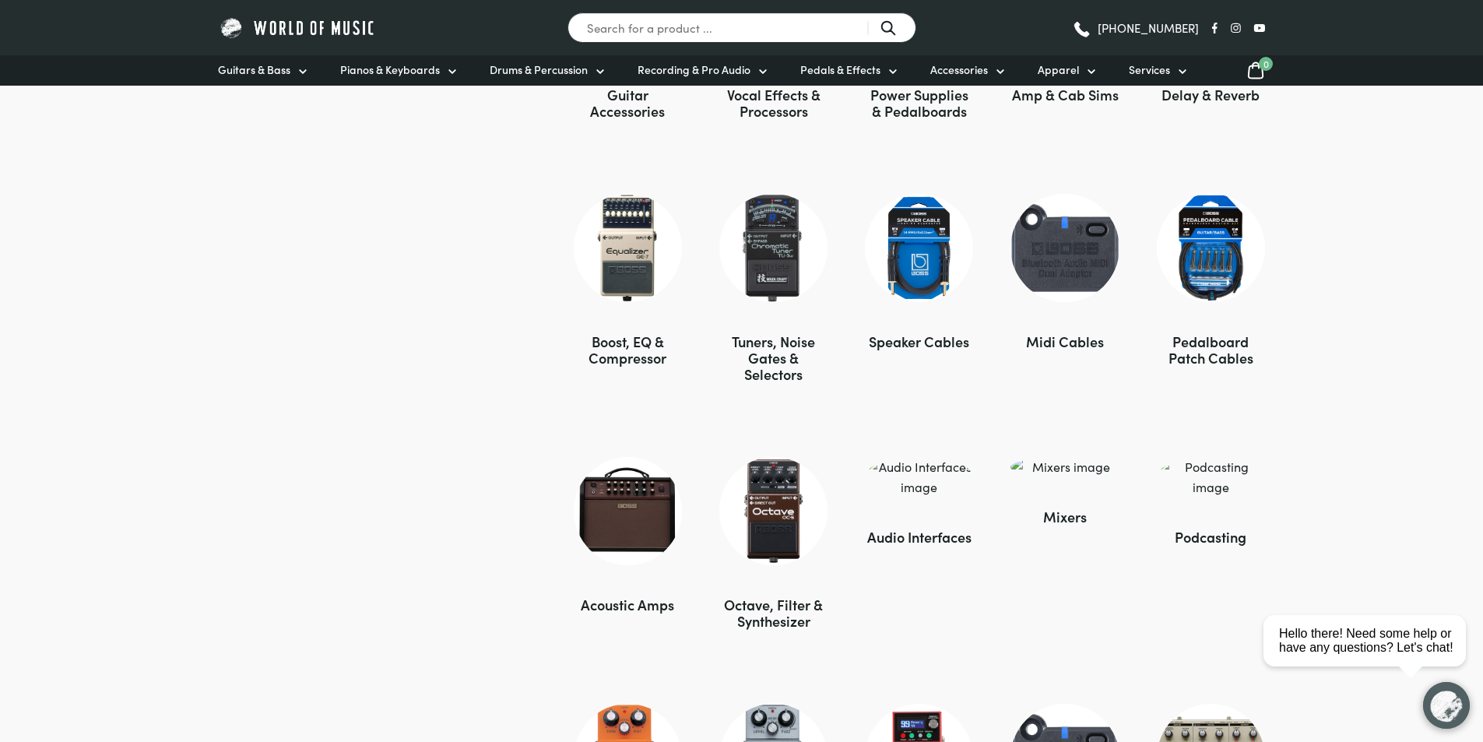
scroll to position [1479, 0]
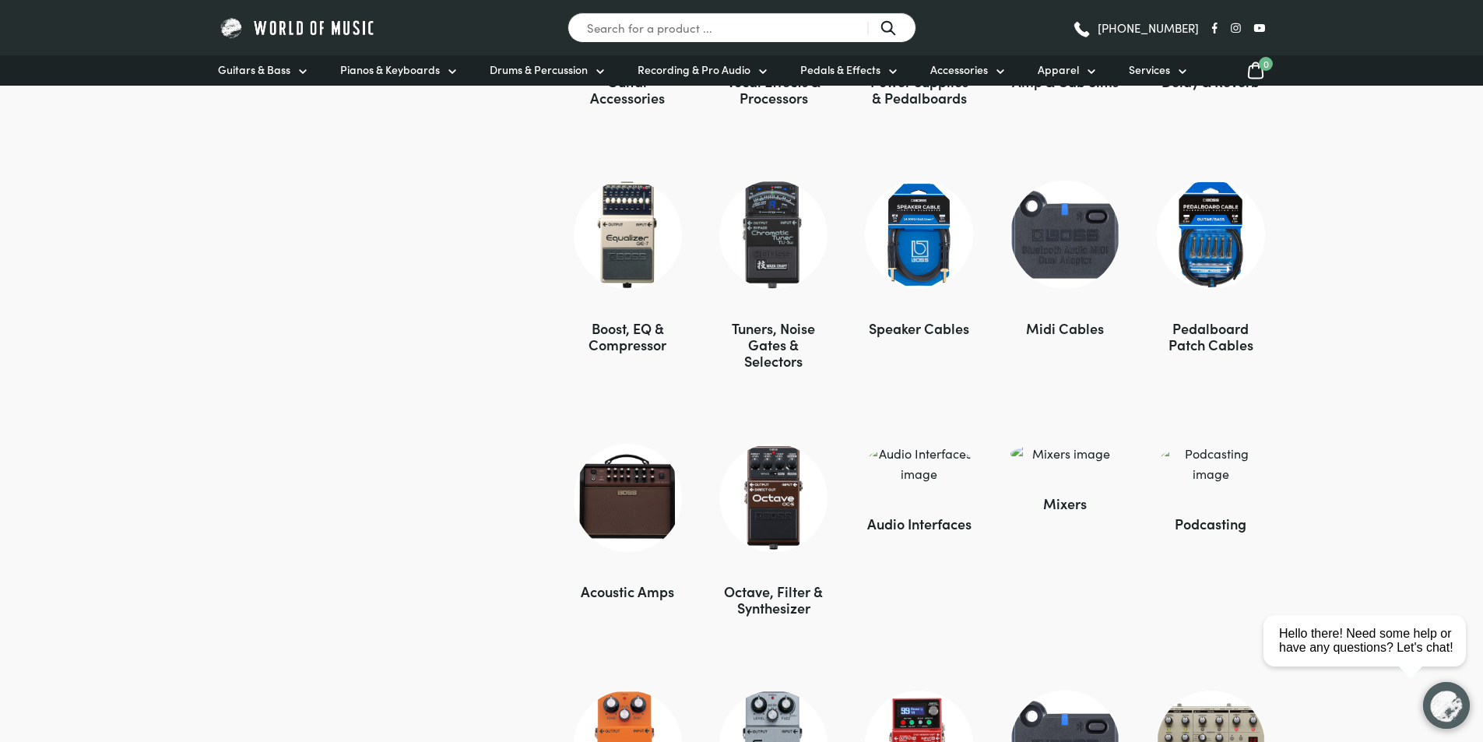
click at [1084, 259] on img at bounding box center [1065, 235] width 108 height 108
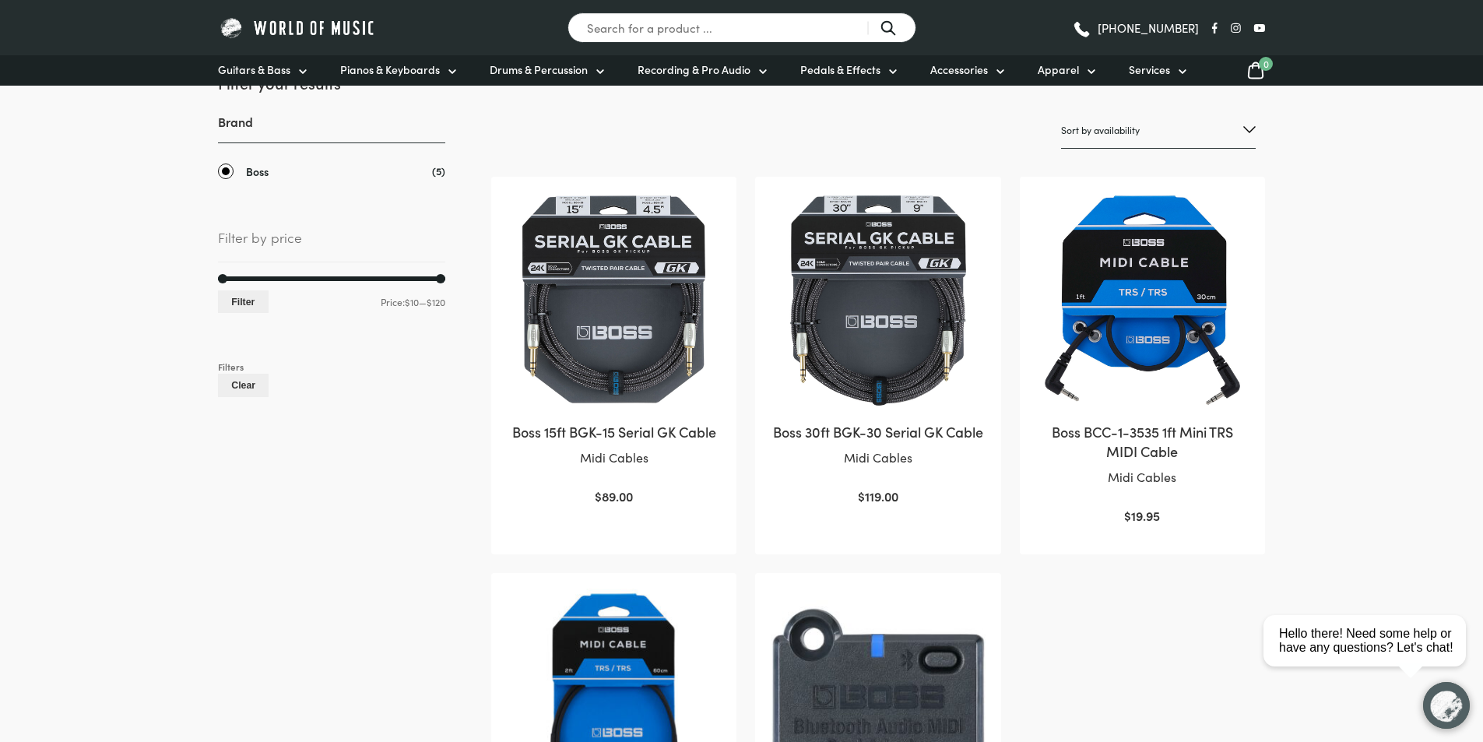
scroll to position [467, 0]
